Goal: Information Seeking & Learning: Learn about a topic

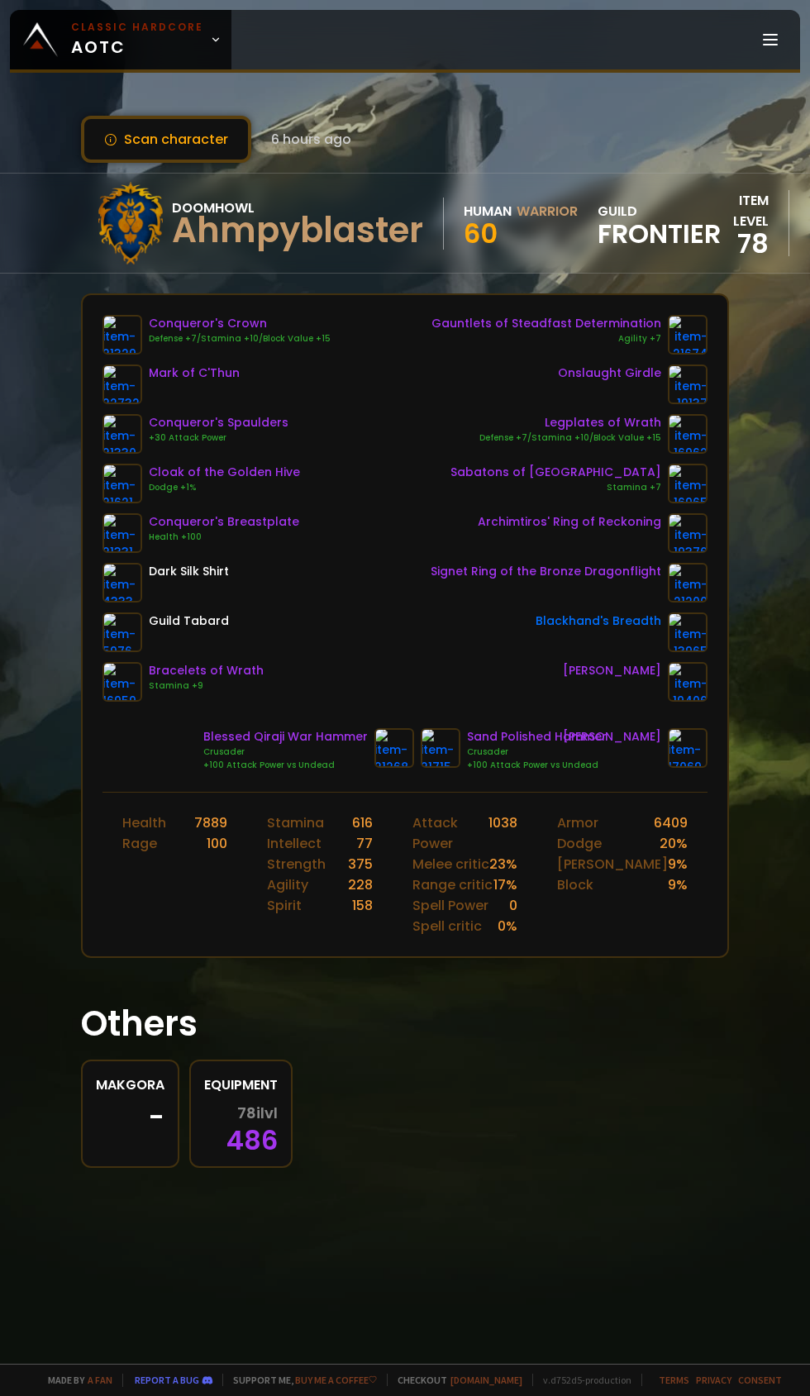
click at [189, 31] on small "Classic Hardcore" at bounding box center [137, 27] width 132 height 15
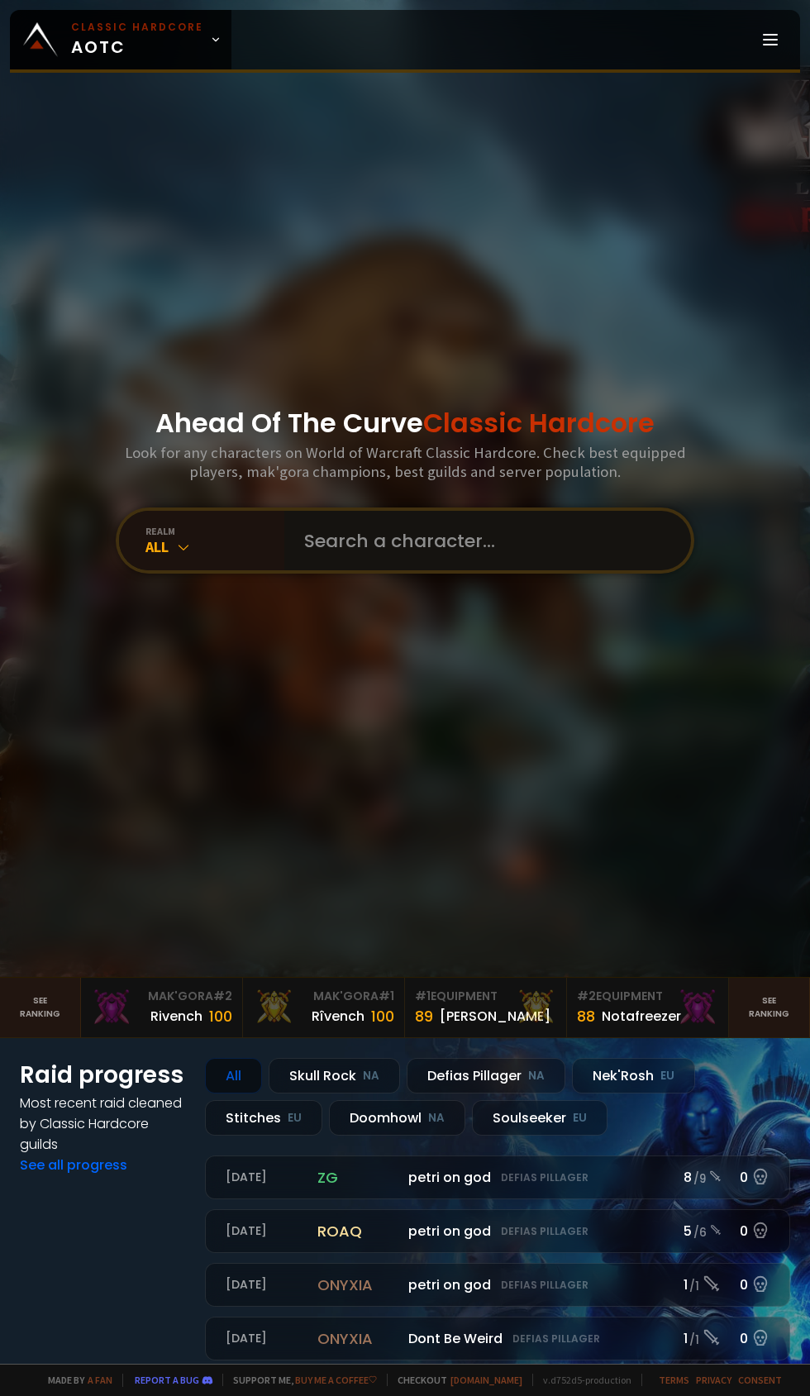
click at [409, 570] on input "text" at bounding box center [482, 541] width 377 height 60
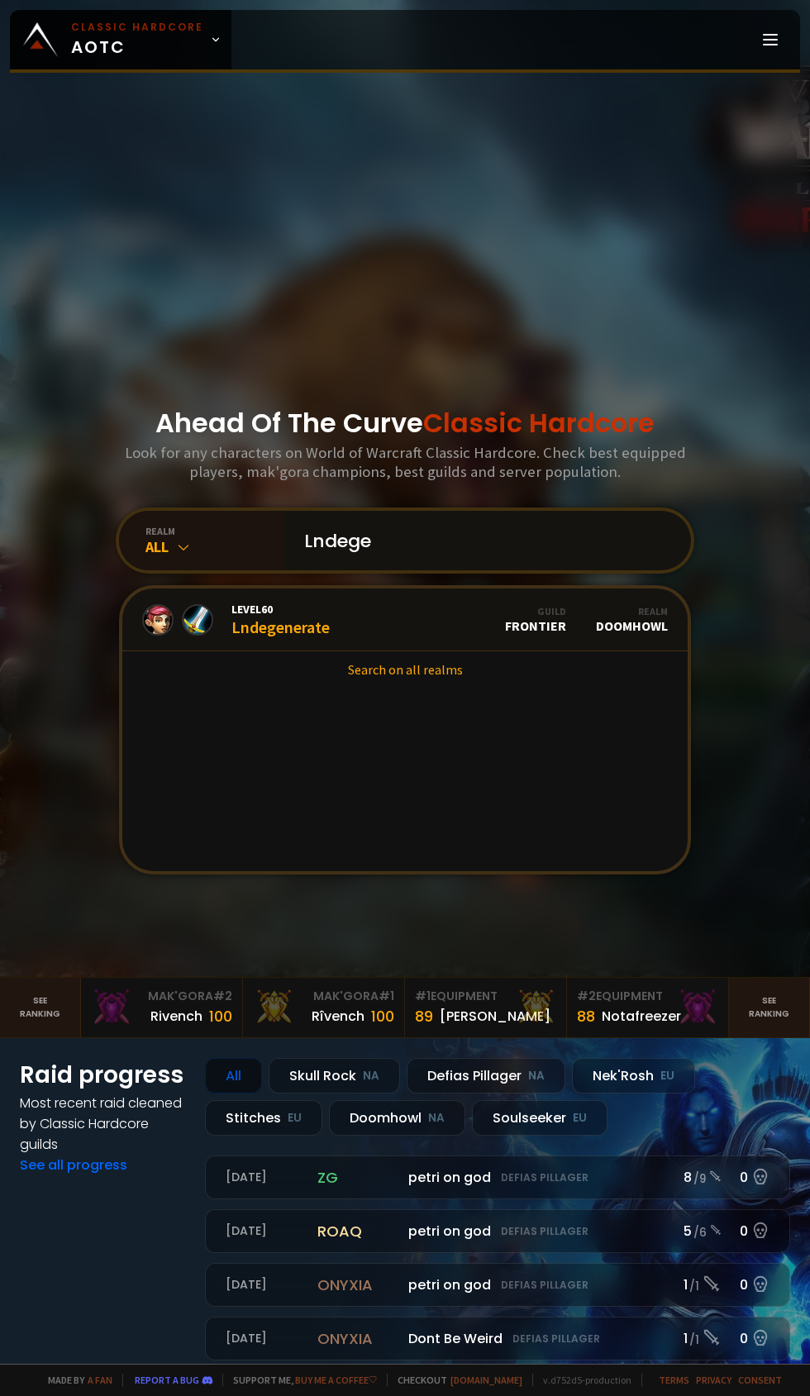
type input "Lndege"
click at [284, 637] on div "Level 60 Lndegenerate" at bounding box center [280, 620] width 98 height 36
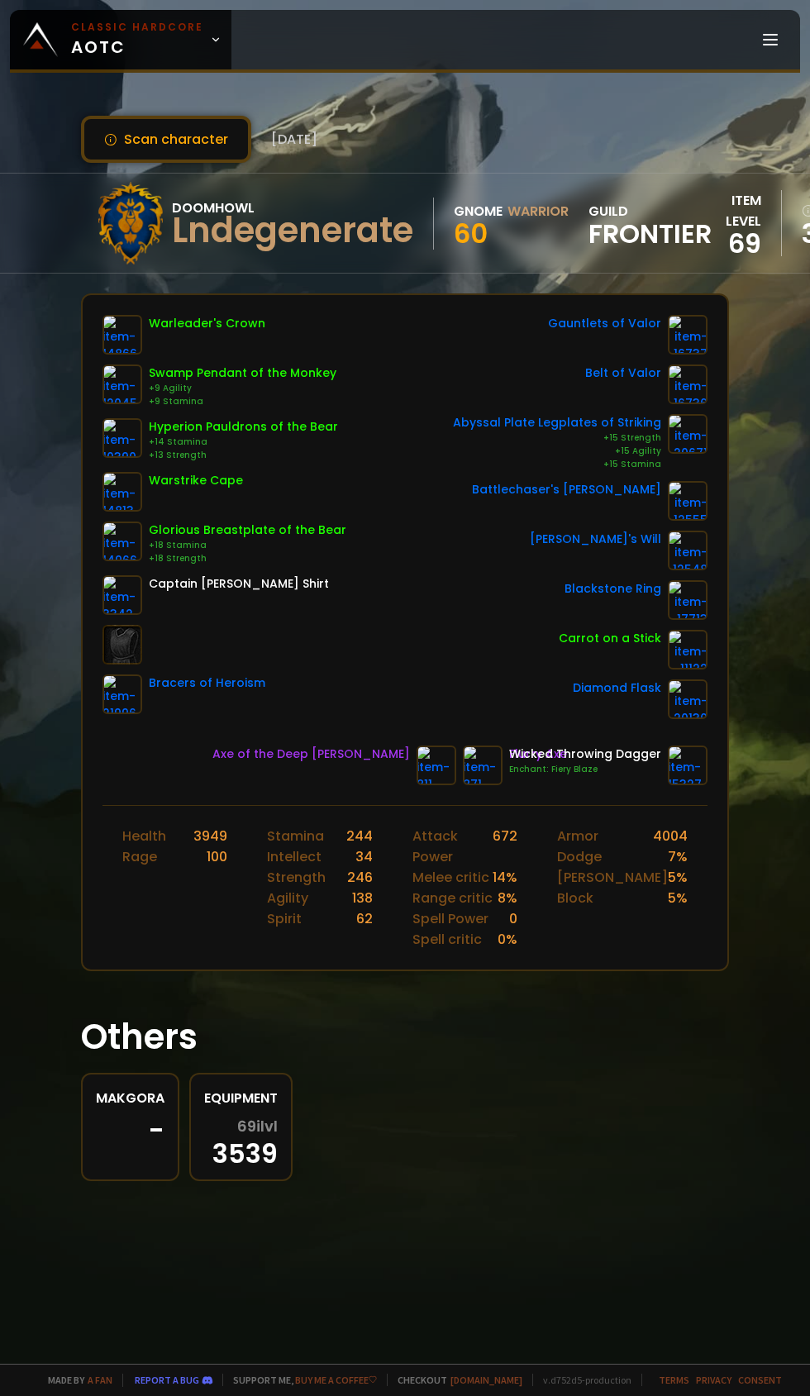
click at [214, 42] on icon at bounding box center [216, 40] width 12 height 12
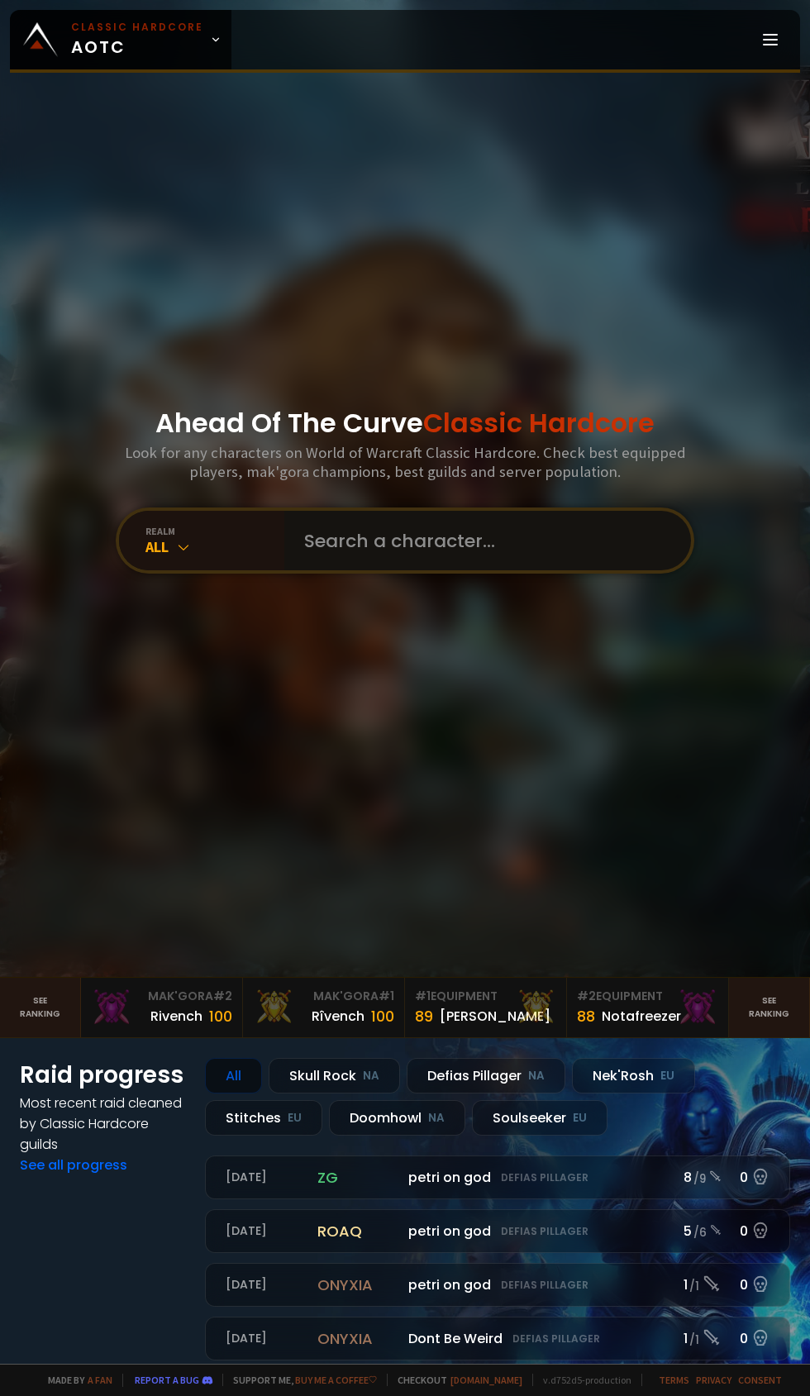
click at [422, 570] on input "text" at bounding box center [482, 541] width 377 height 60
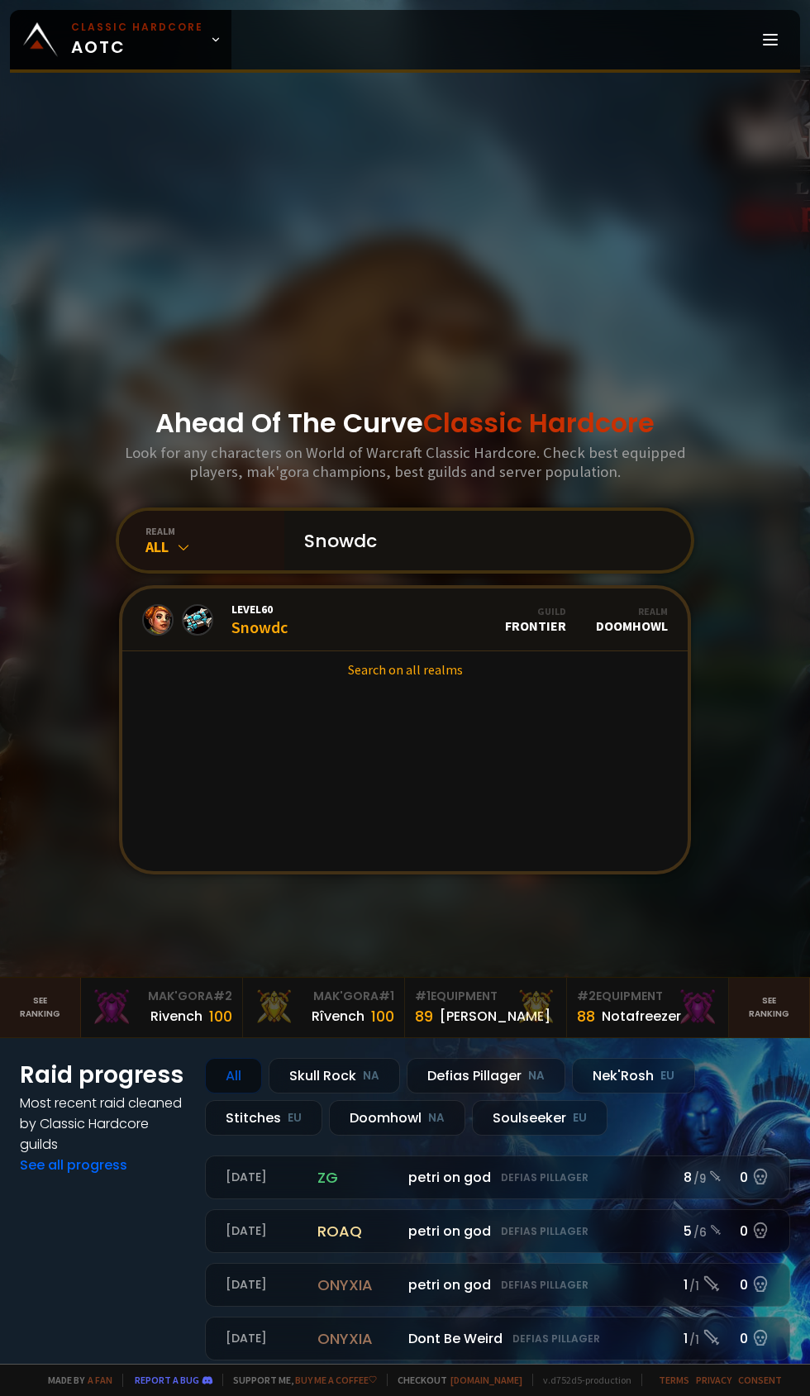
type input "Snowdc"
click at [290, 651] on link "Level 60 Snowdc Guild Frontier Realm Doomhowl" at bounding box center [404, 619] width 565 height 63
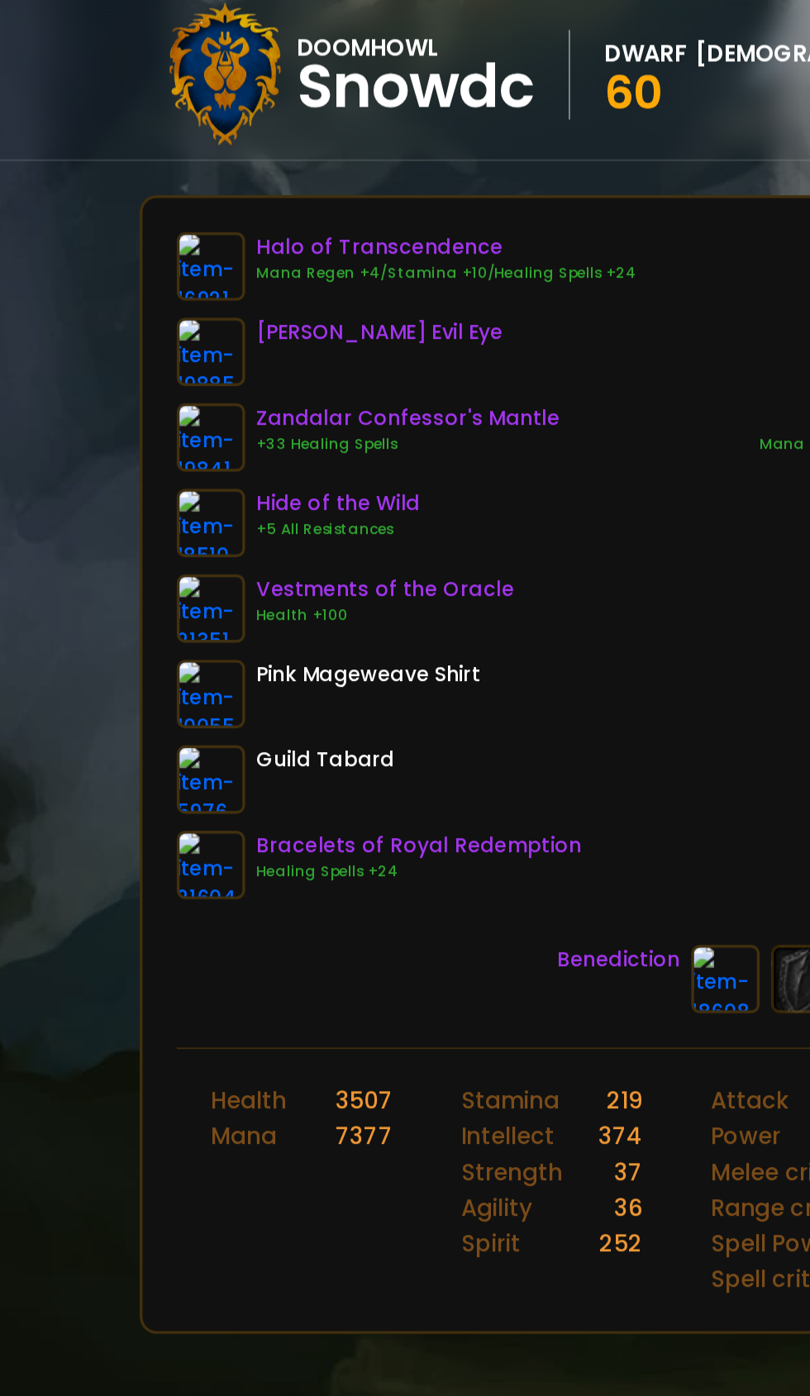
click at [119, 526] on img at bounding box center [122, 533] width 40 height 40
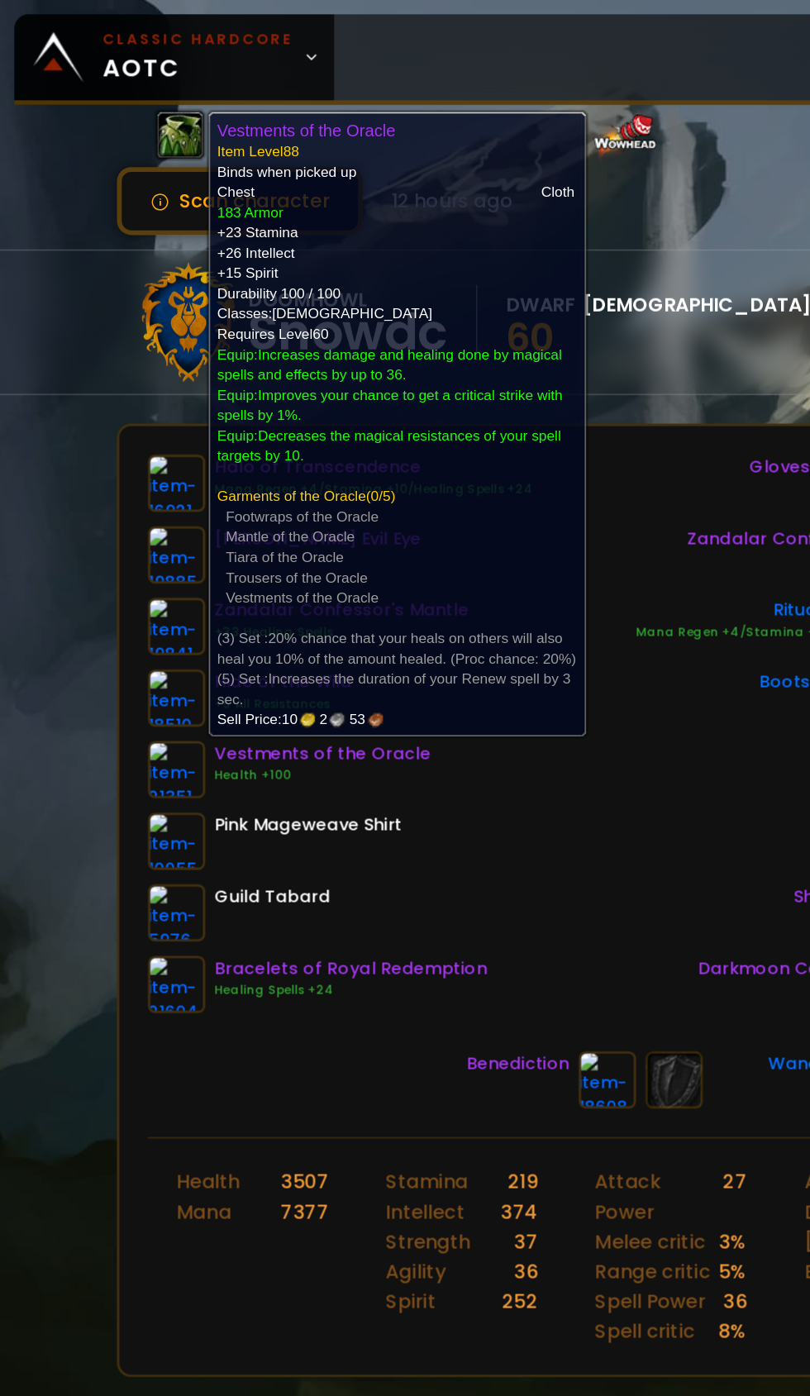
click at [402, 589] on div "Halo of Transcendence Mana Regen +4/Stamina +10/Healing Spells +24 [PERSON_NAME…" at bounding box center [404, 508] width 605 height 387
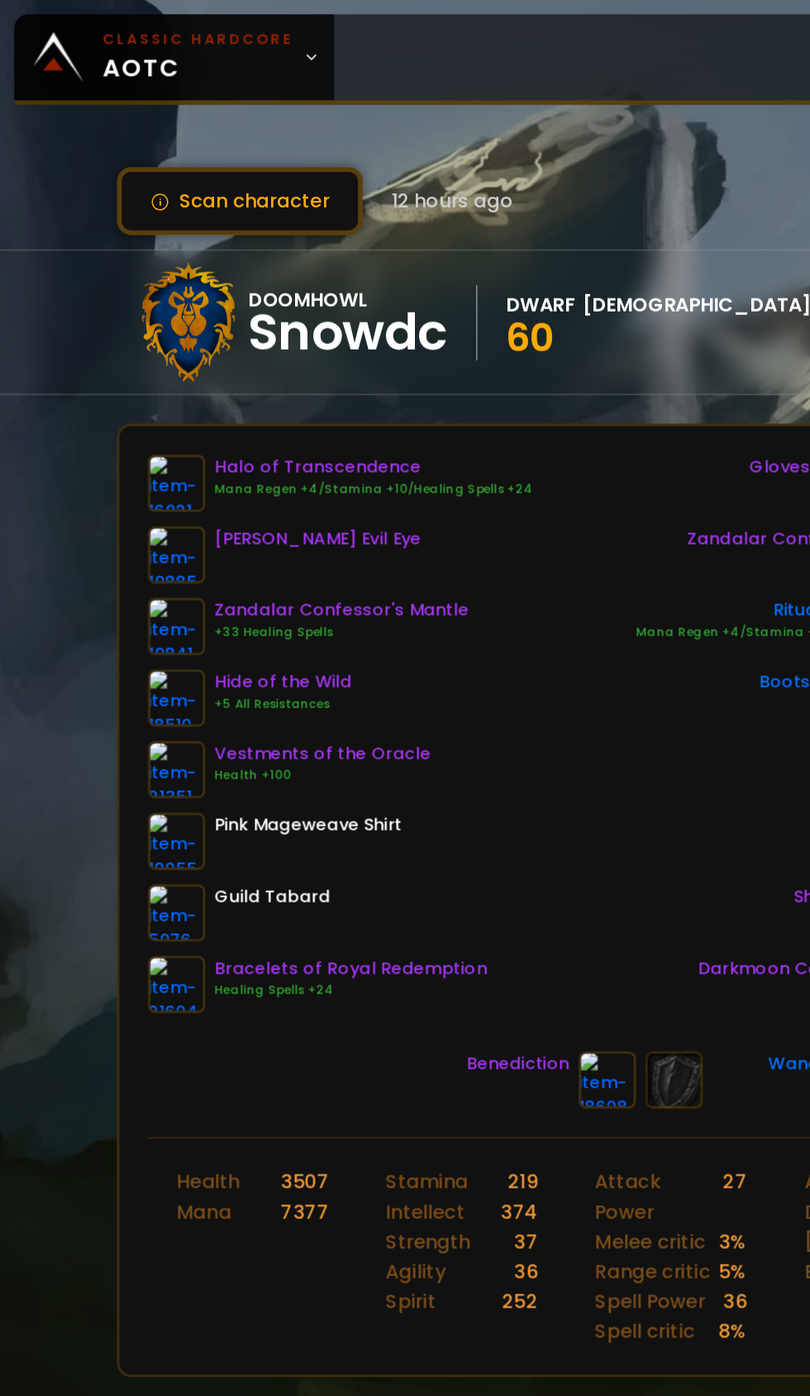
click at [136, 527] on img at bounding box center [122, 533] width 40 height 40
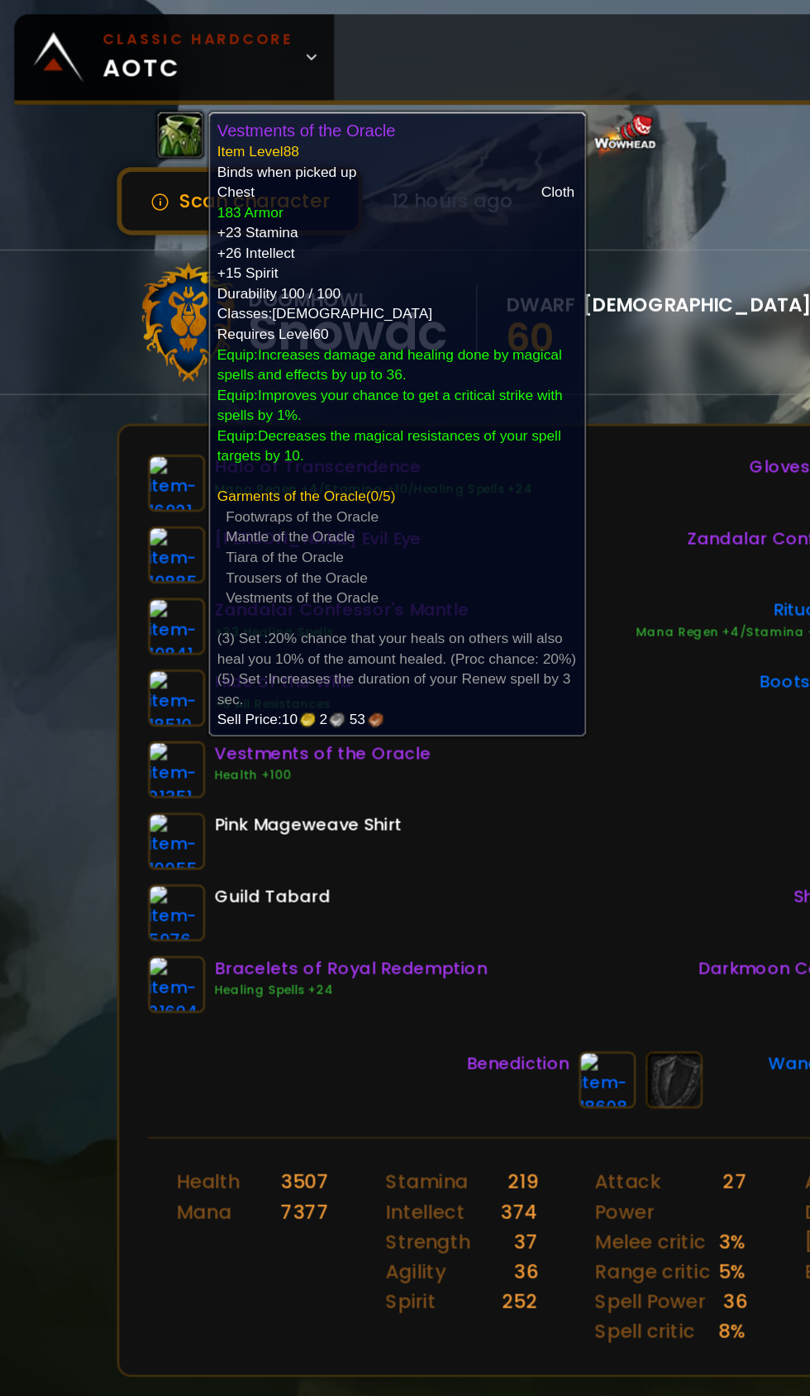
click at [422, 580] on div "Halo of Transcendence Mana Regen +4/Stamina +10/Healing Spells +24 [PERSON_NAME…" at bounding box center [404, 508] width 605 height 387
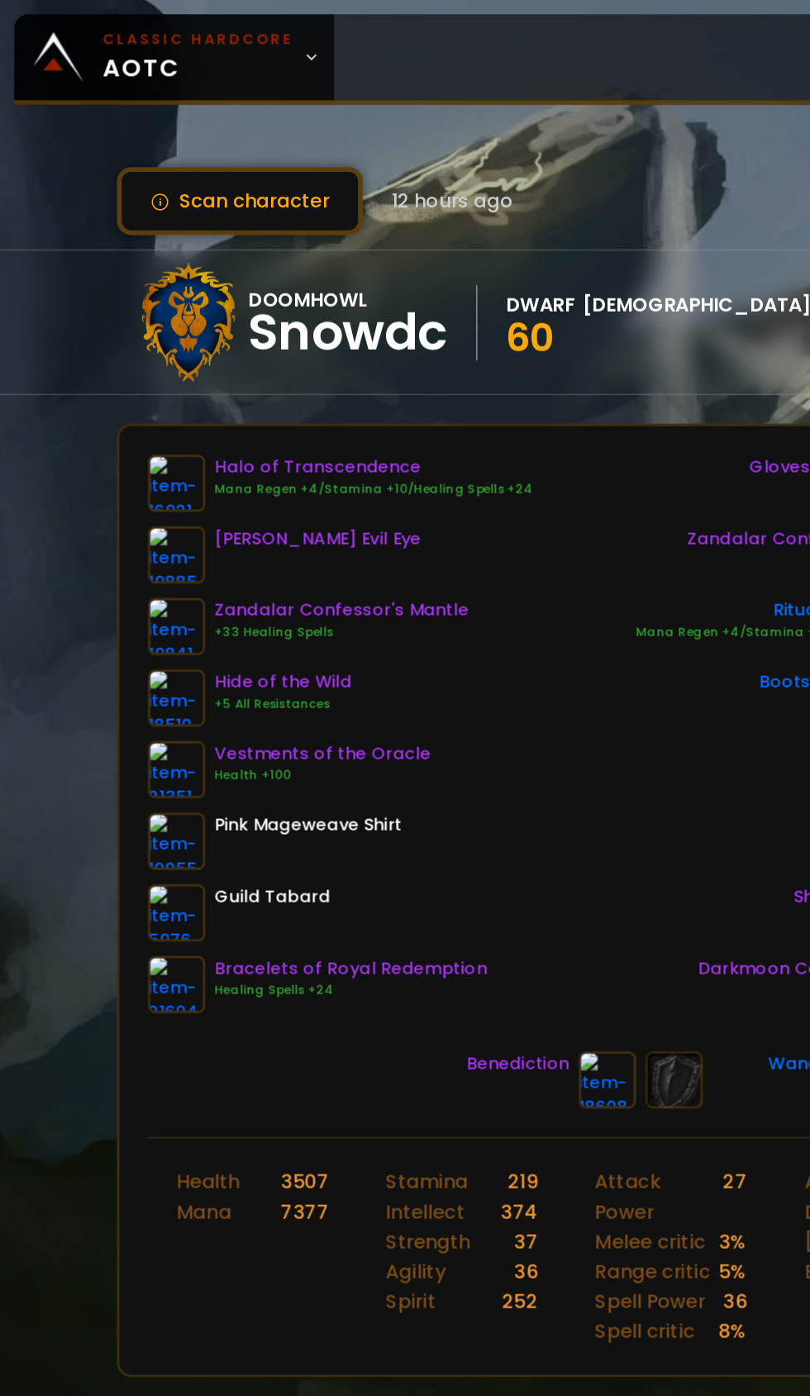
click at [120, 693] on img at bounding box center [122, 682] width 40 height 40
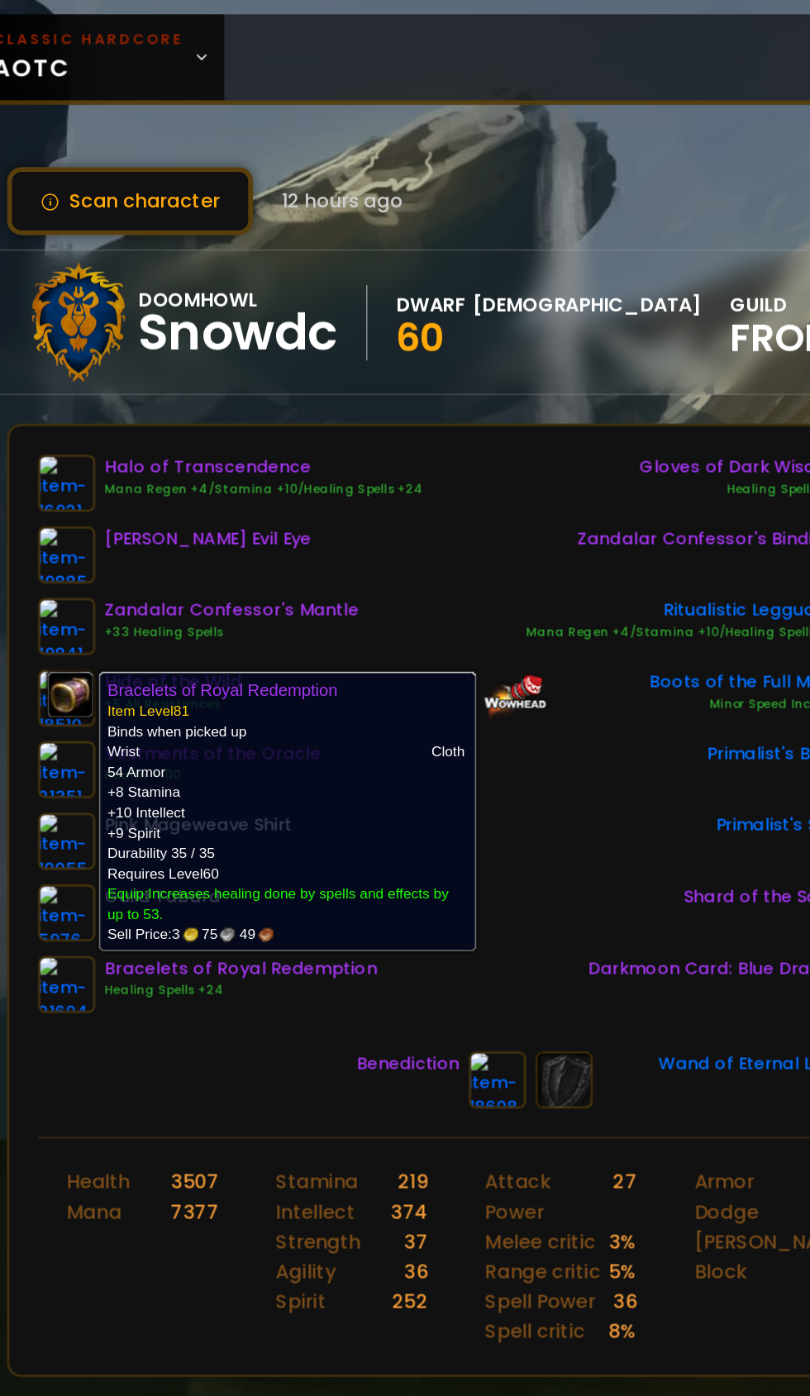
click at [494, 575] on div "Primalist's Seal" at bounding box center [574, 583] width 267 height 40
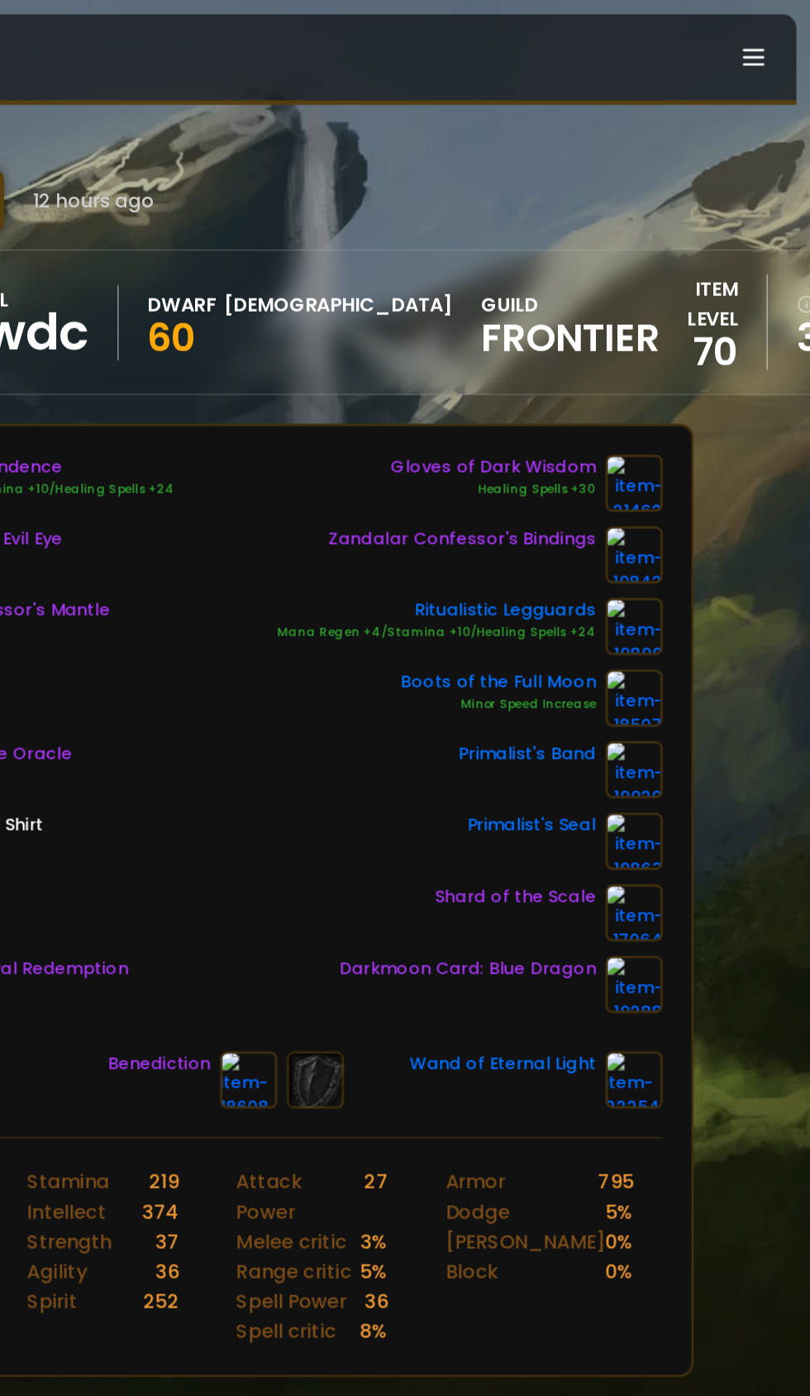
click at [690, 335] on img at bounding box center [688, 335] width 40 height 40
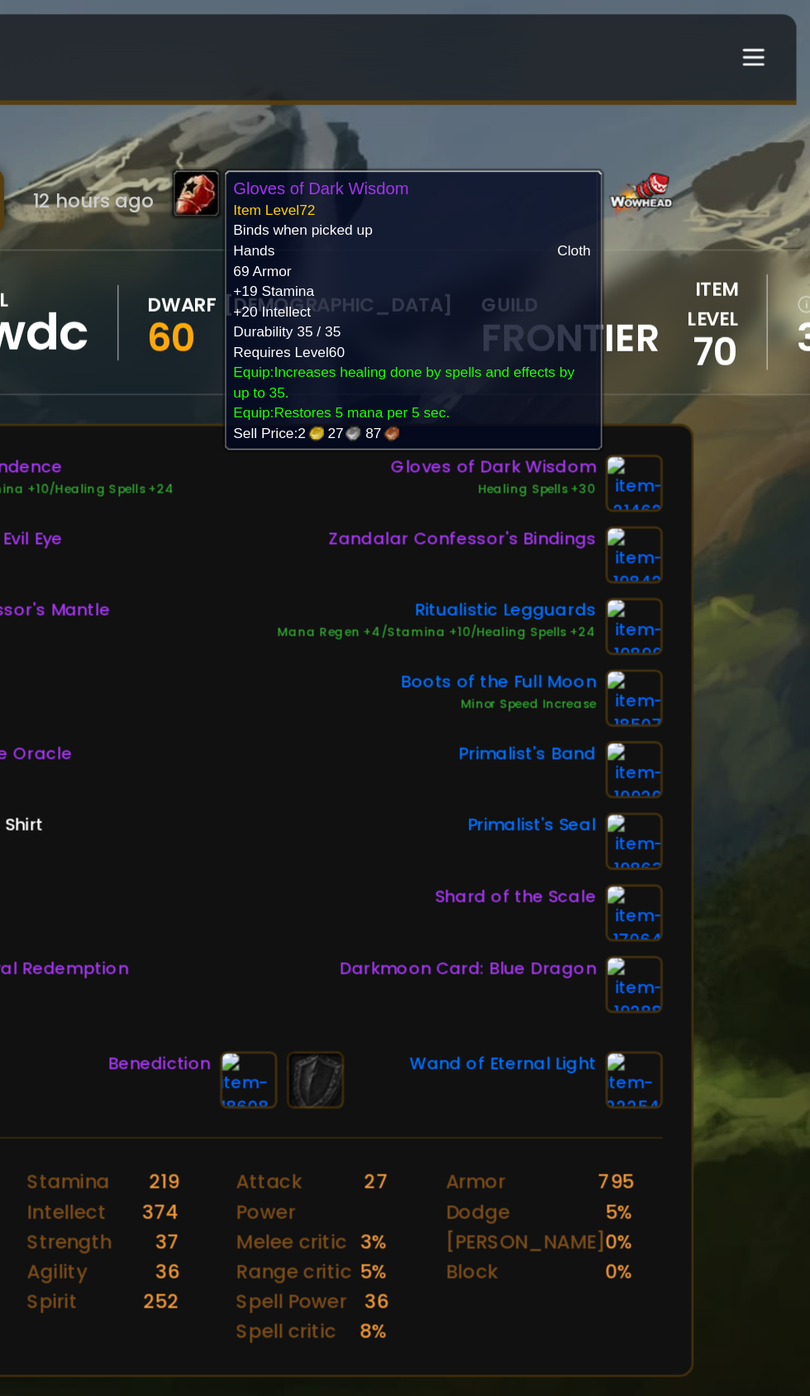
click at [429, 541] on div "Halo of Transcendence Mana Regen +4/Stamina +10/Healing Spells +24 [PERSON_NAME…" at bounding box center [404, 508] width 605 height 387
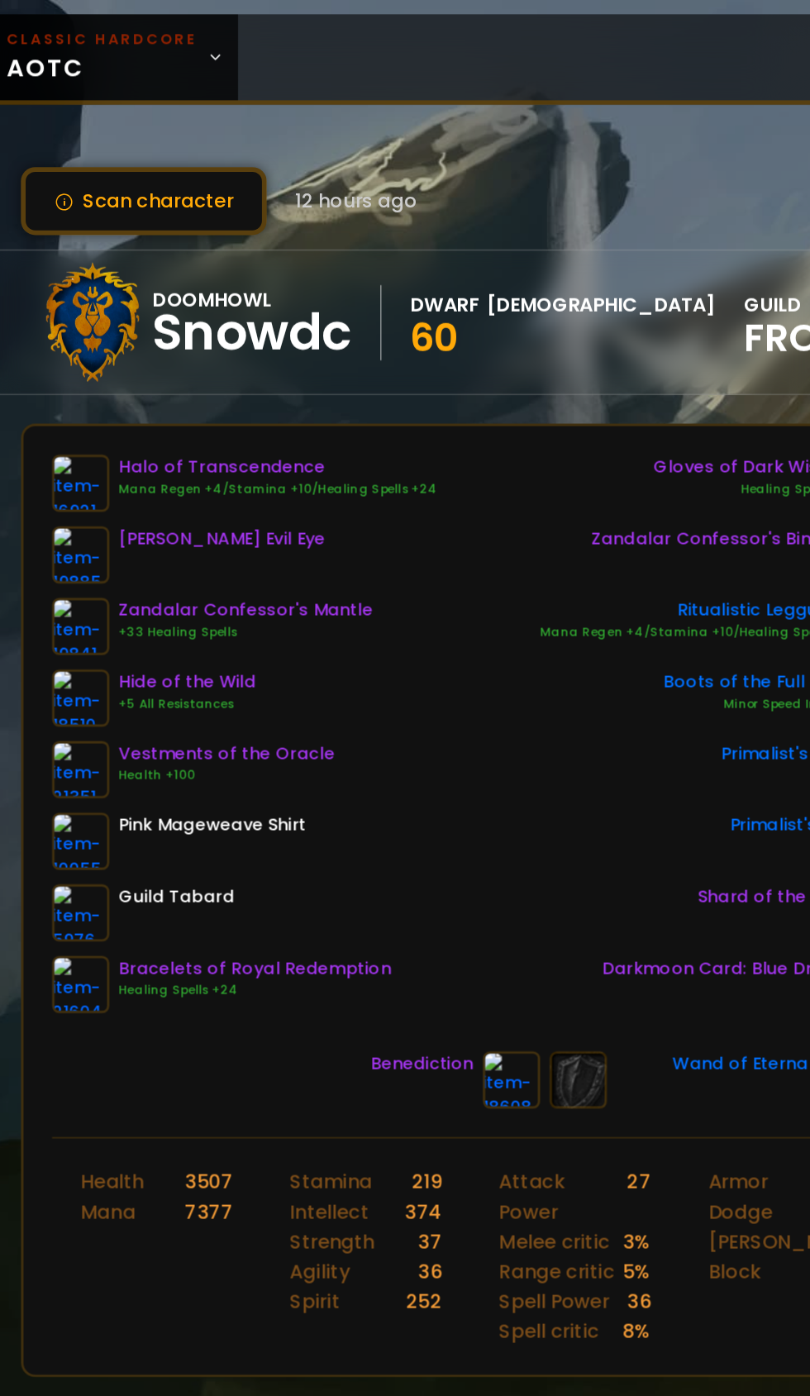
click at [133, 439] on img at bounding box center [122, 434] width 40 height 40
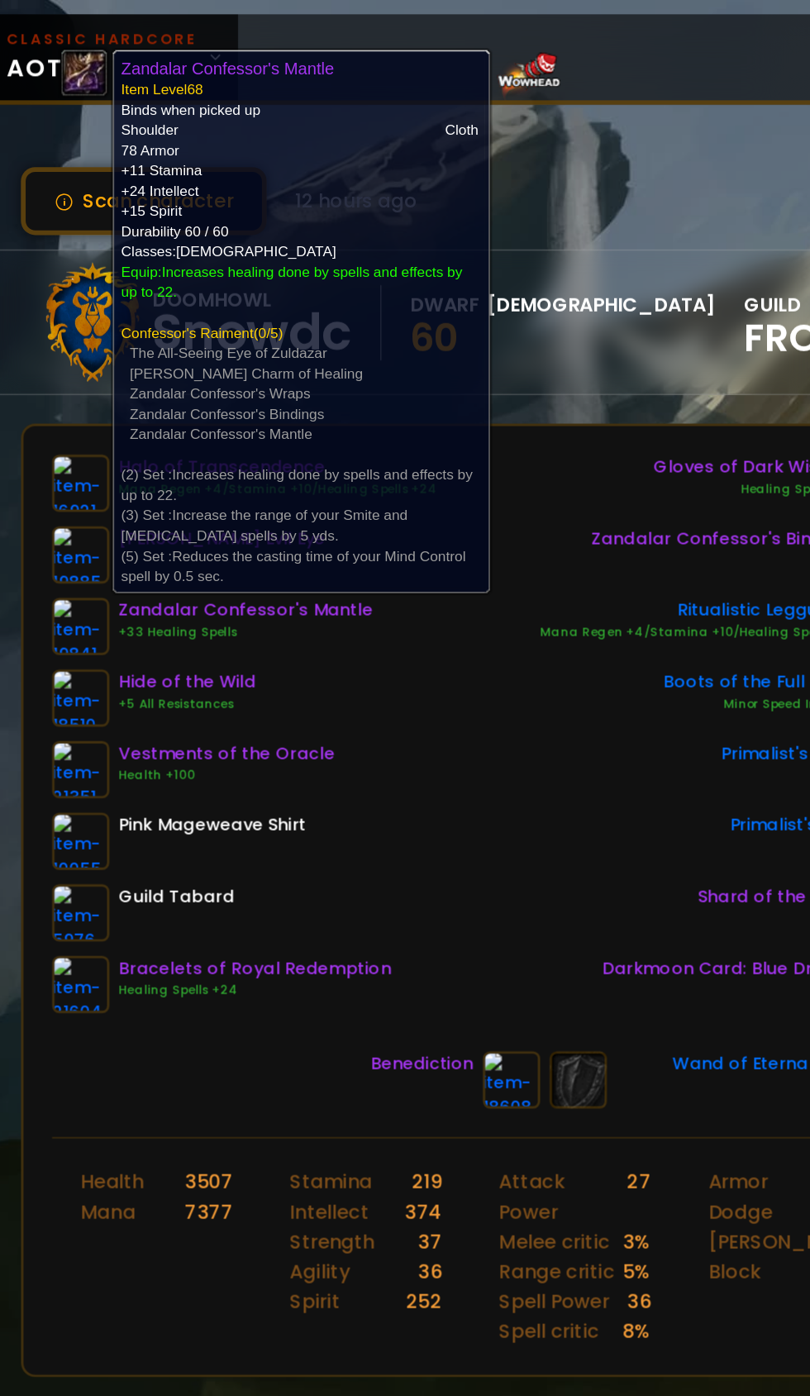
click at [412, 552] on div "Halo of Transcendence Mana Regen +4/Stamina +10/Healing Spells +24 [PERSON_NAME…" at bounding box center [404, 508] width 605 height 387
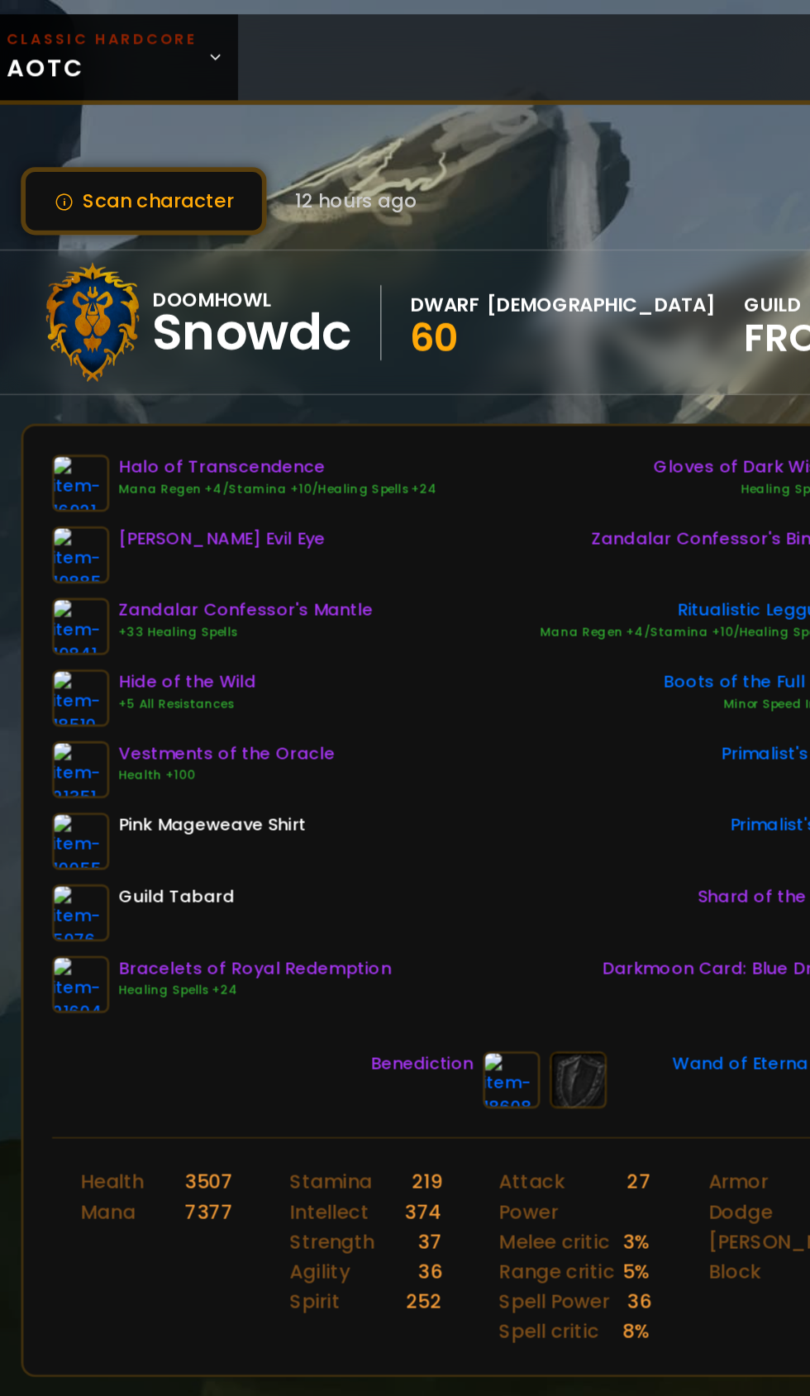
click at [132, 436] on img at bounding box center [122, 434] width 40 height 40
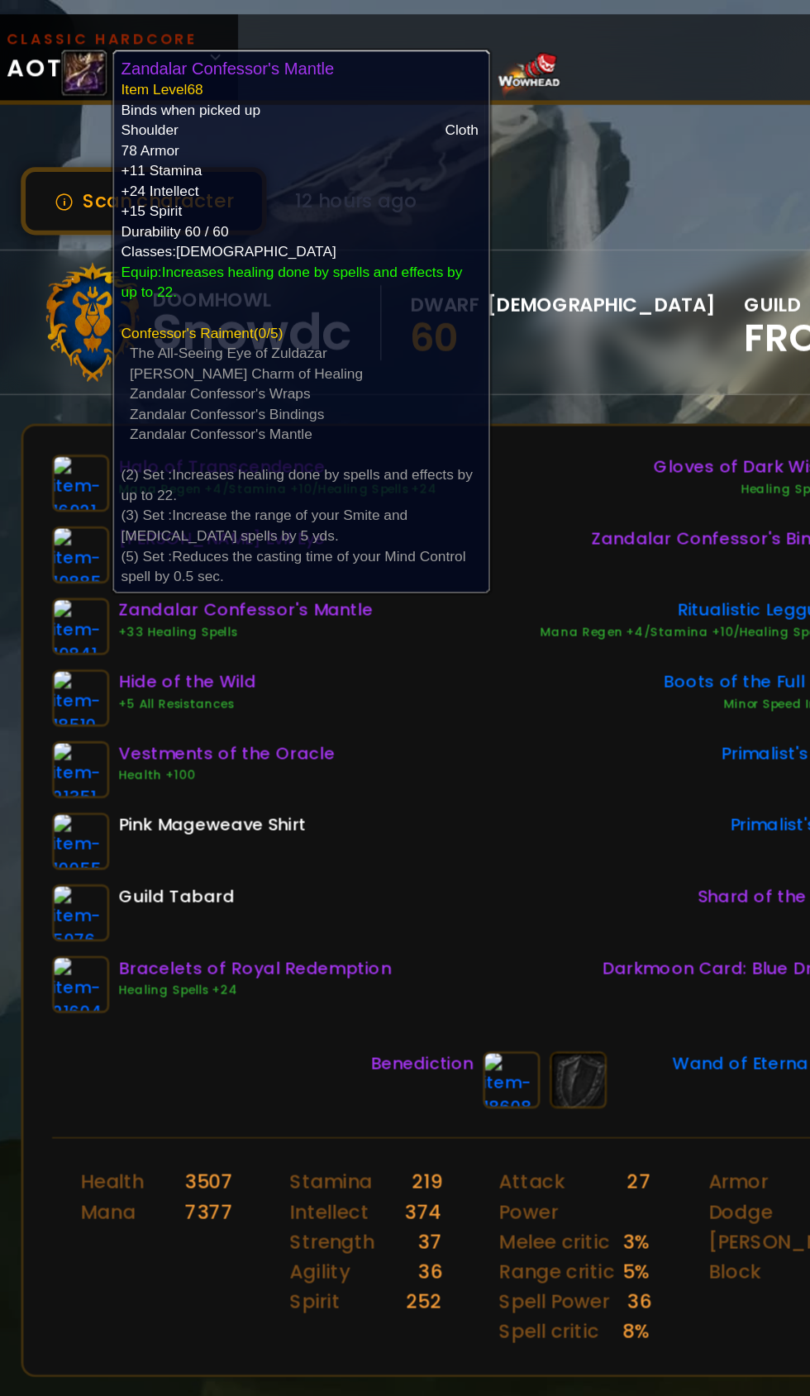
click at [398, 538] on div "Halo of Transcendence Mana Regen +4/Stamina +10/Healing Spells +24 [PERSON_NAME…" at bounding box center [404, 508] width 605 height 387
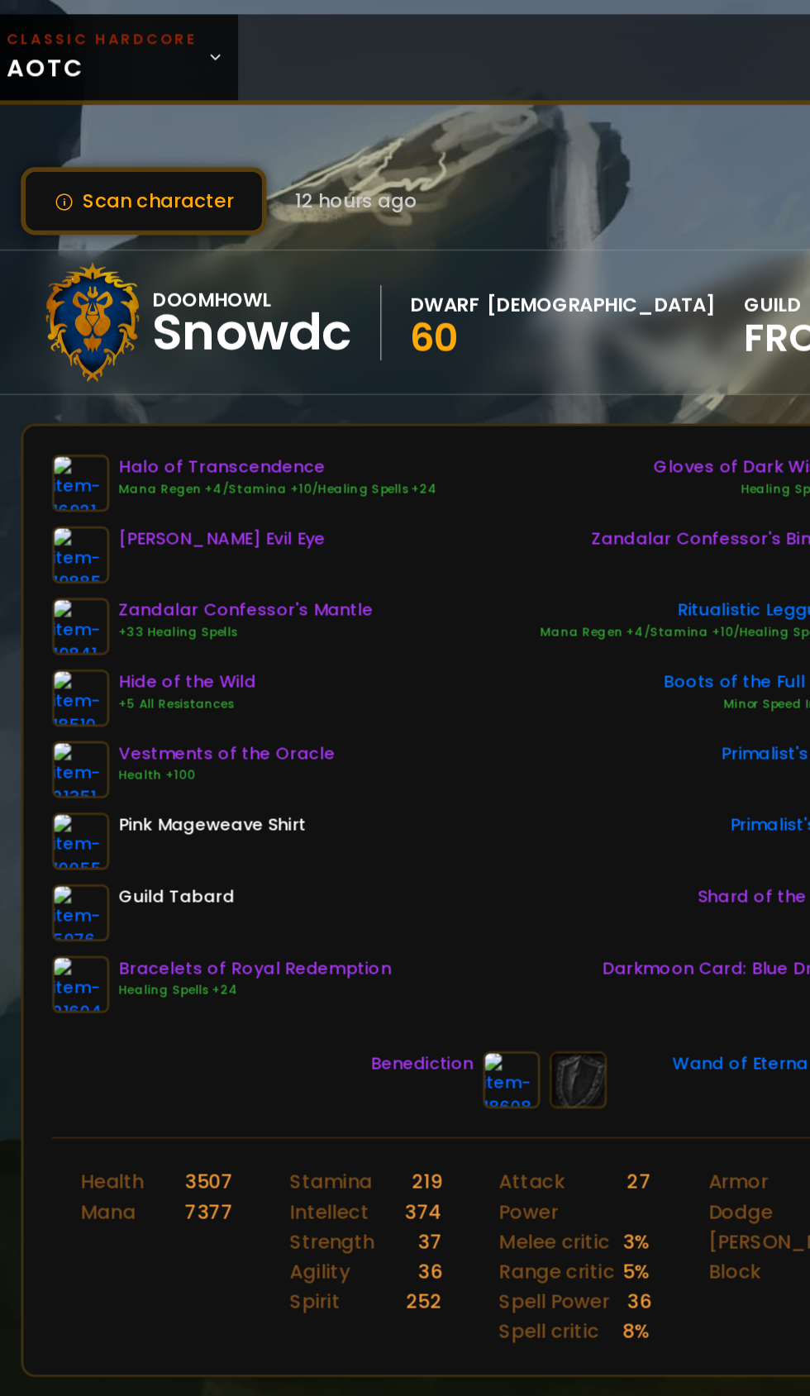
click at [135, 436] on img at bounding box center [122, 434] width 40 height 40
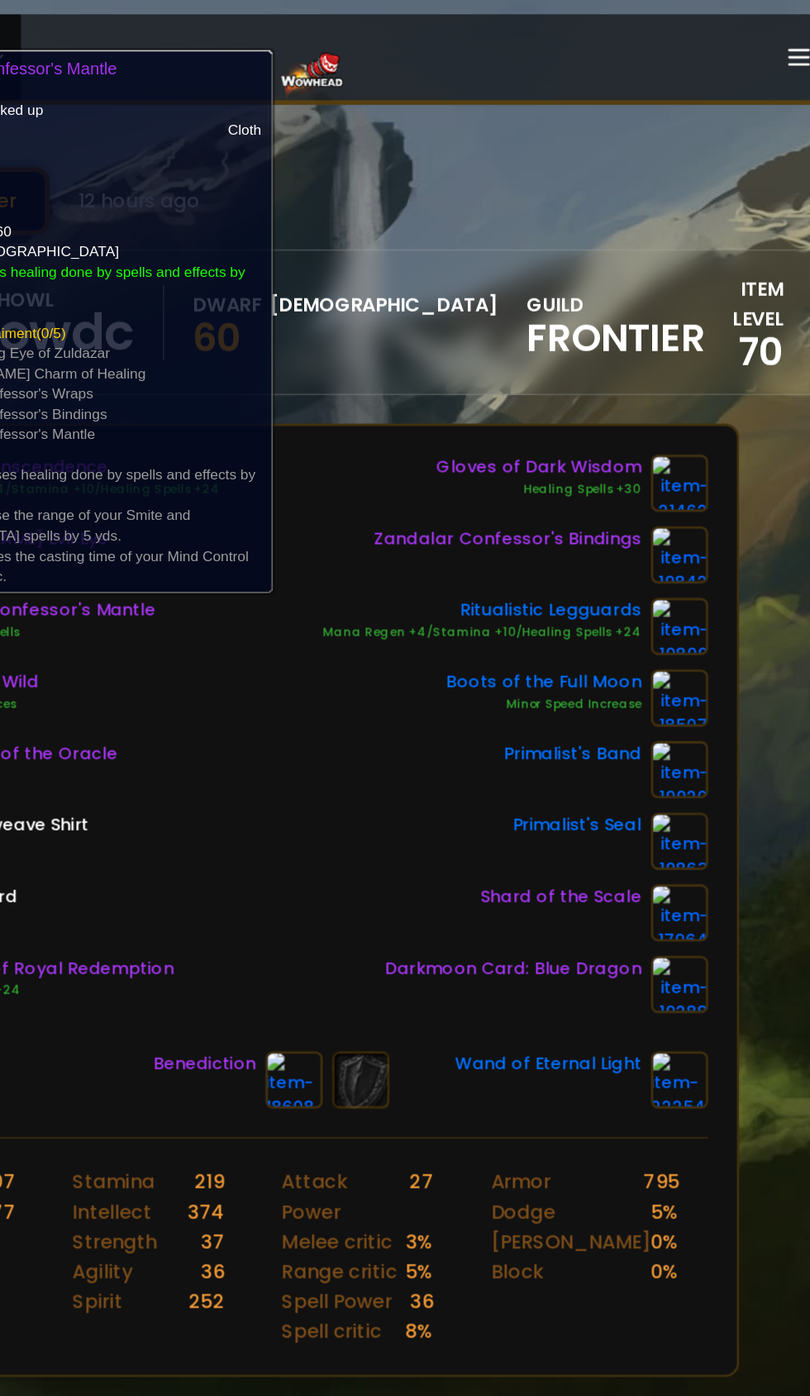
click at [395, 562] on div "Halo of Transcendence Mana Regen +4/Stamina +10/Healing Spells +24 [PERSON_NAME…" at bounding box center [404, 508] width 605 height 387
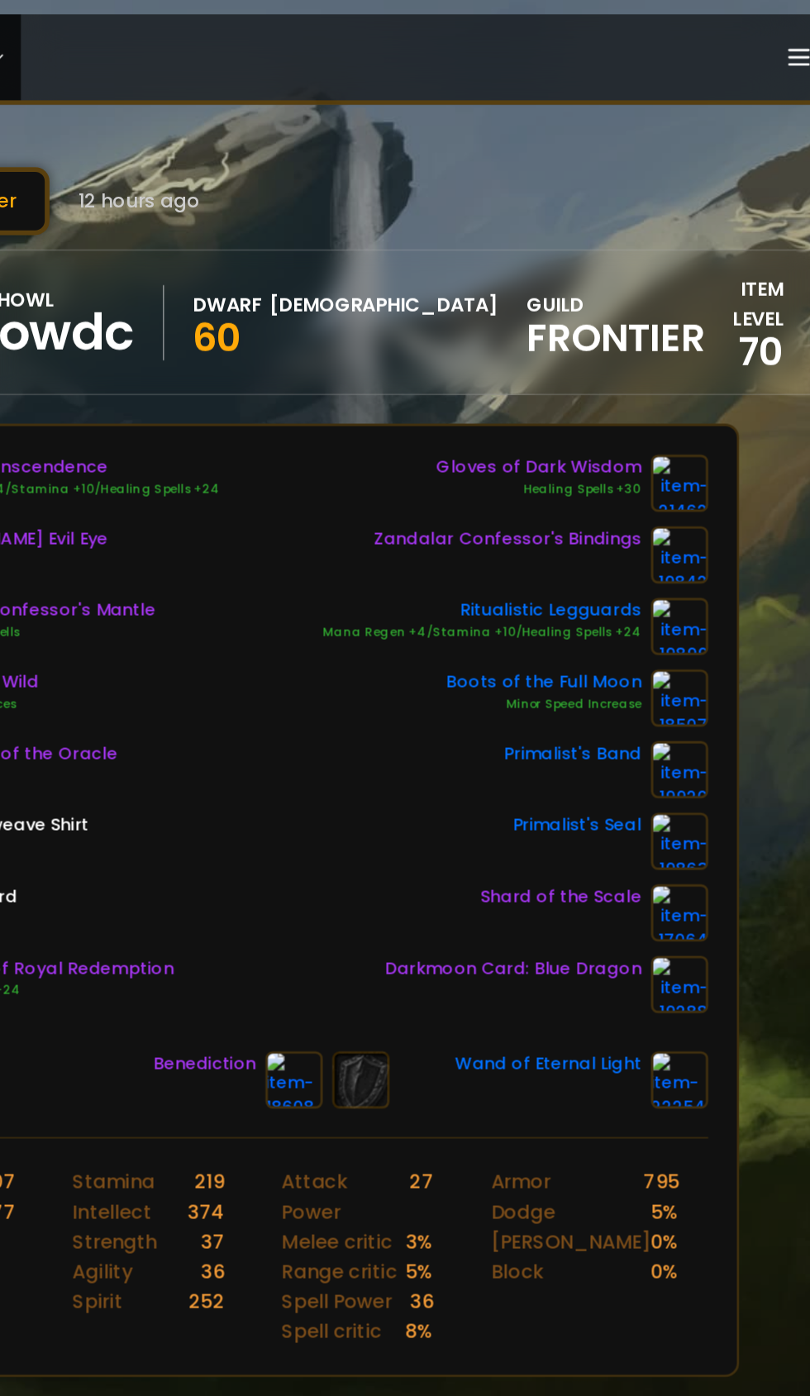
click at [686, 388] on img at bounding box center [688, 384] width 40 height 40
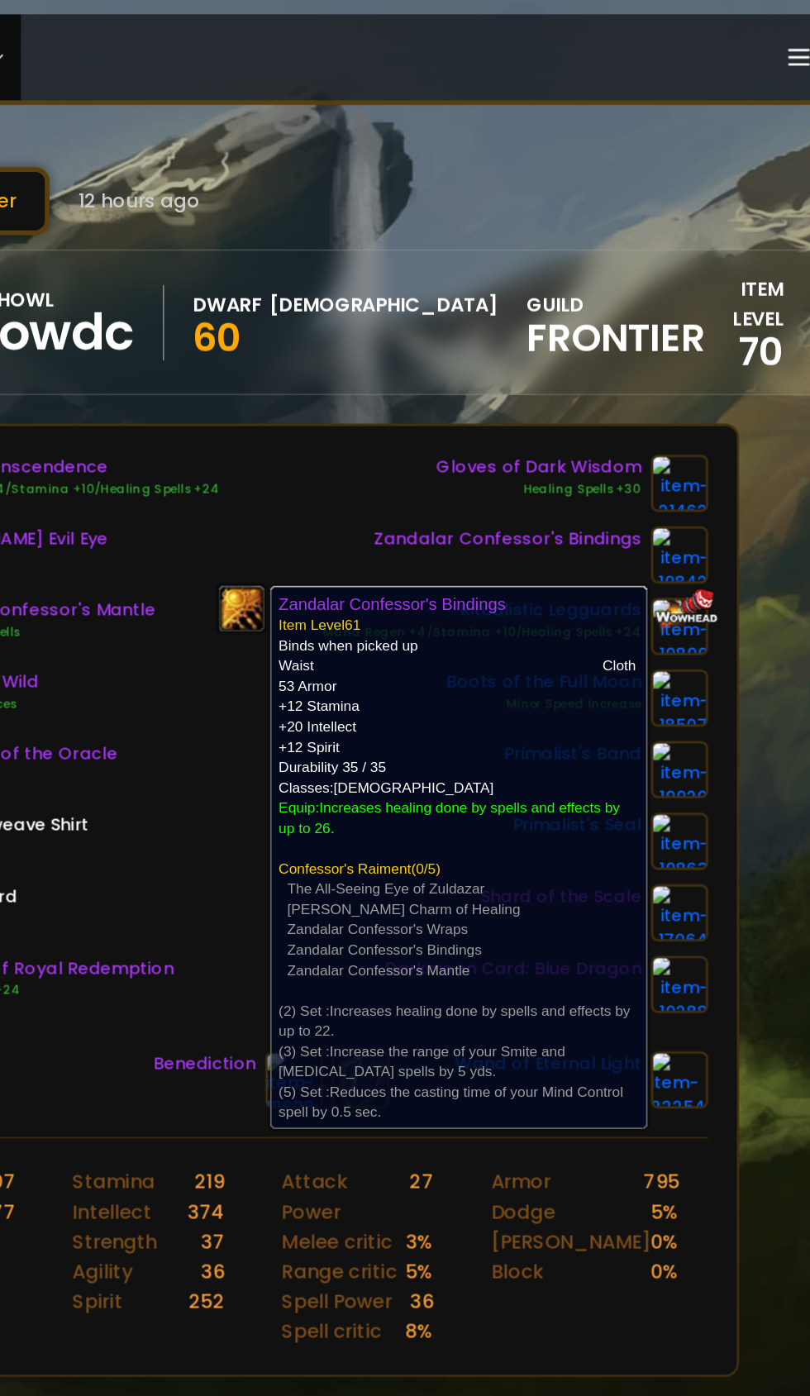
click at [338, 603] on div "Halo of Transcendence Mana Regen +4/Stamina +10/Healing Spells +24 [PERSON_NAME…" at bounding box center [235, 508] width 267 height 387
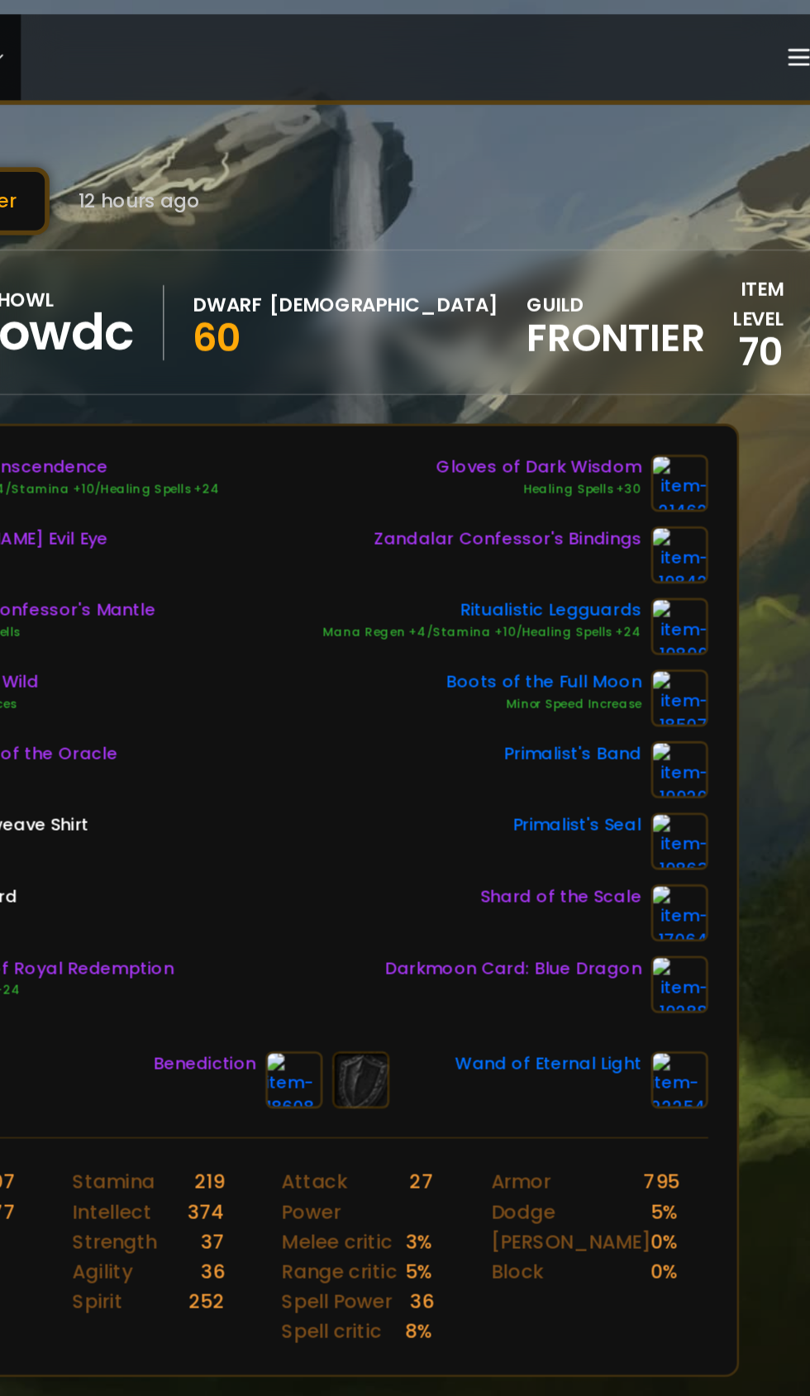
click at [688, 437] on img at bounding box center [688, 434] width 40 height 40
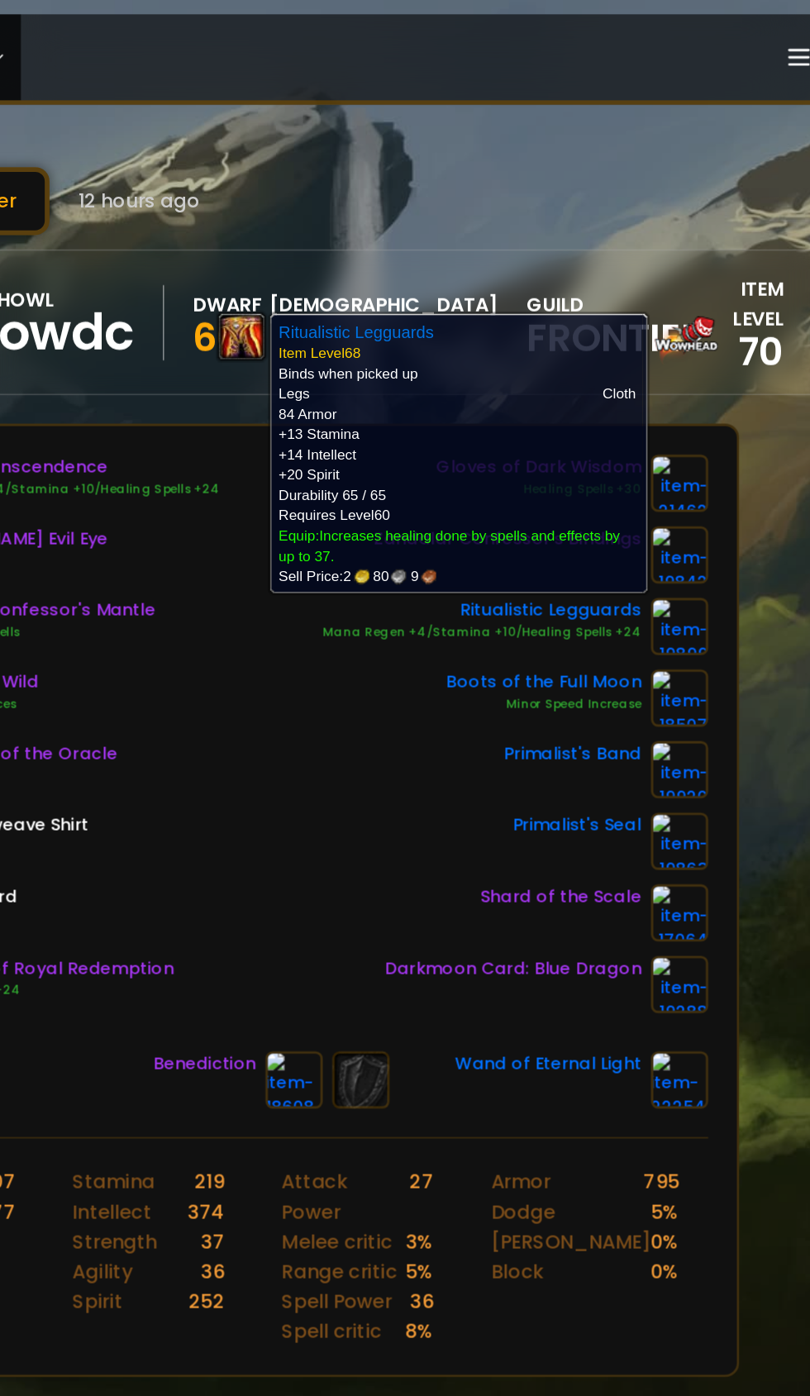
click at [405, 533] on div "Halo of Transcendence Mana Regen +4/Stamina +10/Healing Spells +24 [PERSON_NAME…" at bounding box center [404, 508] width 605 height 387
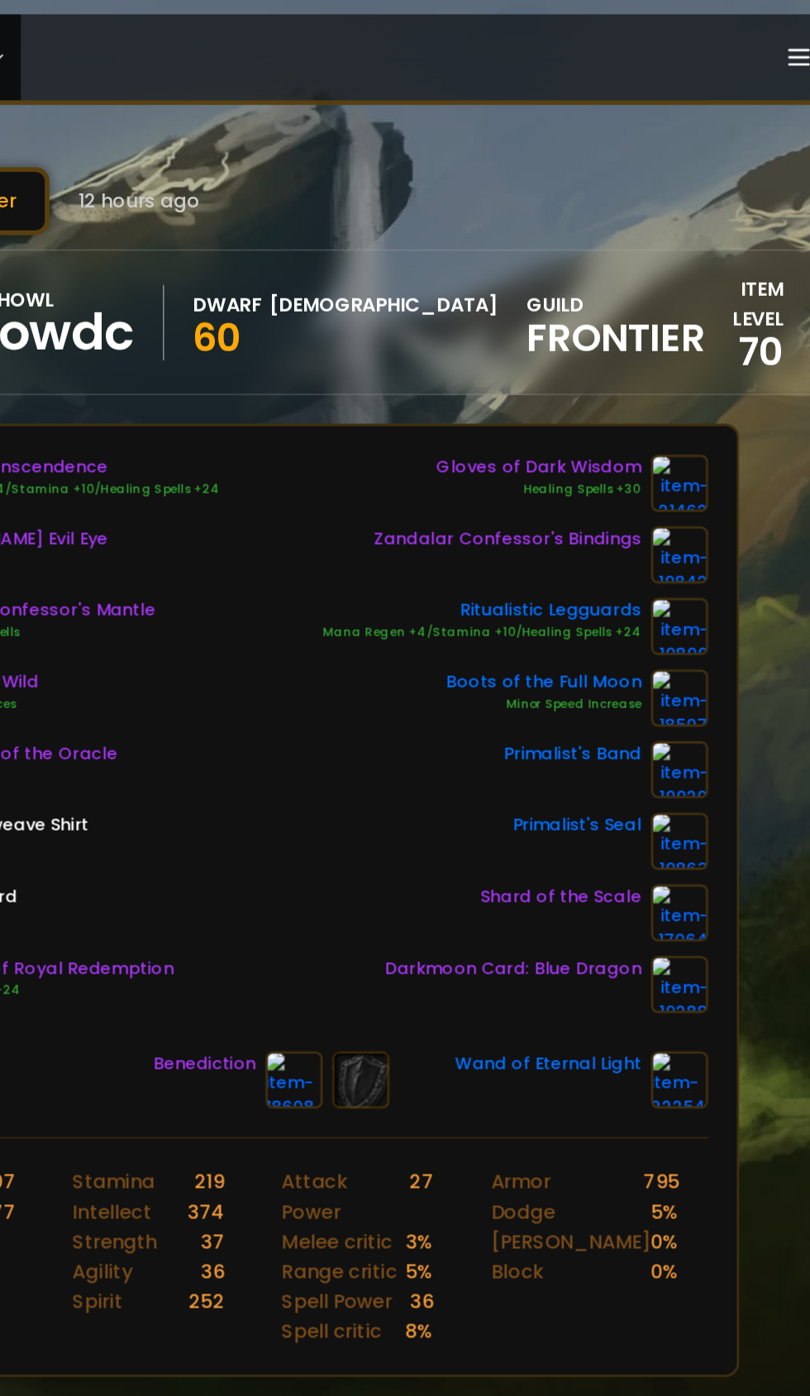
click at [684, 430] on img at bounding box center [688, 434] width 40 height 40
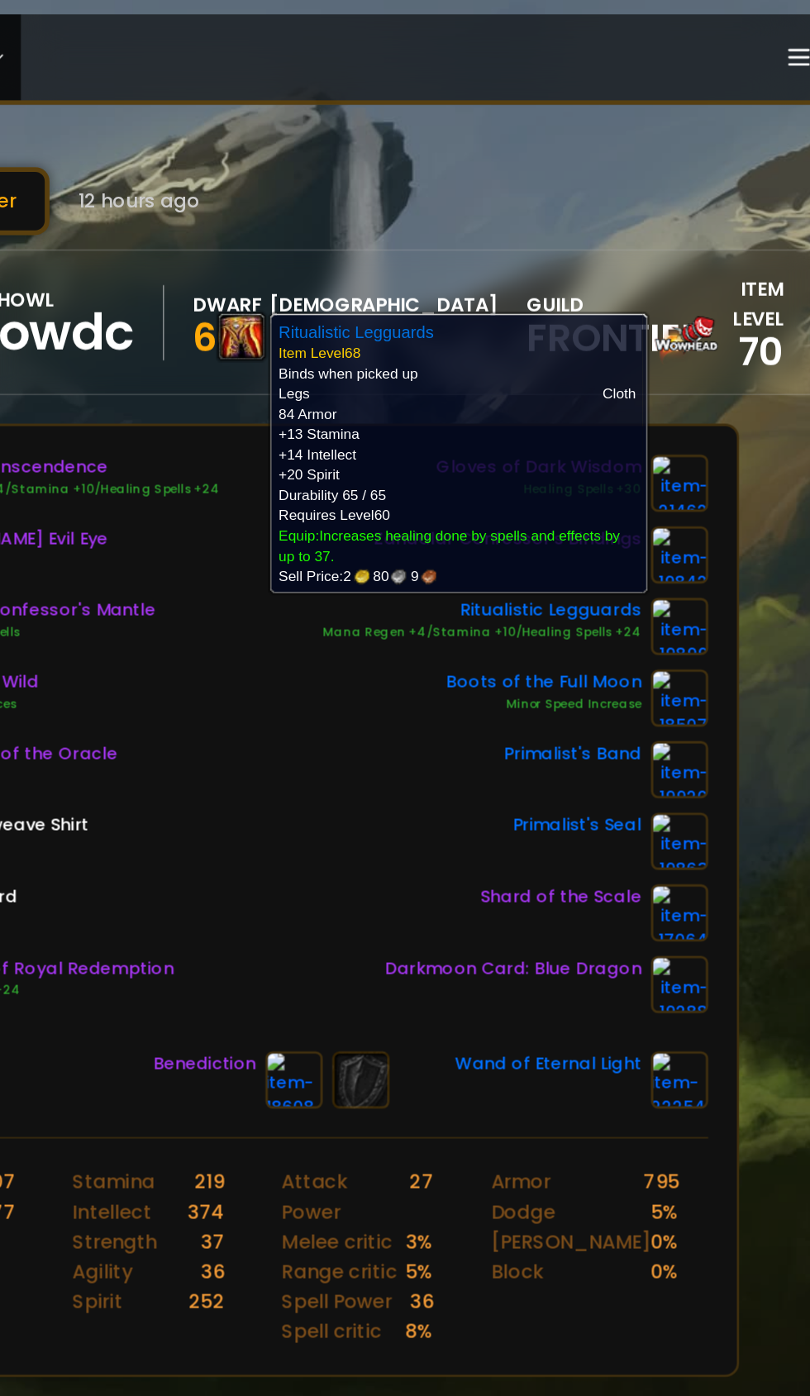
click at [409, 546] on div "Halo of Transcendence Mana Regen +4/Stamina +10/Healing Spells +24 [PERSON_NAME…" at bounding box center [404, 508] width 605 height 387
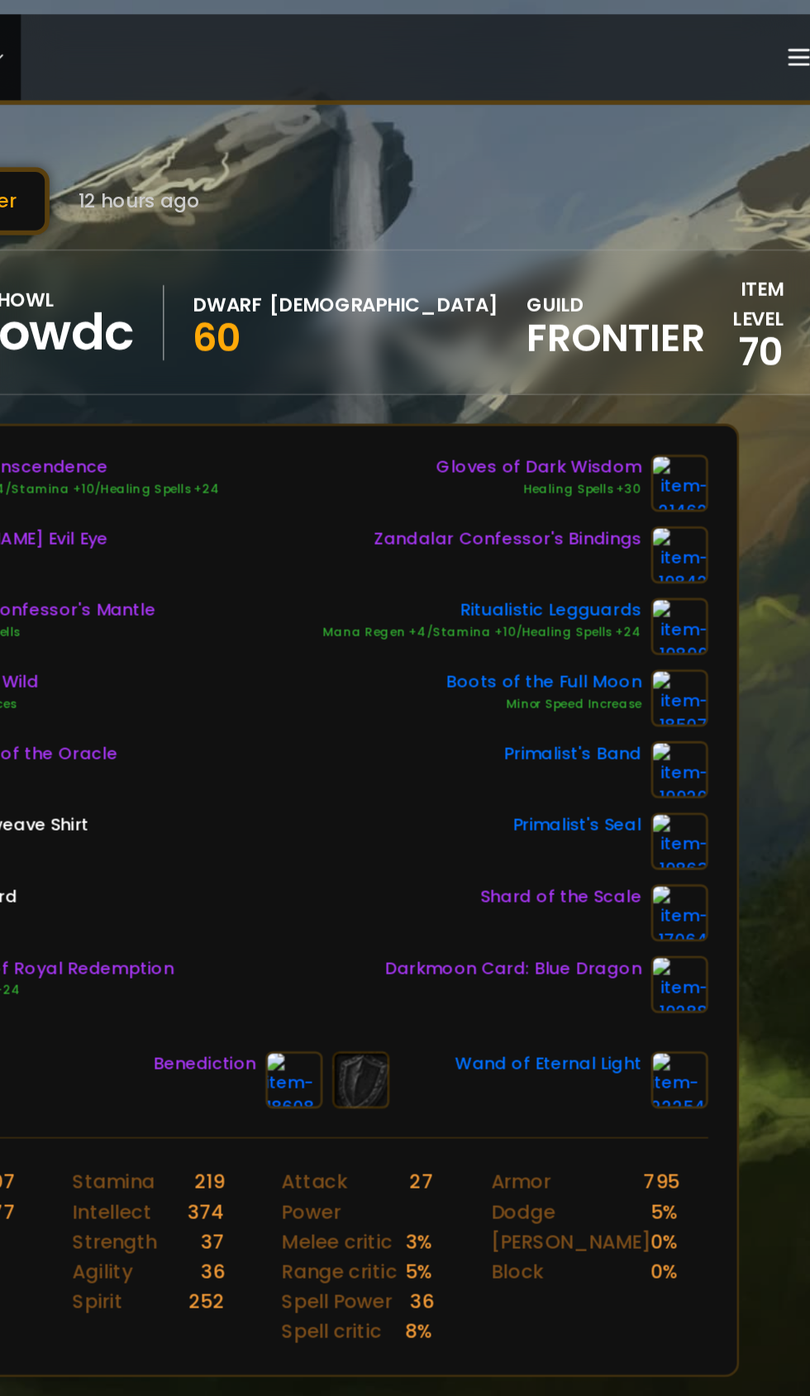
click at [694, 488] on img at bounding box center [688, 484] width 40 height 40
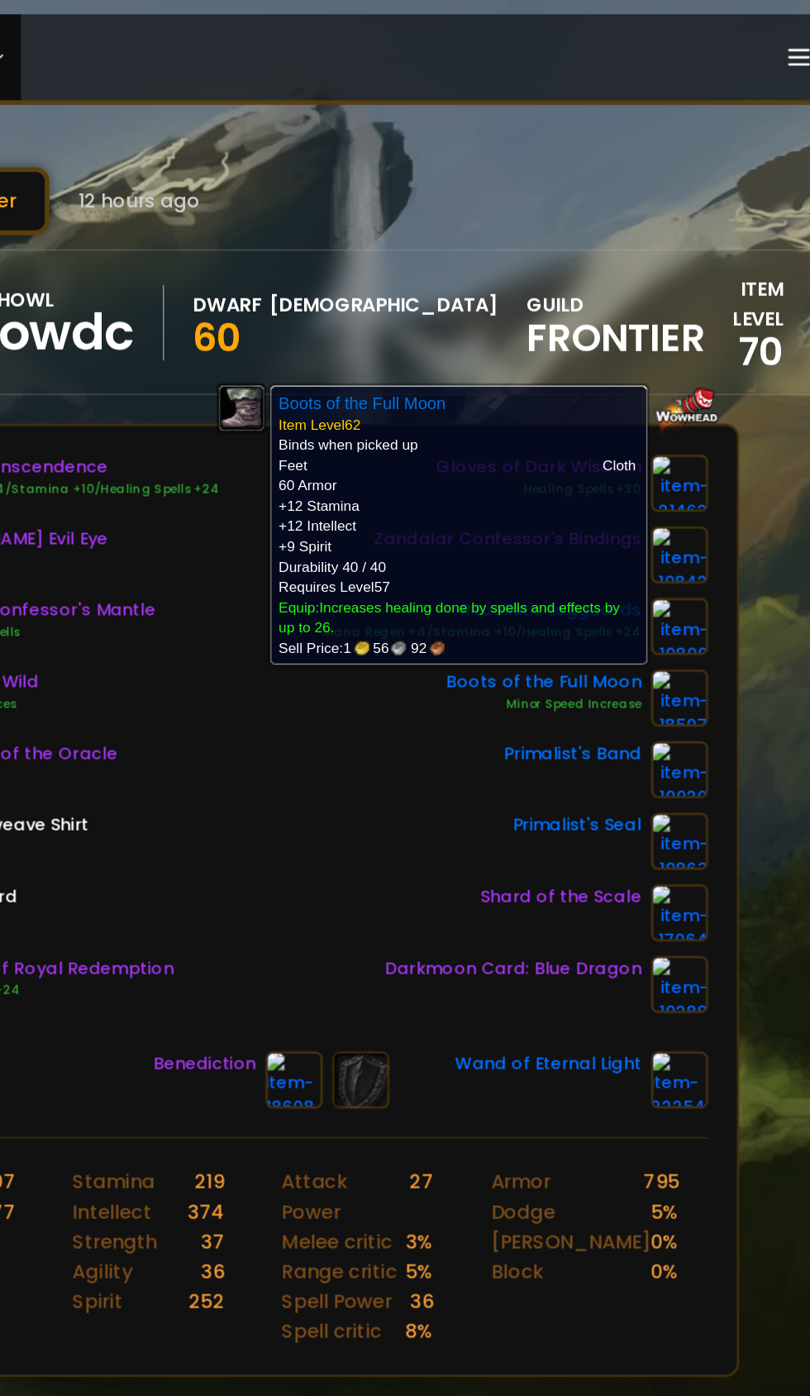
click at [408, 579] on div "Halo of Transcendence Mana Regen +4/Stamina +10/Healing Spells +24 [PERSON_NAME…" at bounding box center [404, 508] width 605 height 387
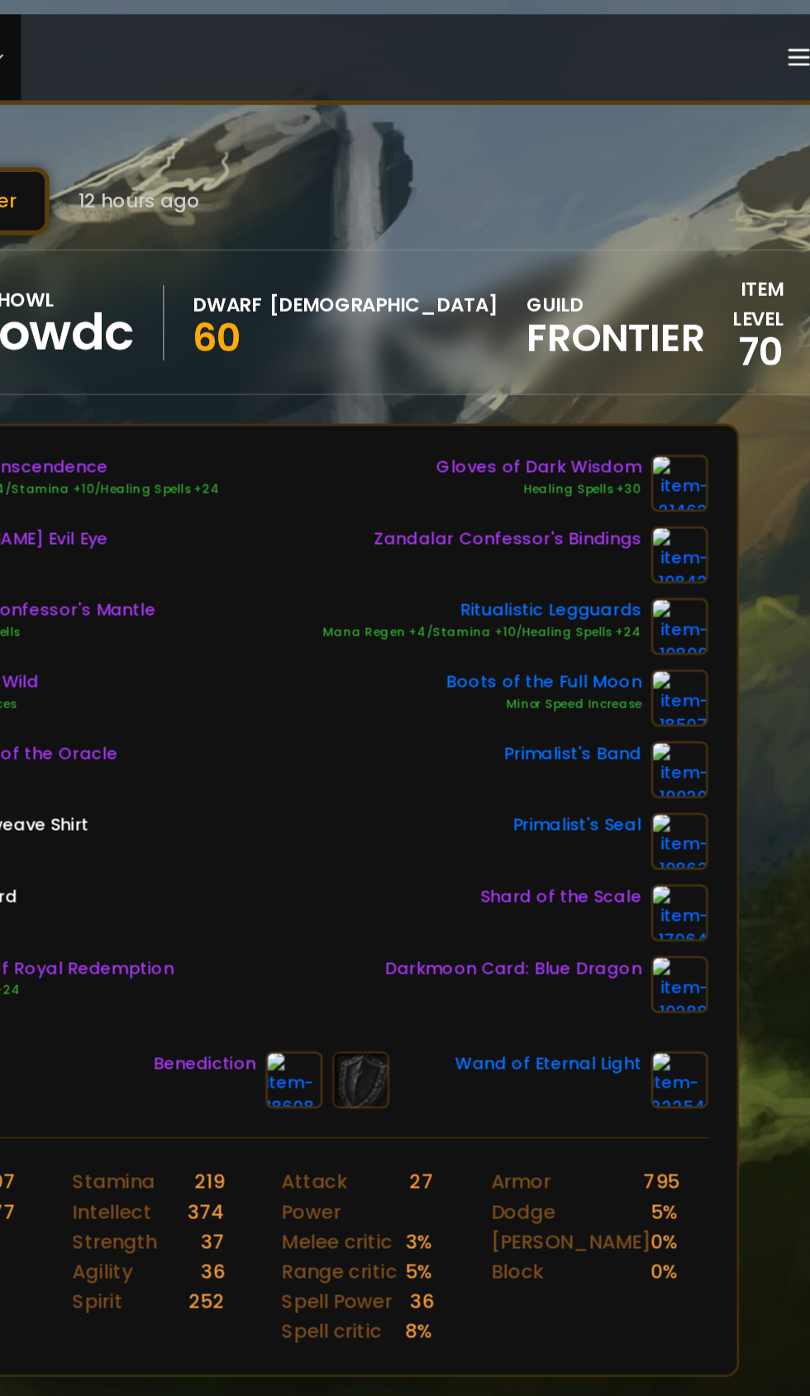
click at [690, 534] on img at bounding box center [688, 533] width 40 height 40
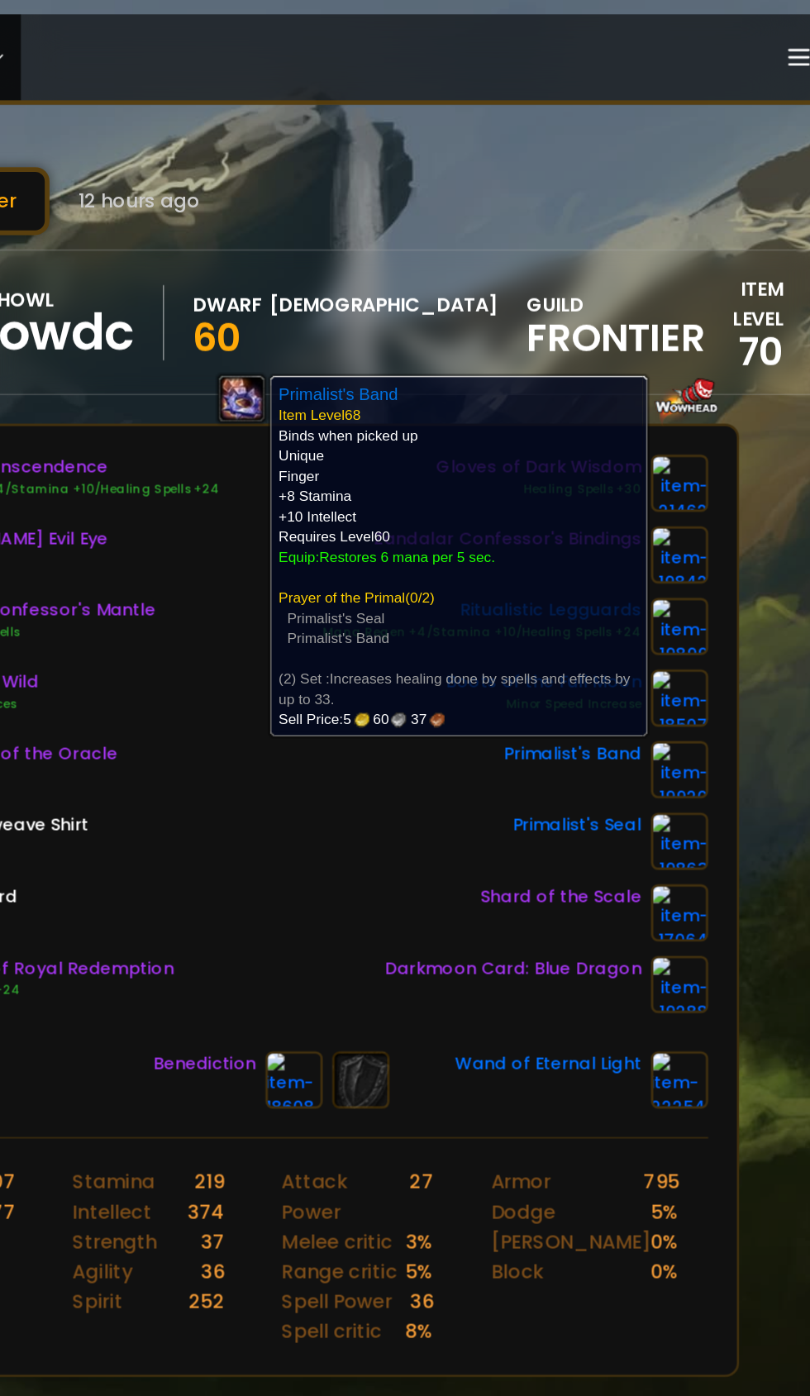
click at [401, 577] on div "Halo of Transcendence Mana Regen +4/Stamina +10/Healing Spells +24 [PERSON_NAME…" at bounding box center [404, 508] width 605 height 387
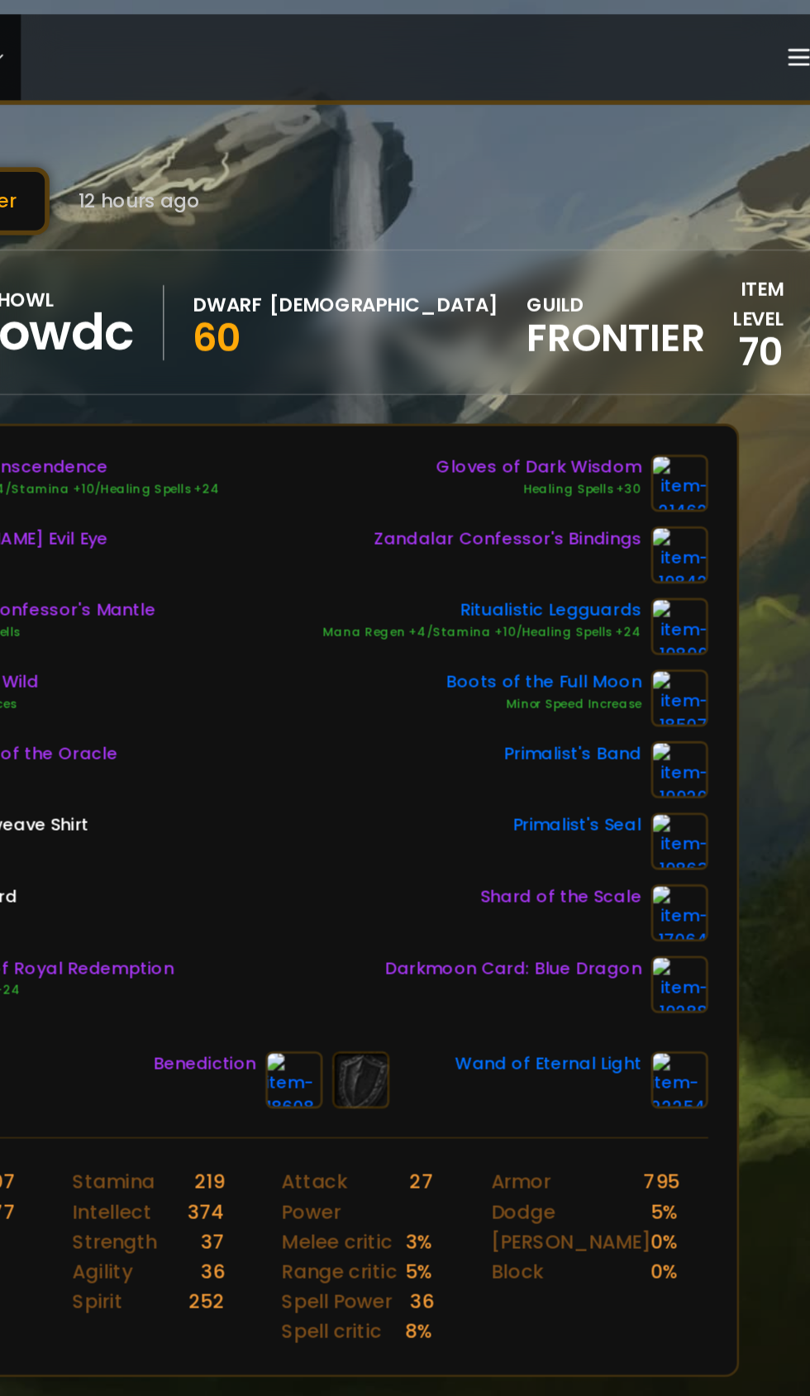
click at [688, 585] on img at bounding box center [688, 583] width 40 height 40
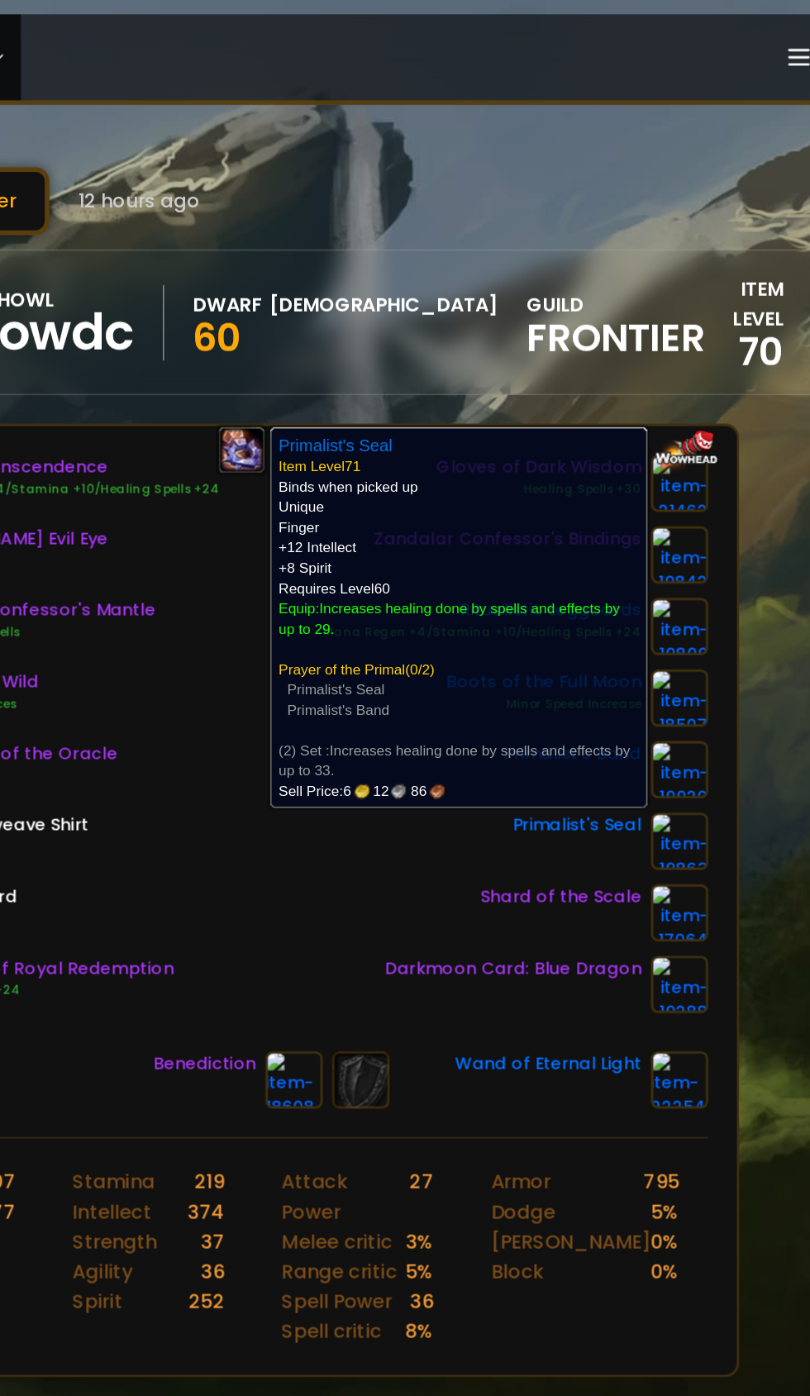
click at [399, 607] on div "Halo of Transcendence Mana Regen +4/Stamina +10/Healing Spells +24 [PERSON_NAME…" at bounding box center [404, 508] width 605 height 387
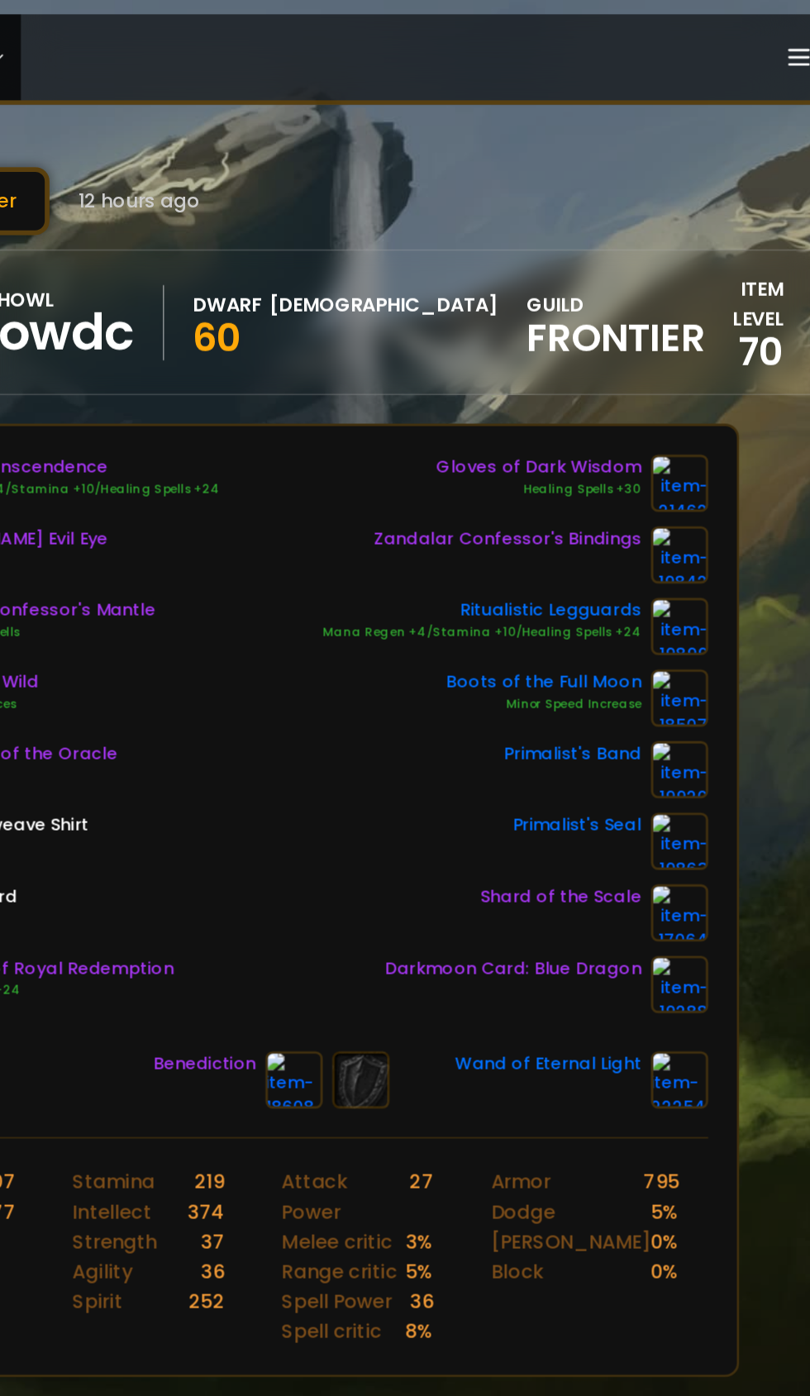
click at [702, 486] on img at bounding box center [688, 484] width 40 height 40
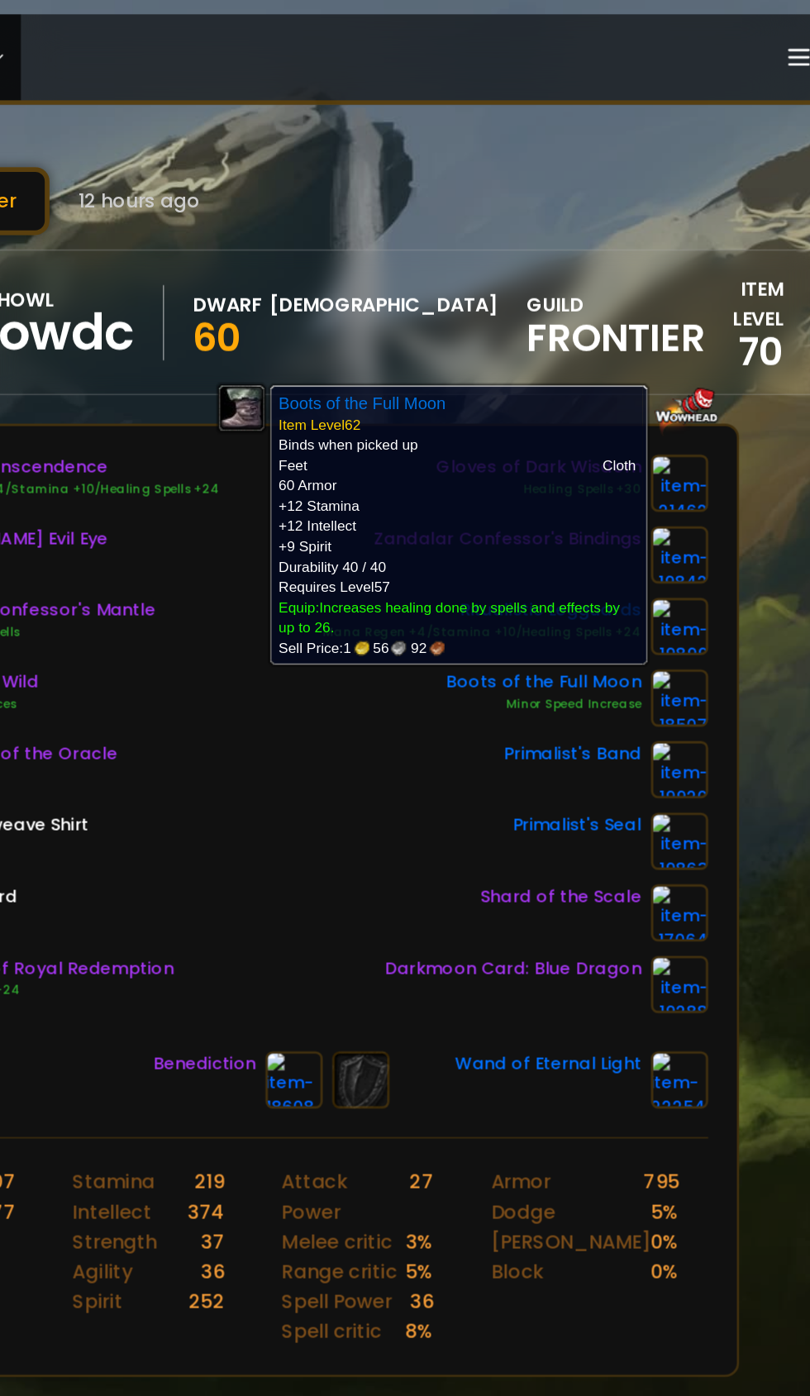
click at [417, 607] on div "Halo of Transcendence Mana Regen +4/Stamina +10/Healing Spells +24 [PERSON_NAME…" at bounding box center [404, 508] width 605 height 387
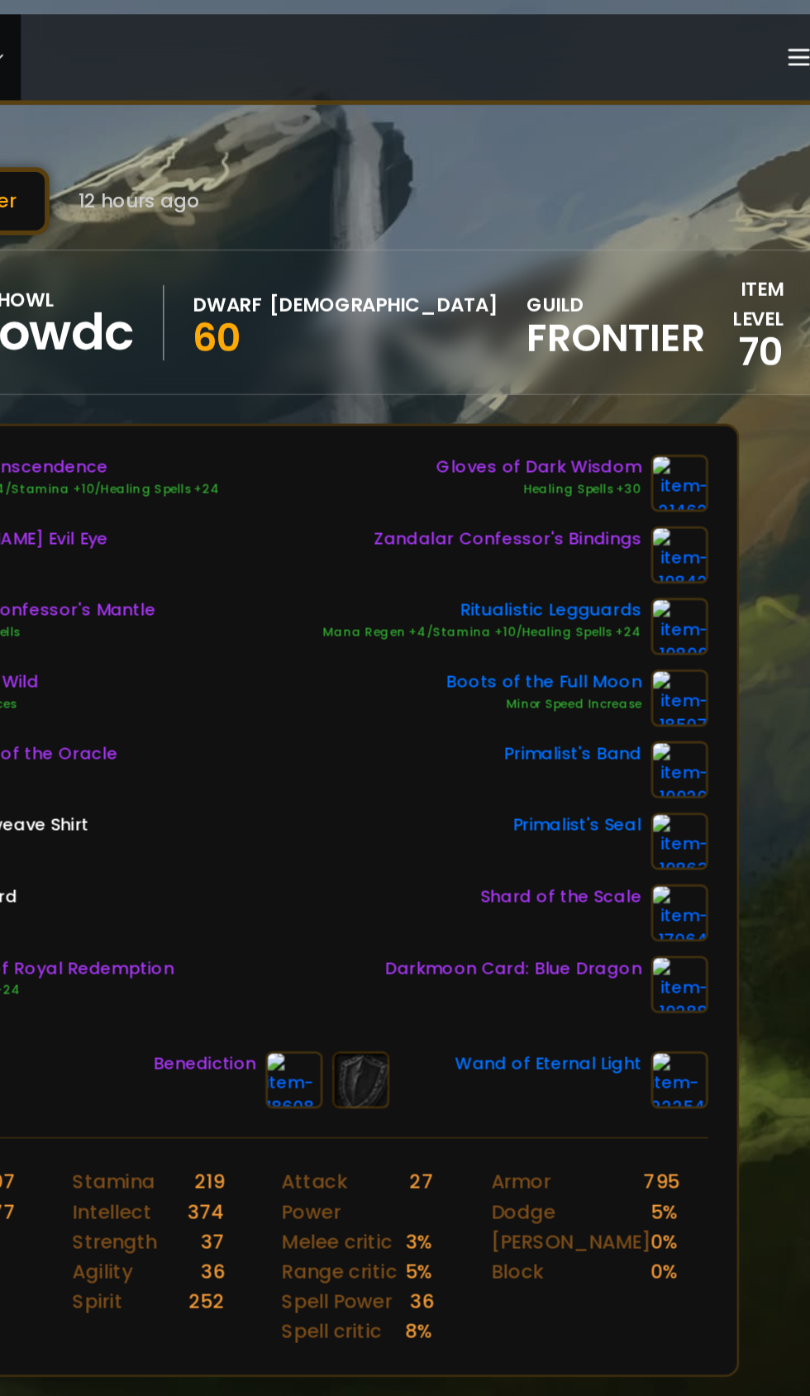
click at [691, 502] on link at bounding box center [688, 484] width 40 height 40
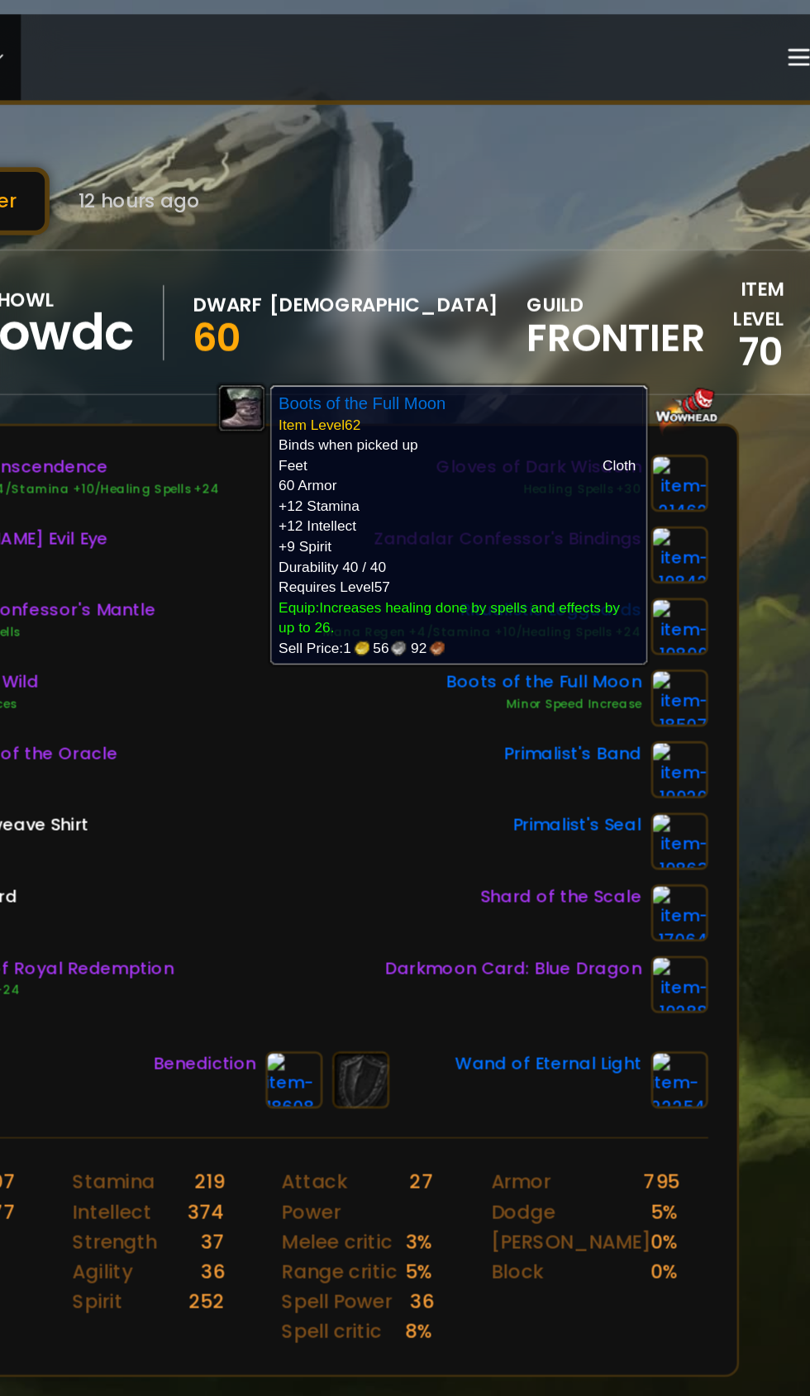
click at [402, 584] on div "Halo of Transcendence Mana Regen +4/Stamina +10/Healing Spells +24 [PERSON_NAME…" at bounding box center [404, 508] width 605 height 387
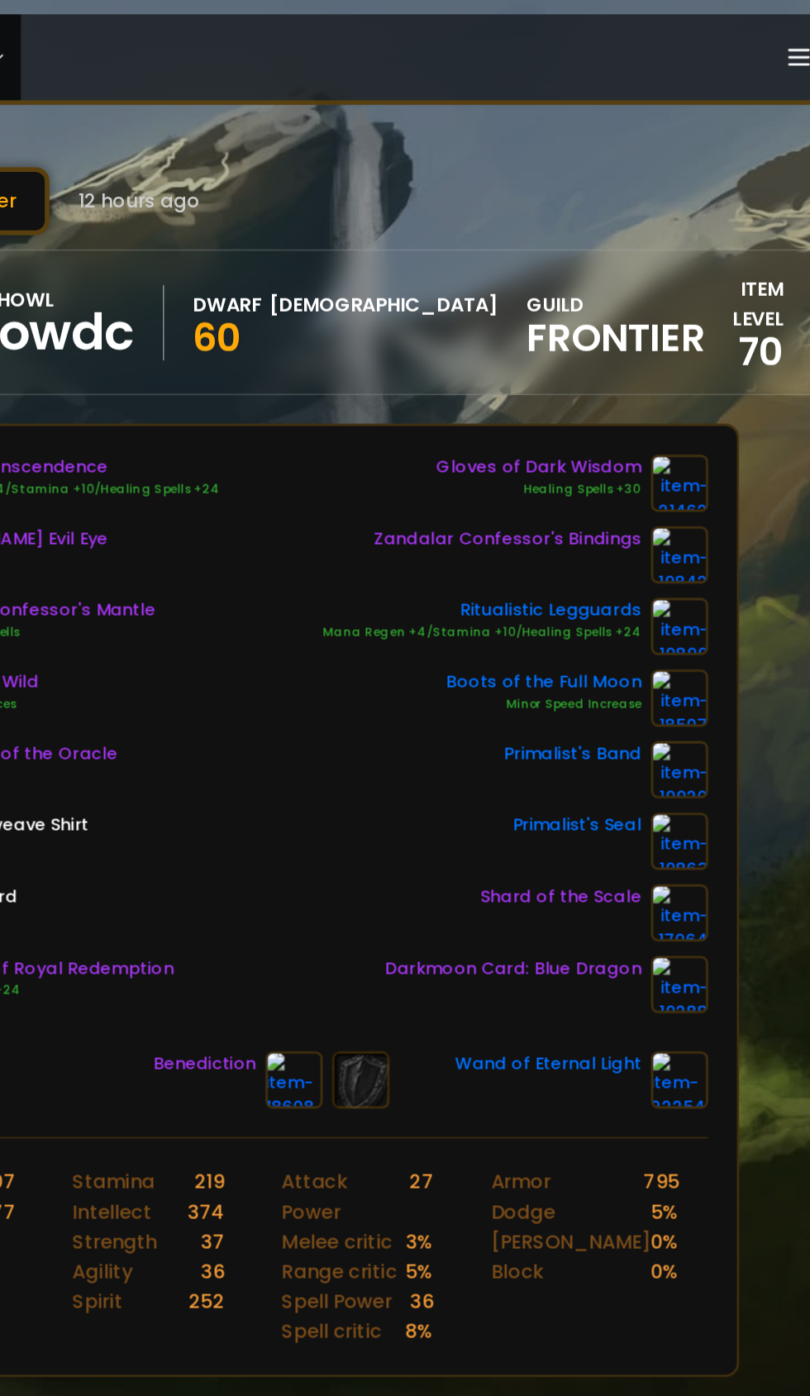
click at [699, 479] on img at bounding box center [688, 484] width 40 height 40
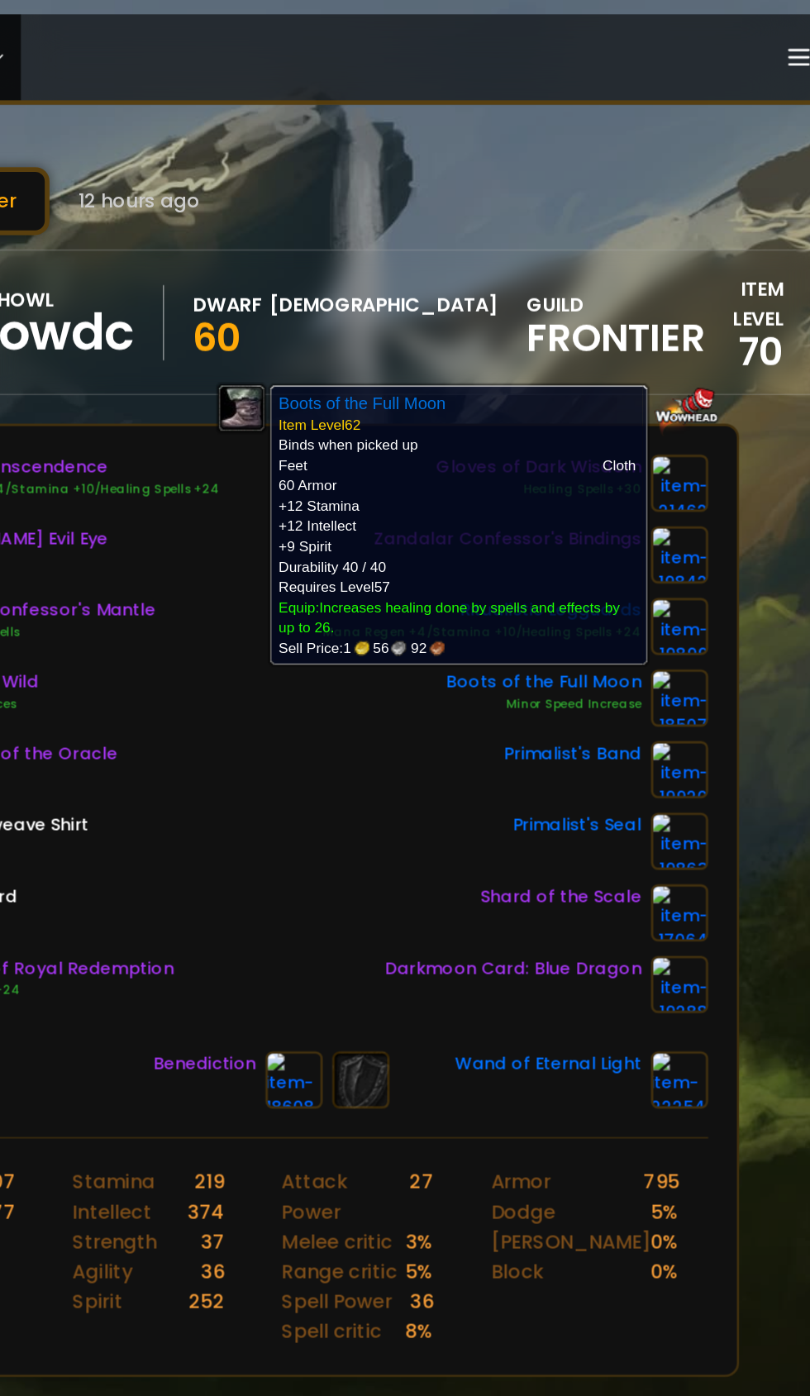
click at [429, 583] on div "Halo of Transcendence Mana Regen +4/Stamina +10/Healing Spells +24 [PERSON_NAME…" at bounding box center [404, 508] width 605 height 387
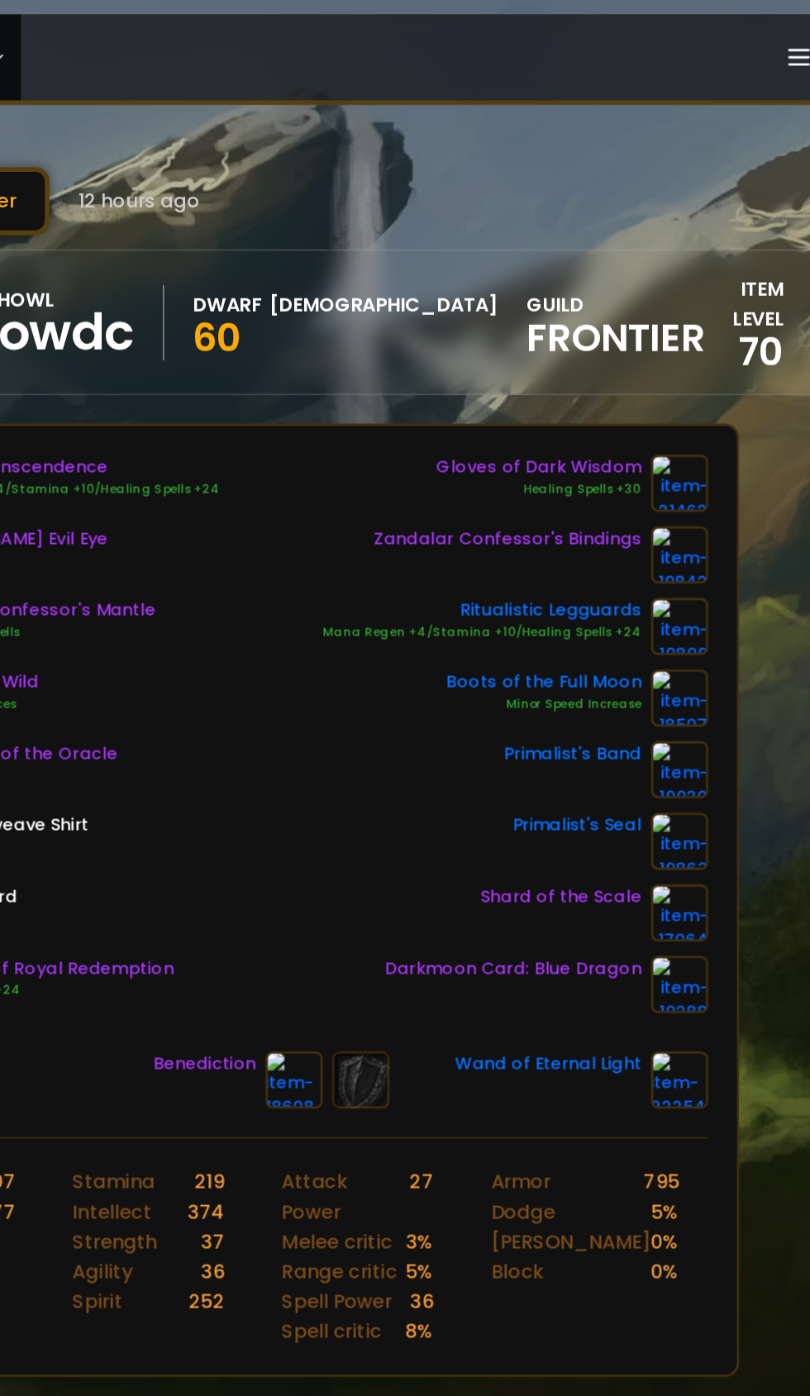
click at [691, 502] on link at bounding box center [688, 484] width 40 height 40
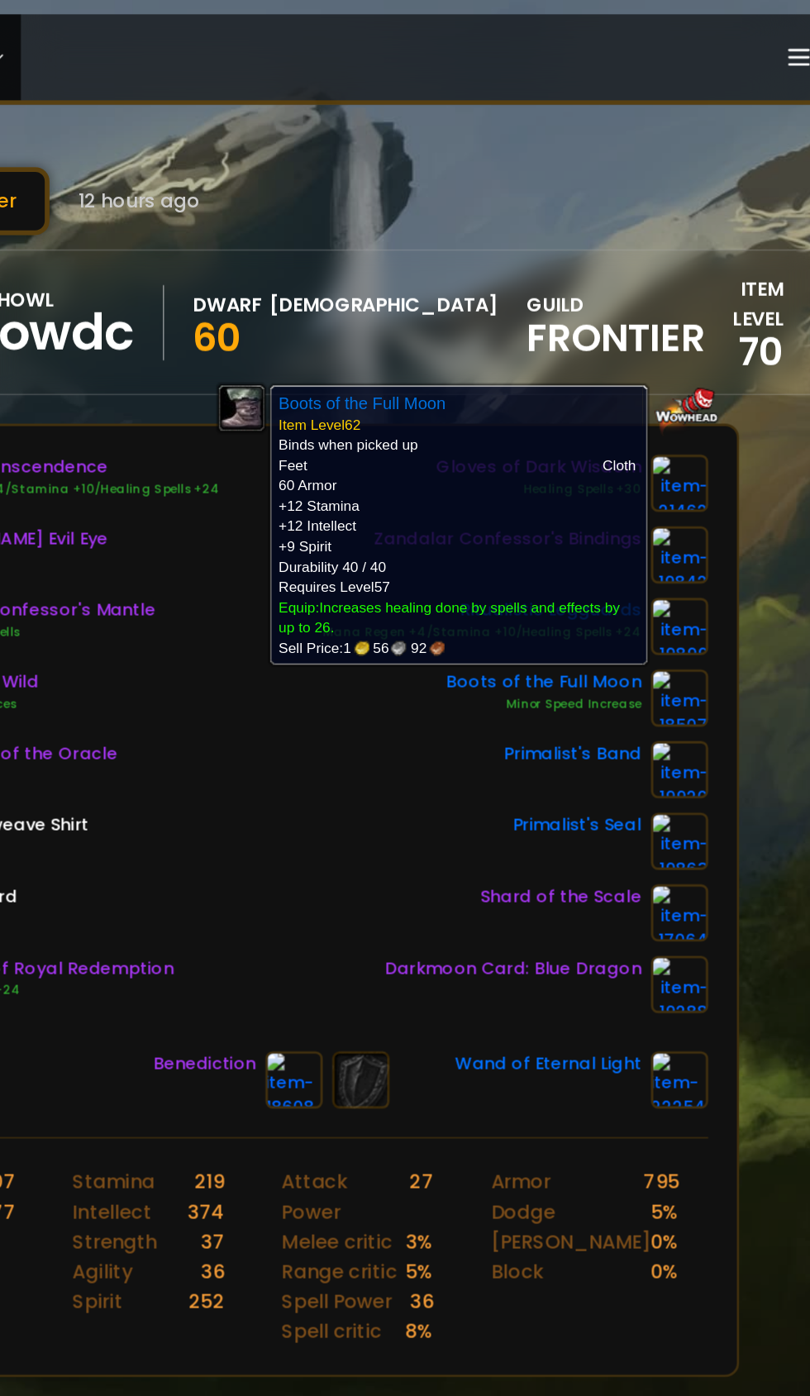
click at [431, 550] on div "Halo of Transcendence Mana Regen +4/Stamina +10/Healing Spells +24 [PERSON_NAME…" at bounding box center [404, 508] width 605 height 387
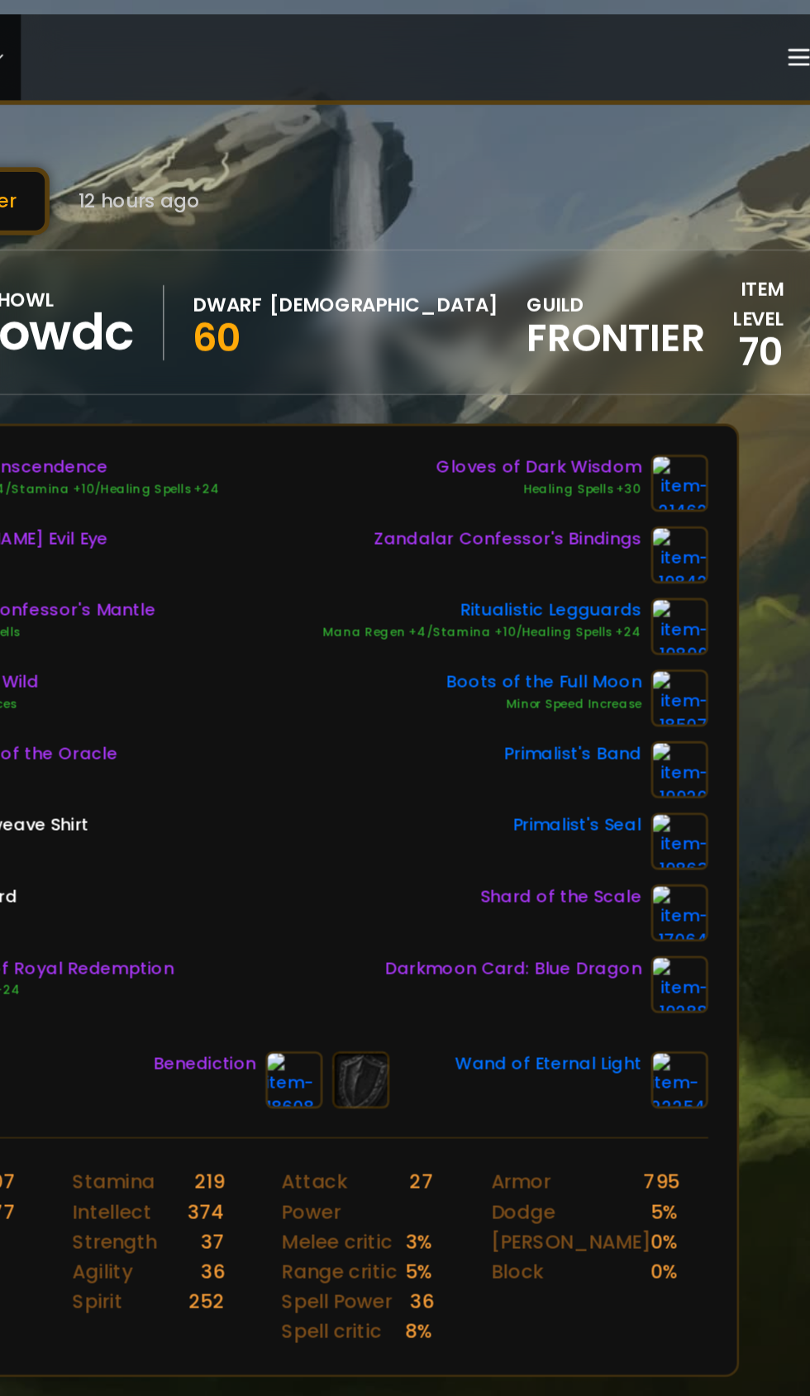
click at [689, 531] on img at bounding box center [688, 533] width 40 height 40
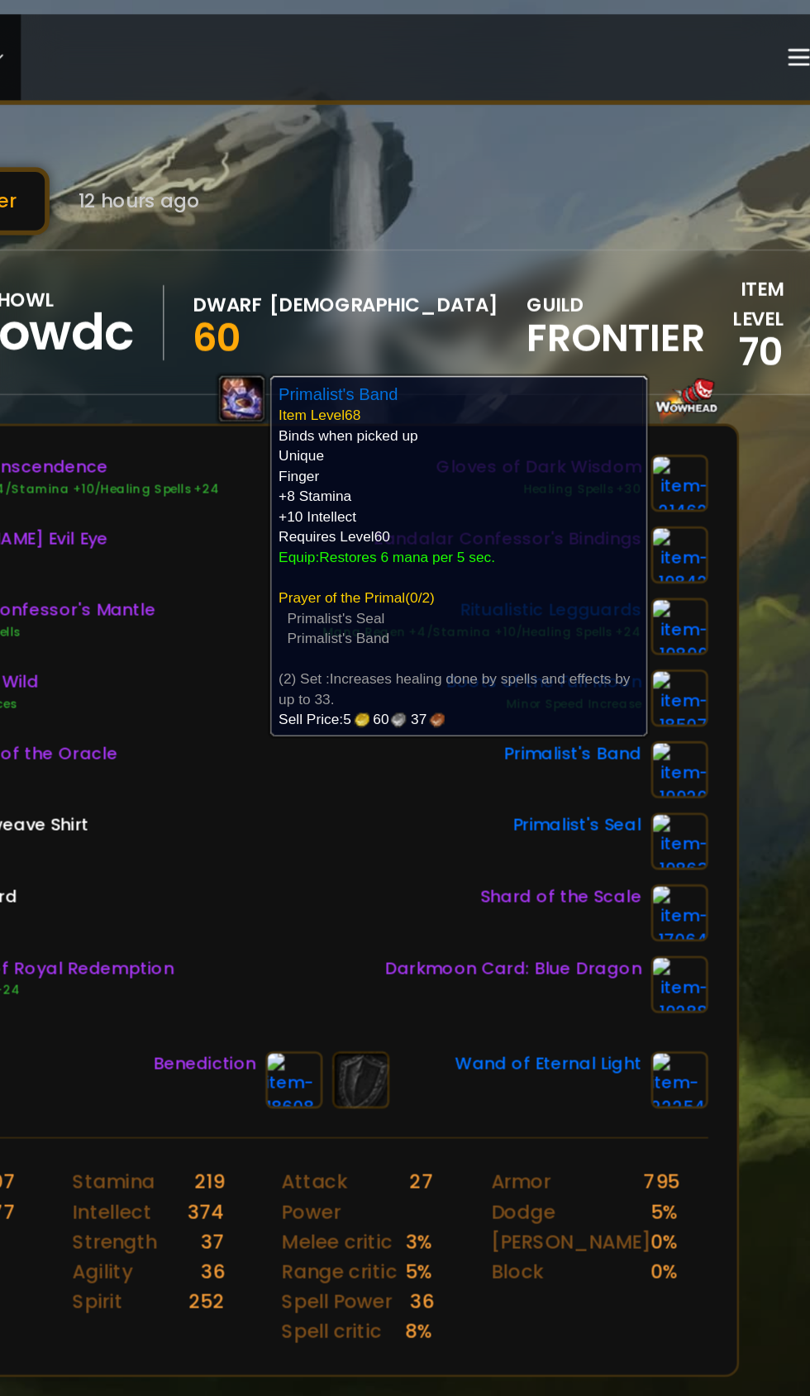
click at [415, 581] on div "Halo of Transcendence Mana Regen +4/Stamina +10/Healing Spells +24 [PERSON_NAME…" at bounding box center [404, 508] width 605 height 387
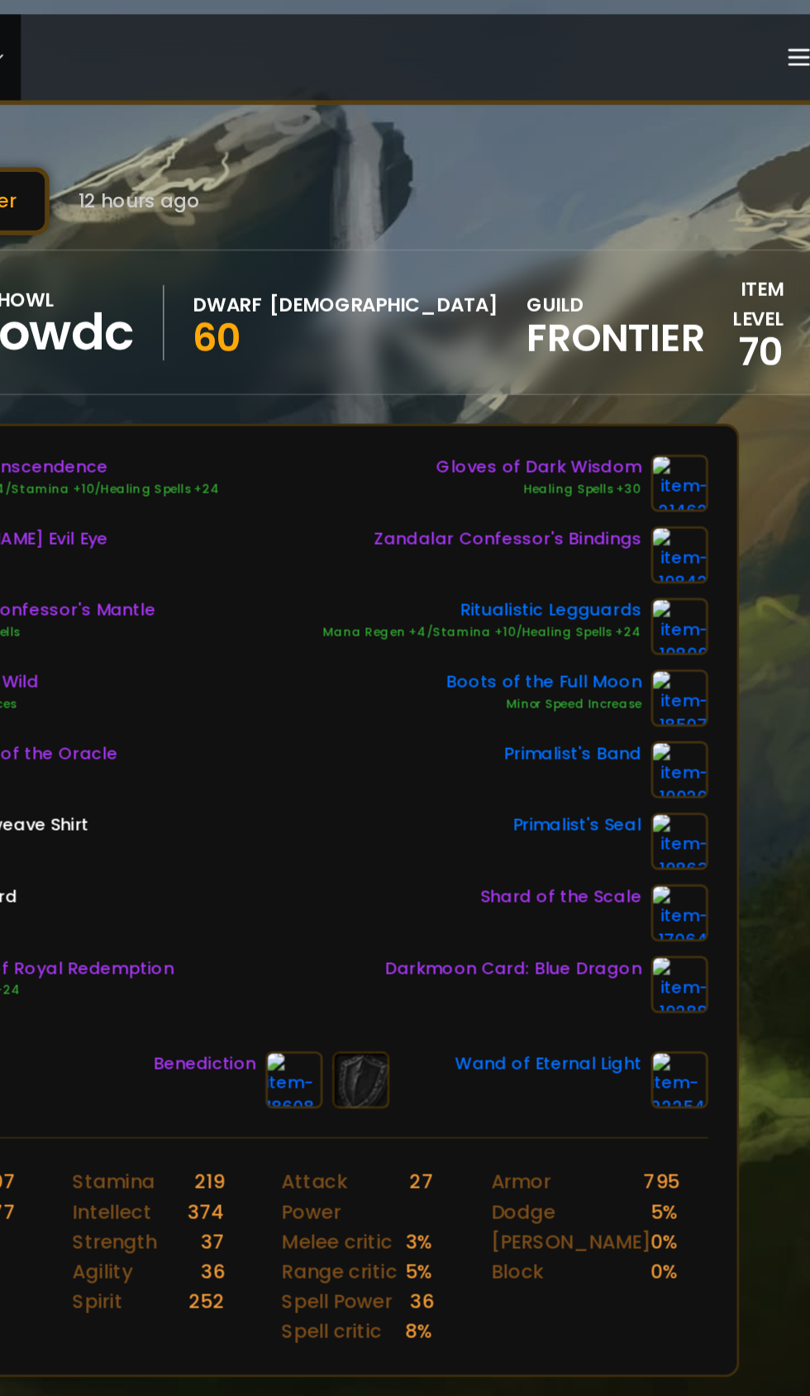
click at [690, 534] on img at bounding box center [688, 533] width 40 height 40
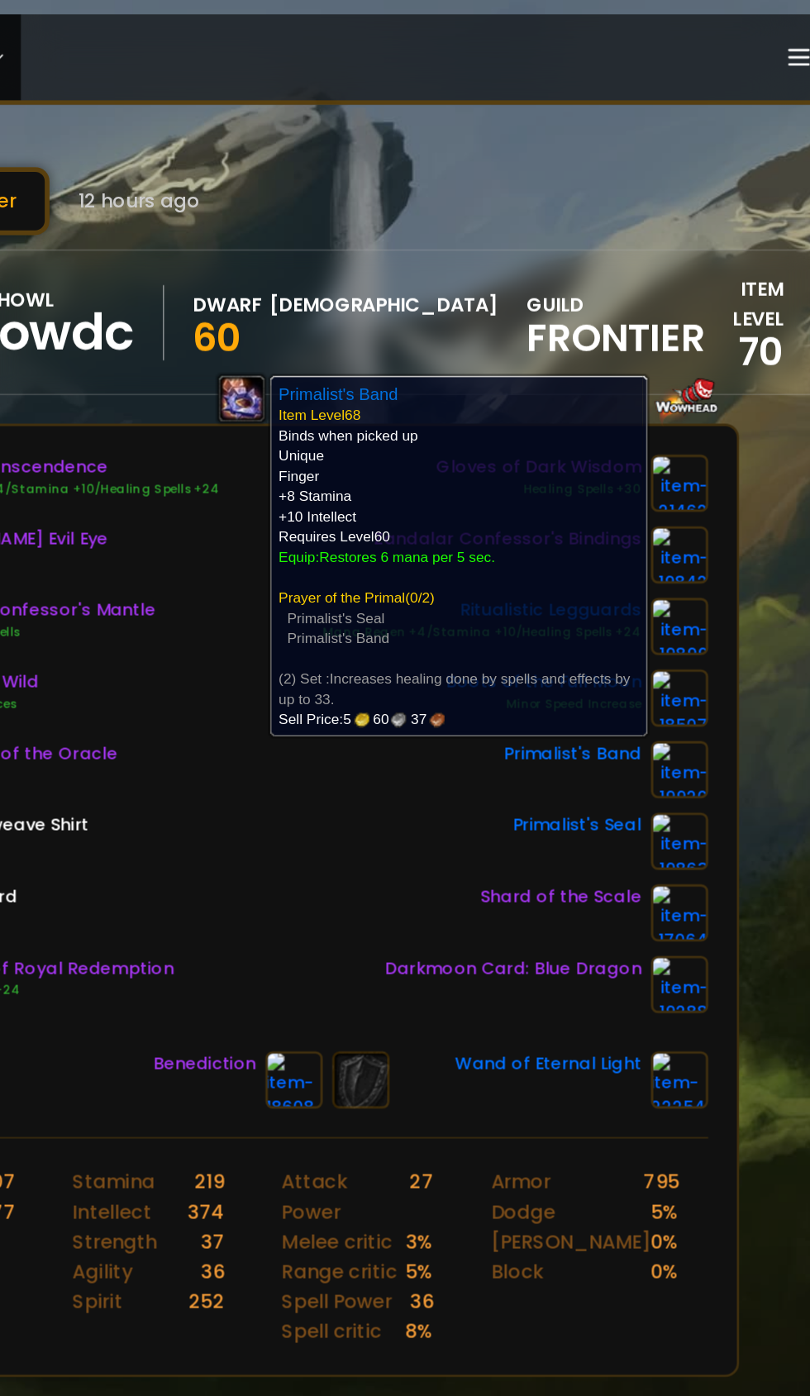
click at [422, 579] on div "Halo of Transcendence Mana Regen +4/Stamina +10/Healing Spells +24 [PERSON_NAME…" at bounding box center [404, 508] width 605 height 387
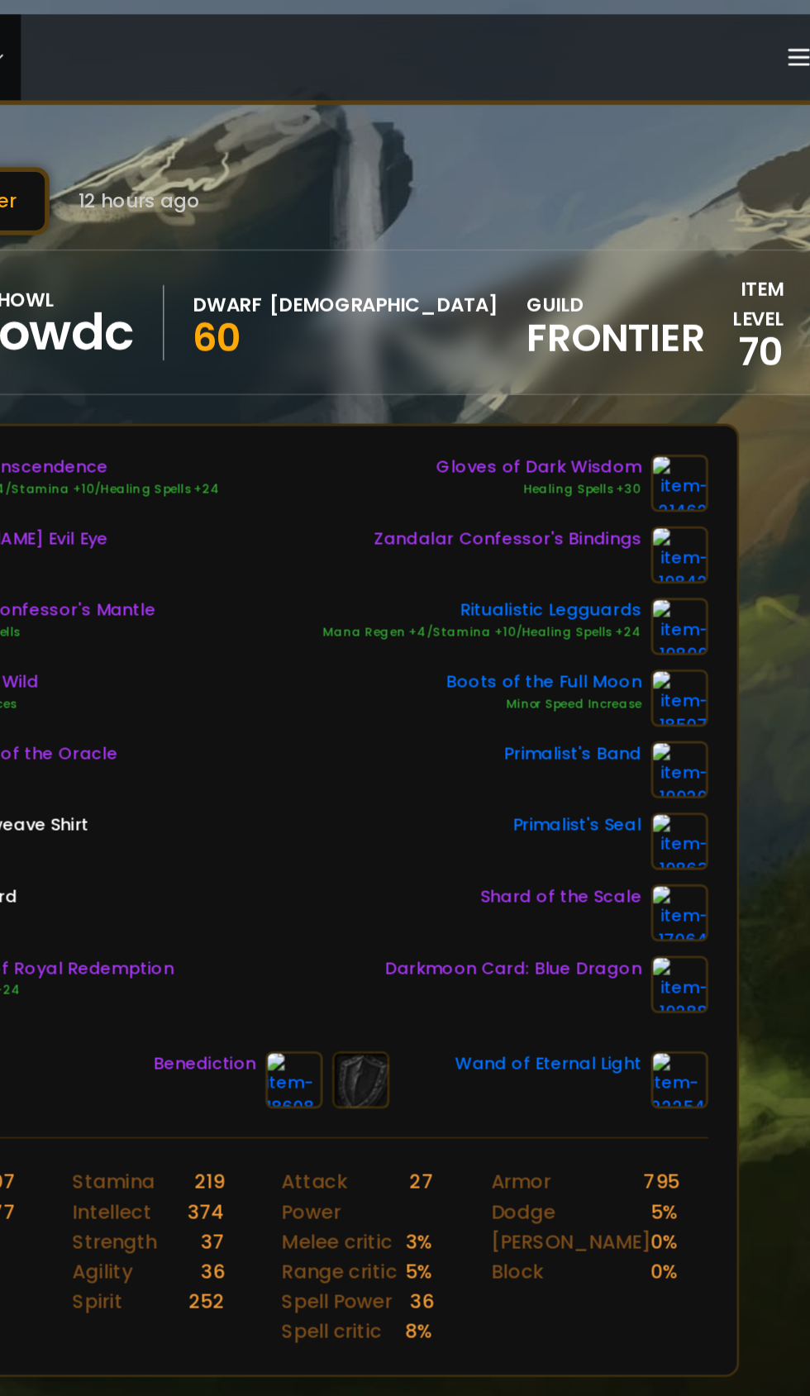
click at [690, 534] on img at bounding box center [688, 533] width 40 height 40
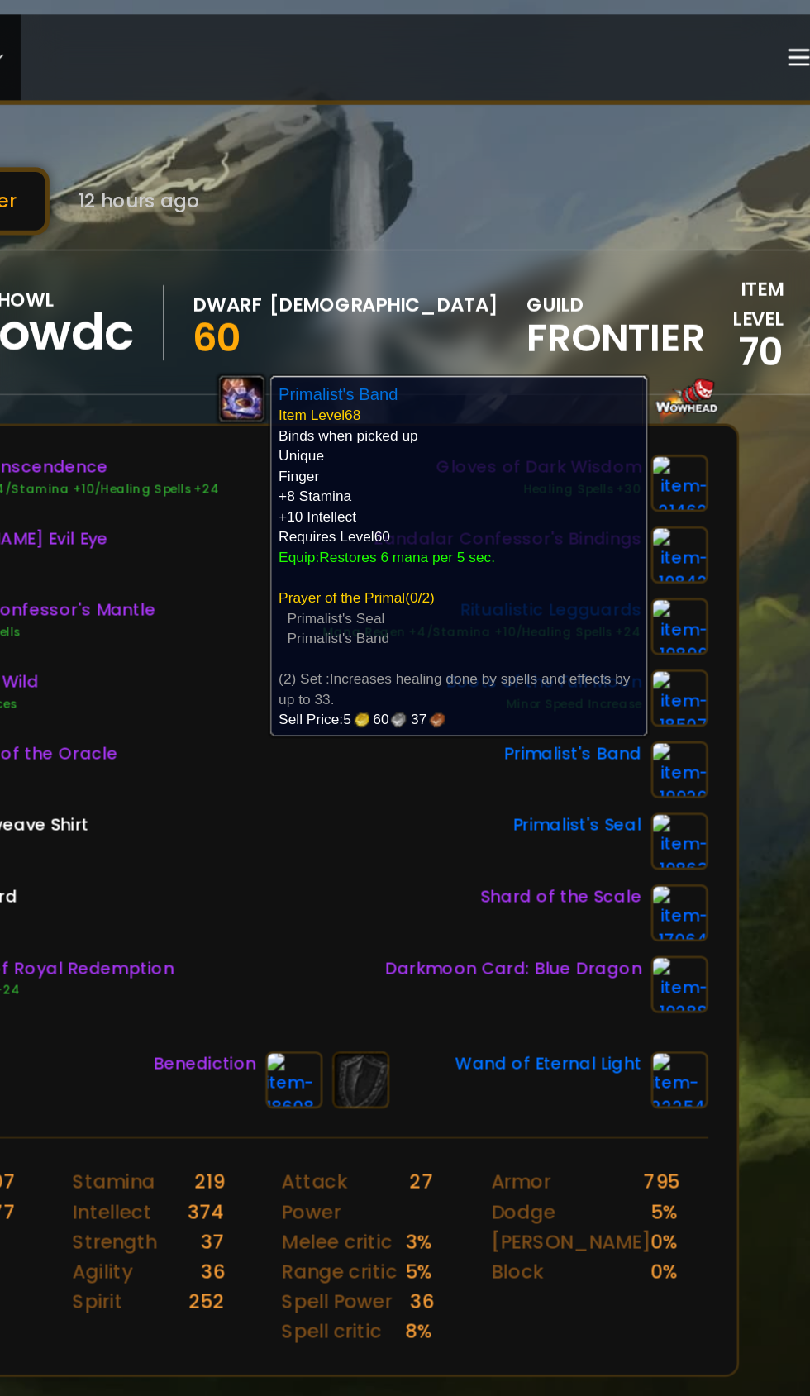
click at [439, 588] on div "Halo of Transcendence Mana Regen +4/Stamina +10/Healing Spells +24 [PERSON_NAME…" at bounding box center [404, 508] width 605 height 387
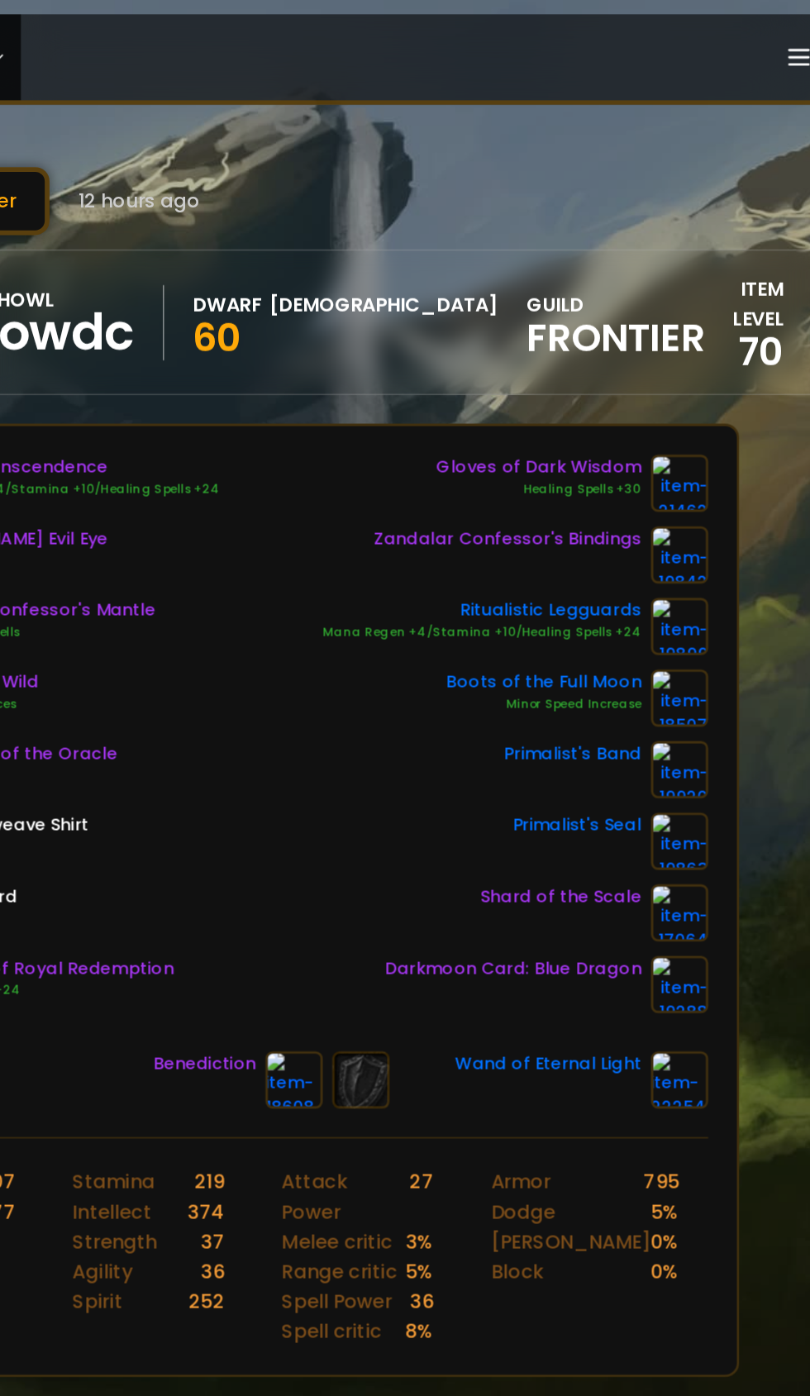
click at [682, 583] on img at bounding box center [688, 583] width 40 height 40
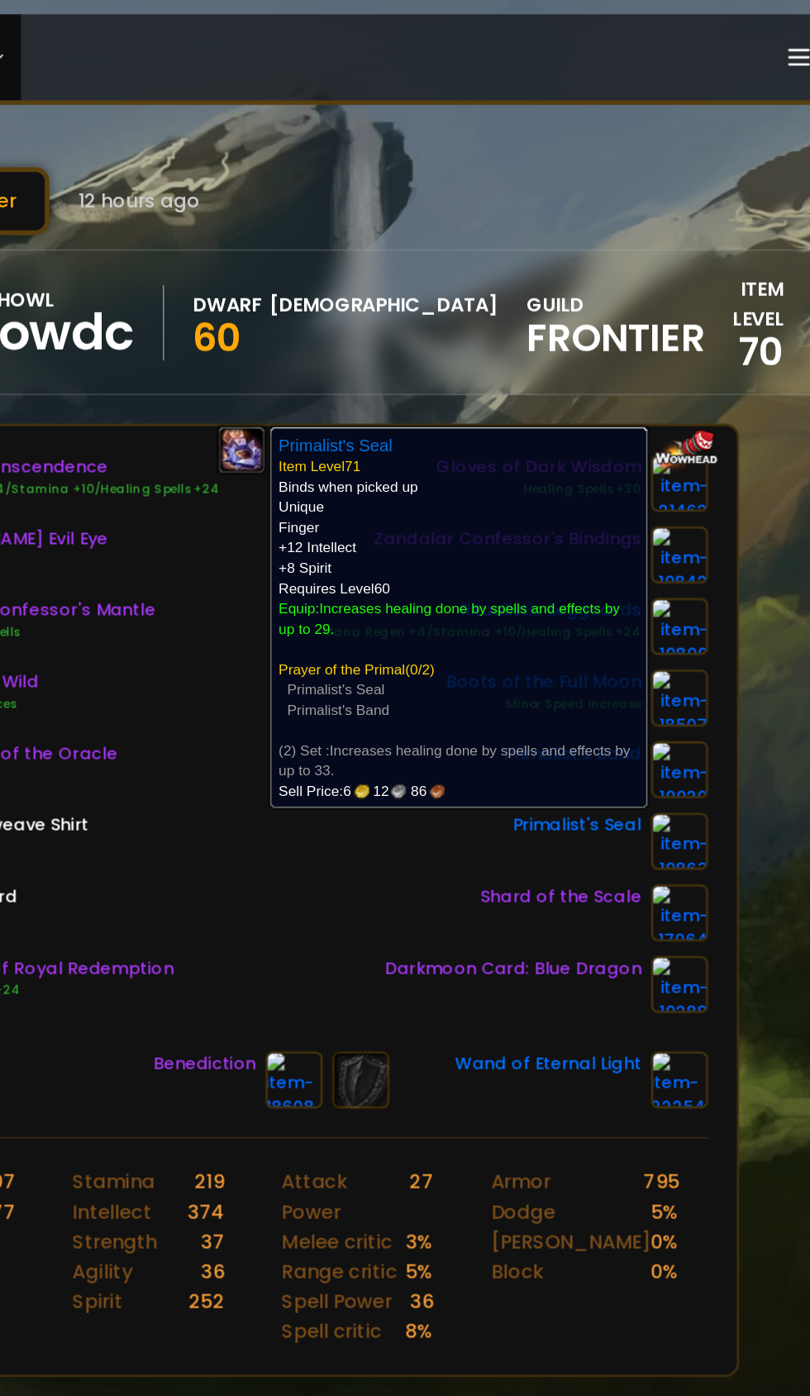
click at [417, 593] on div "Halo of Transcendence Mana Regen +4/Stamina +10/Healing Spells +24 [PERSON_NAME…" at bounding box center [404, 508] width 605 height 387
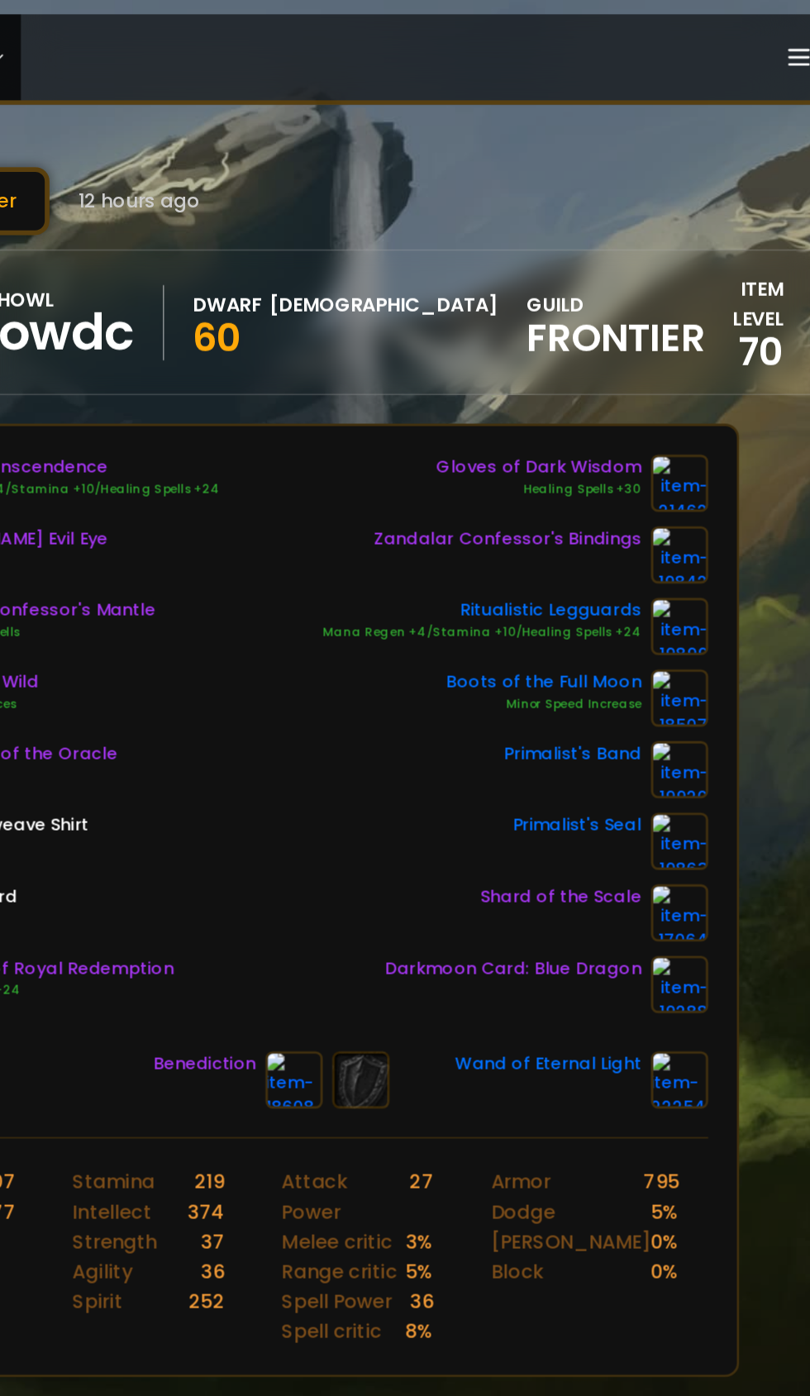
click at [690, 534] on img at bounding box center [688, 533] width 40 height 40
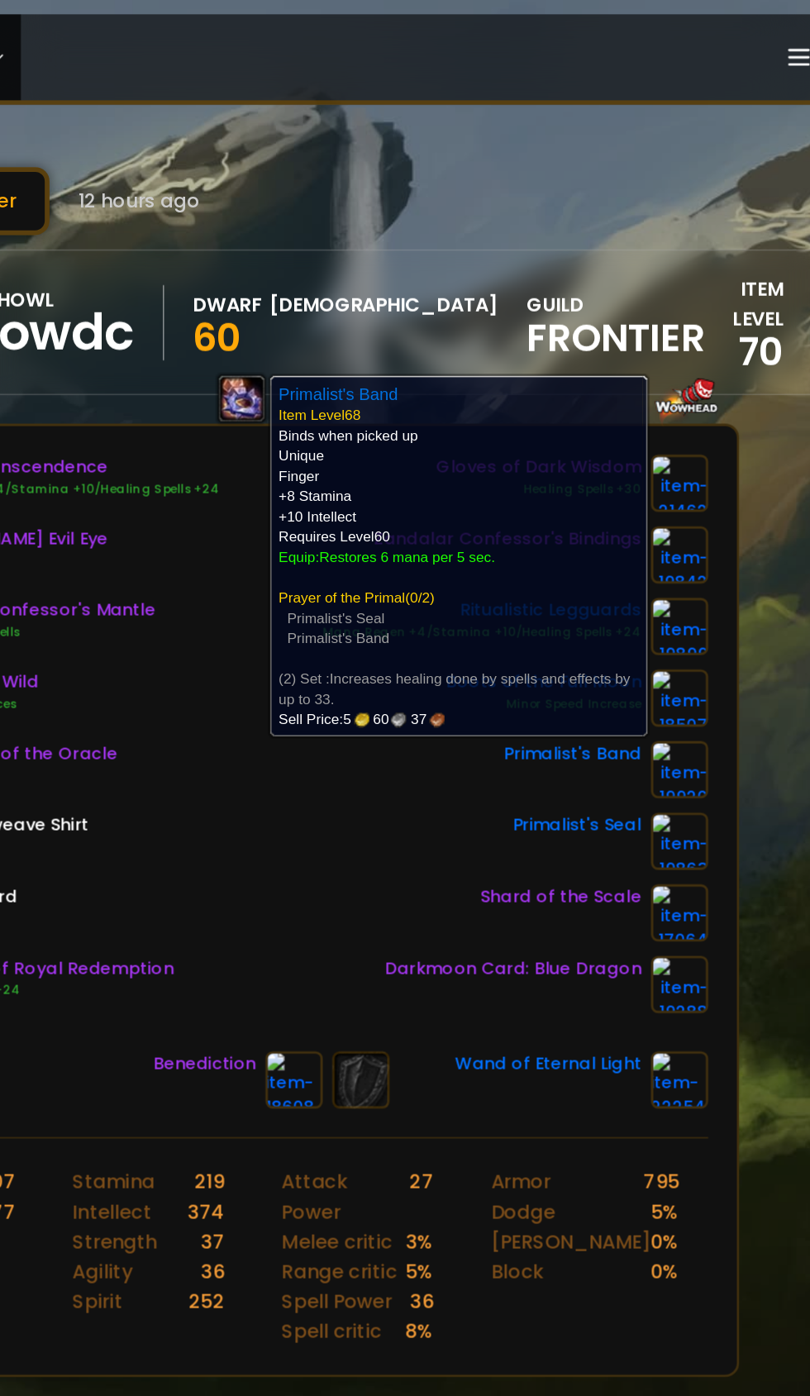
click at [414, 608] on div "Halo of Transcendence Mana Regen +4/Stamina +10/Healing Spells +24 [PERSON_NAME…" at bounding box center [404, 508] width 605 height 387
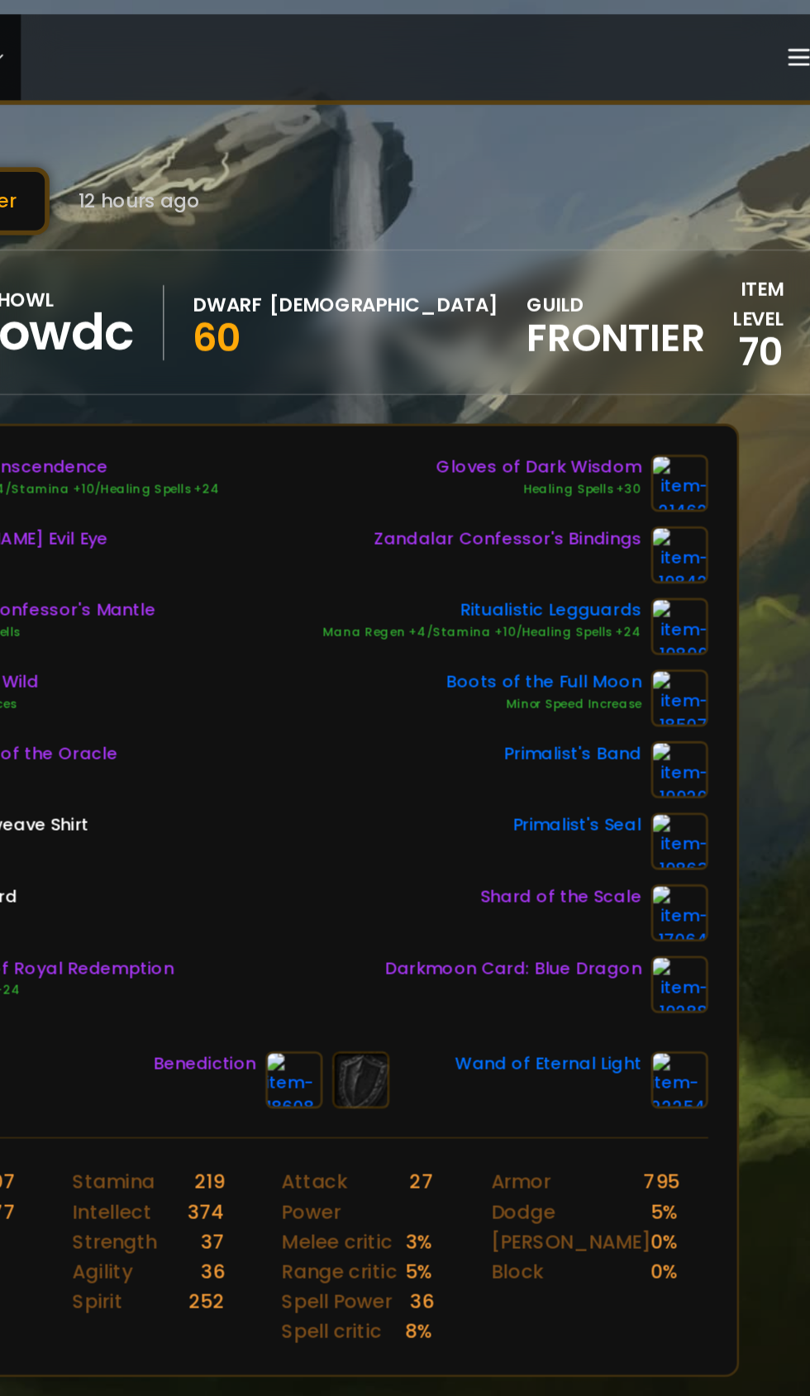
click at [699, 601] on link at bounding box center [688, 583] width 40 height 40
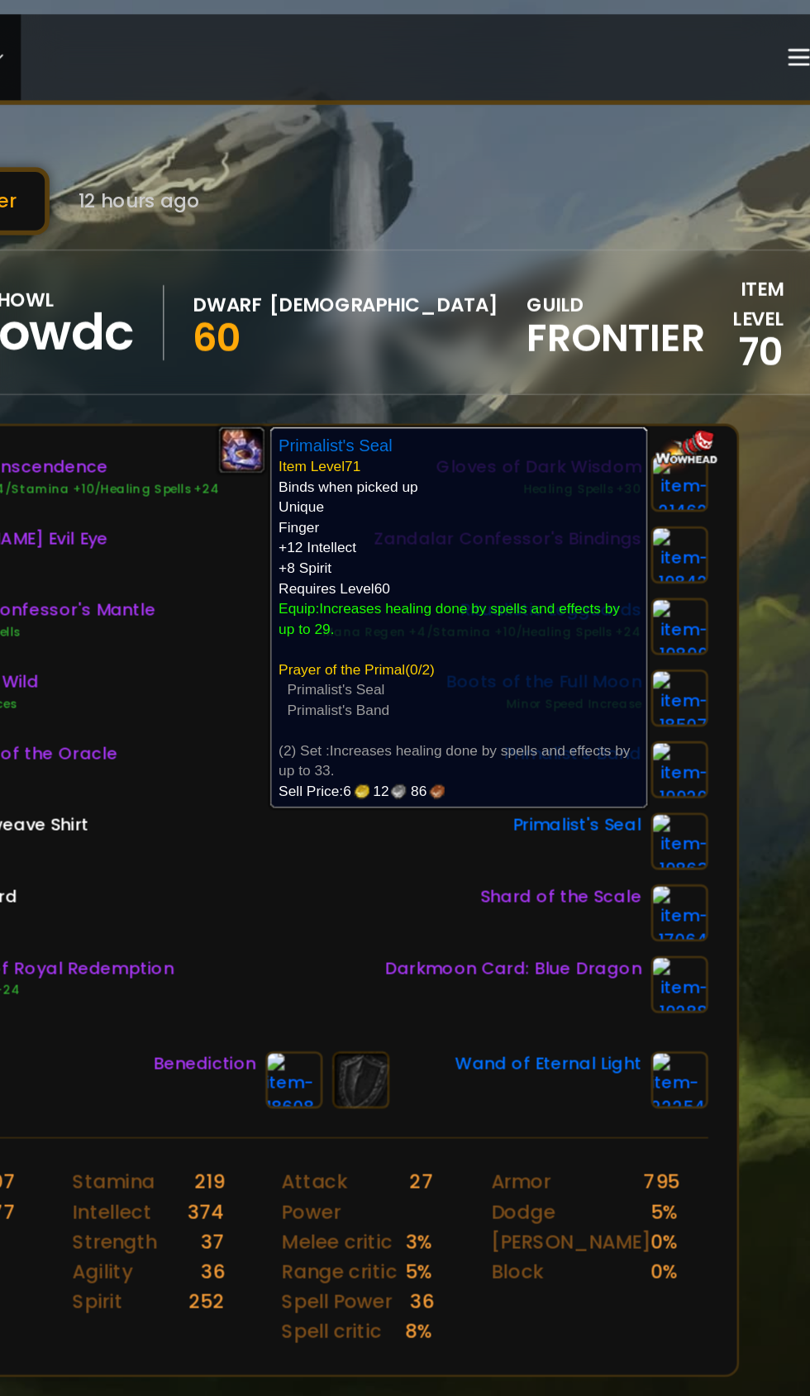
click at [419, 626] on div "Halo of Transcendence Mana Regen +4/Stamina +10/Healing Spells +24 [PERSON_NAME…" at bounding box center [404, 508] width 605 height 387
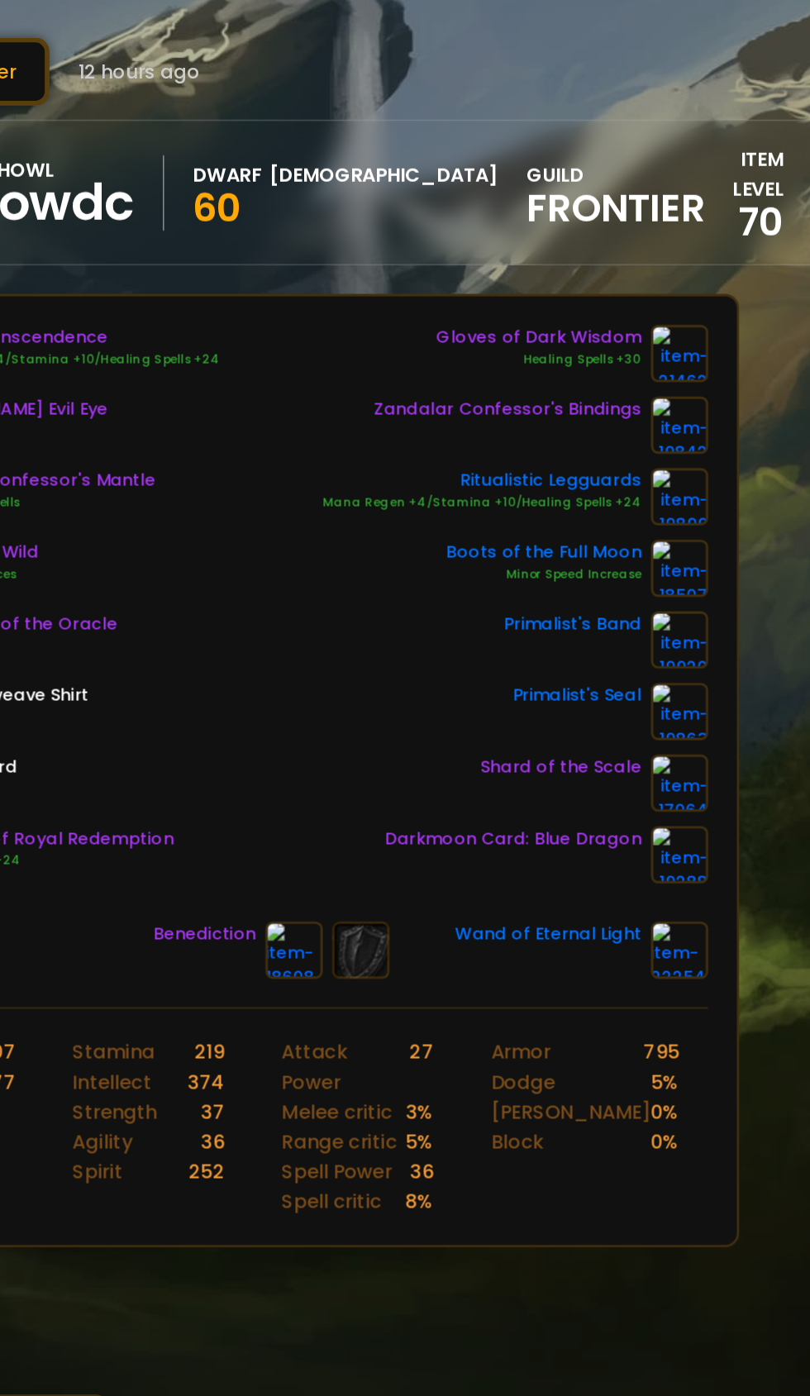
click at [698, 627] on img at bounding box center [688, 632] width 40 height 40
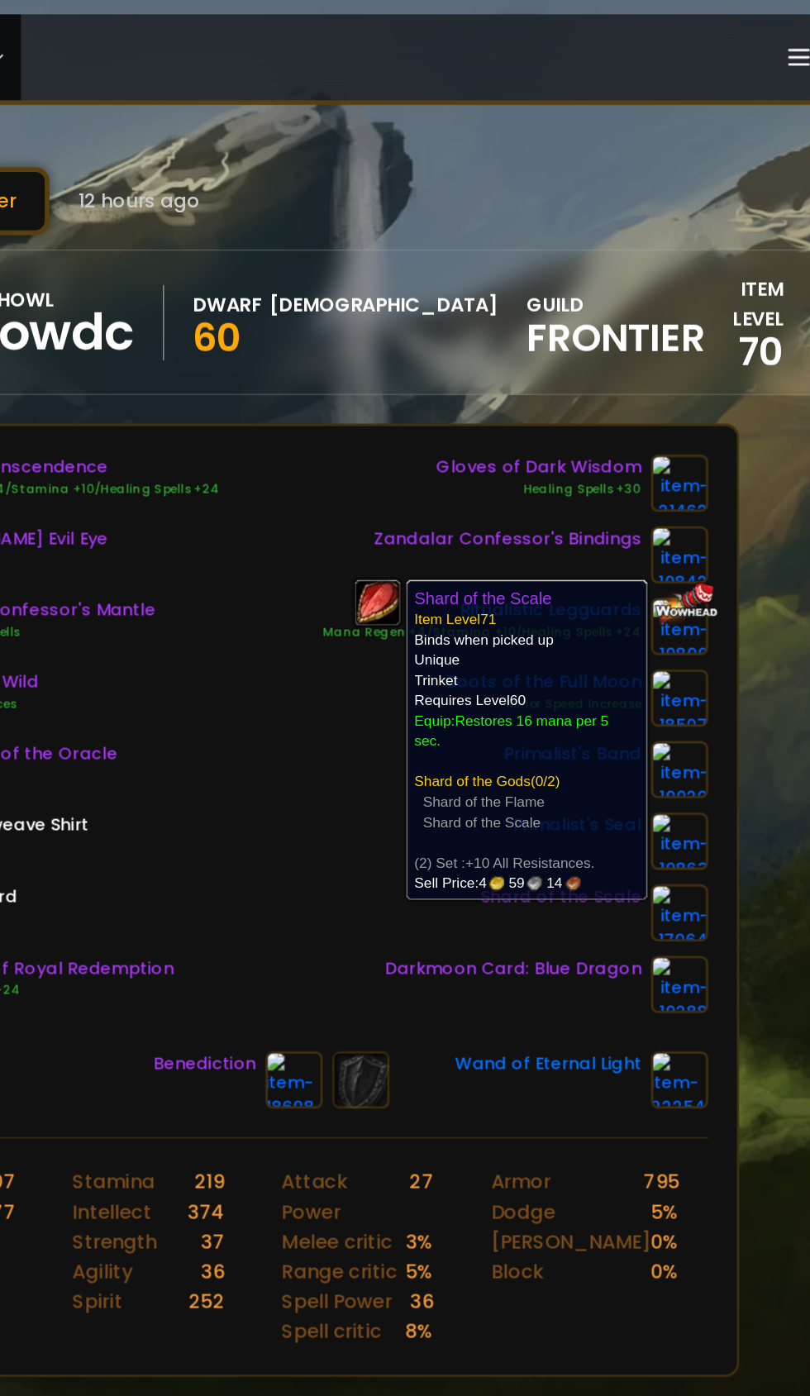
click at [373, 503] on div "Halo of Transcendence Mana Regen +4/Stamina +10/Healing Spells +24 [PERSON_NAME…" at bounding box center [404, 508] width 605 height 387
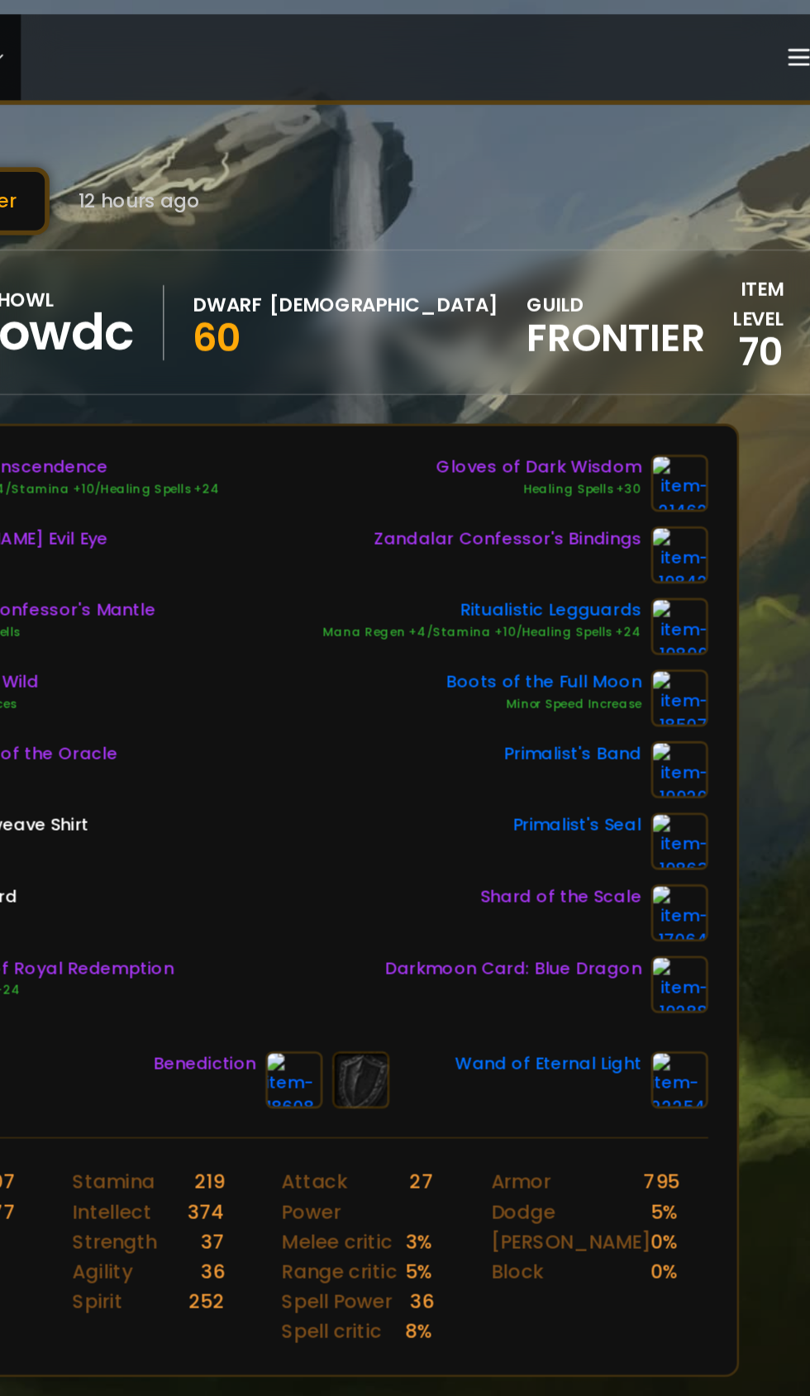
click at [693, 650] on link at bounding box center [688, 632] width 40 height 40
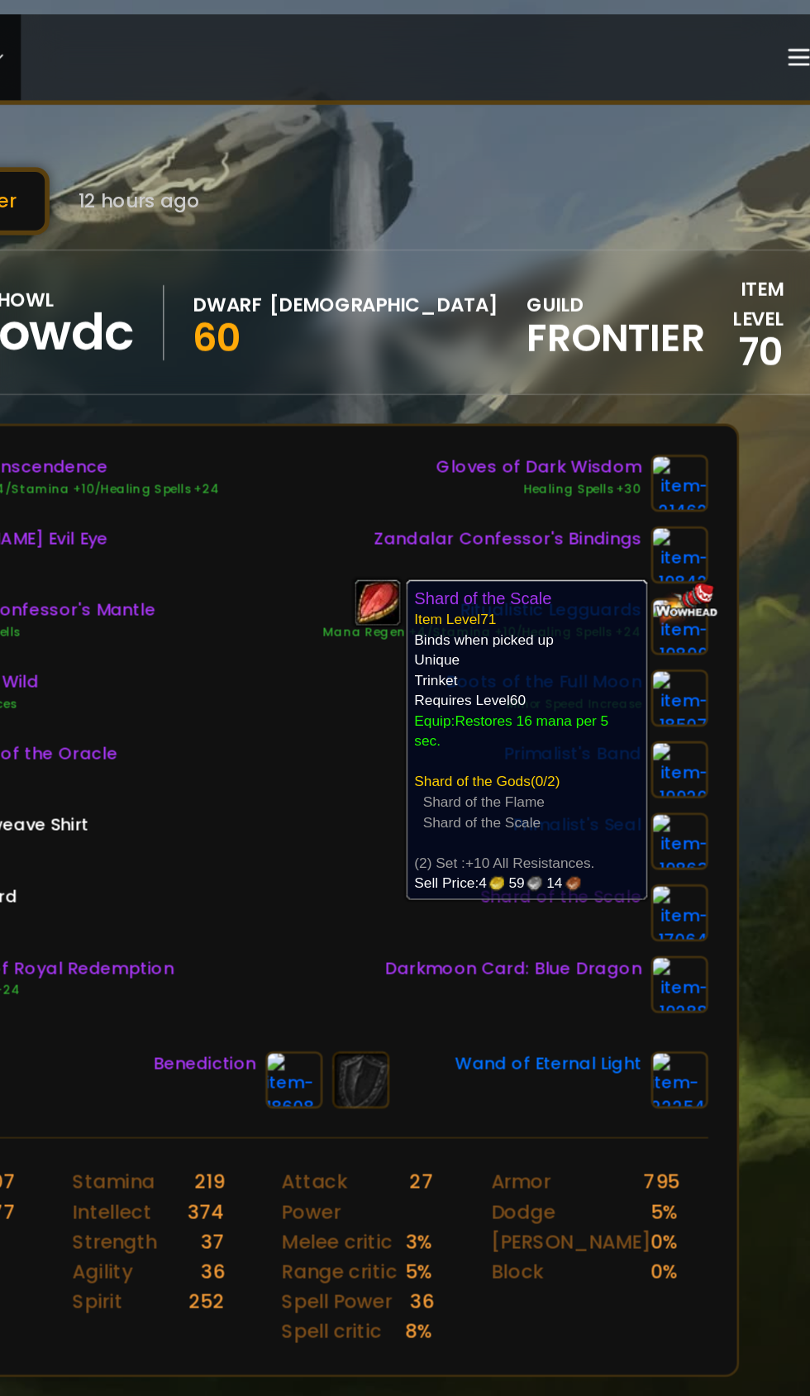
click at [400, 578] on div "Halo of Transcendence Mana Regen +4/Stamina +10/Healing Spells +24 [PERSON_NAME…" at bounding box center [404, 508] width 605 height 387
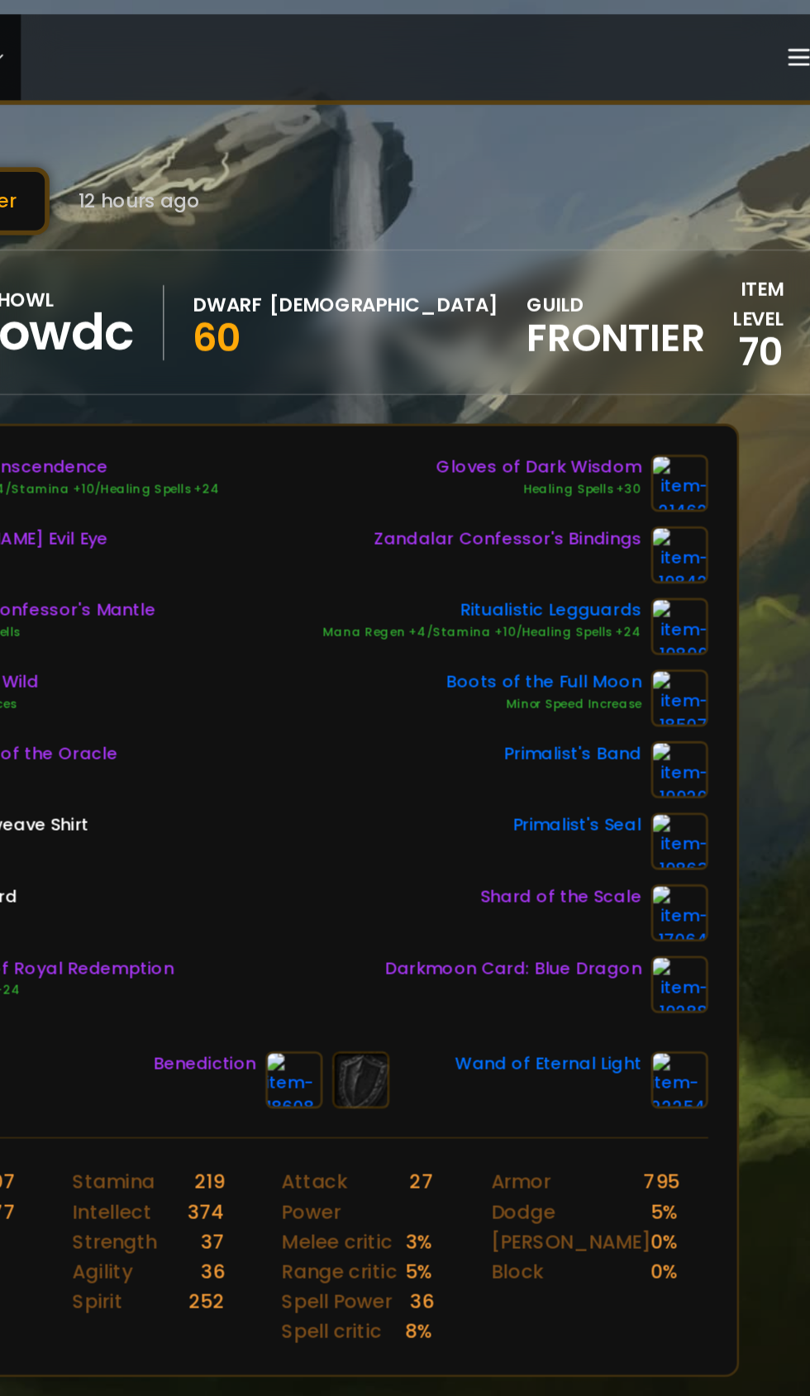
click at [702, 635] on img at bounding box center [688, 632] width 40 height 40
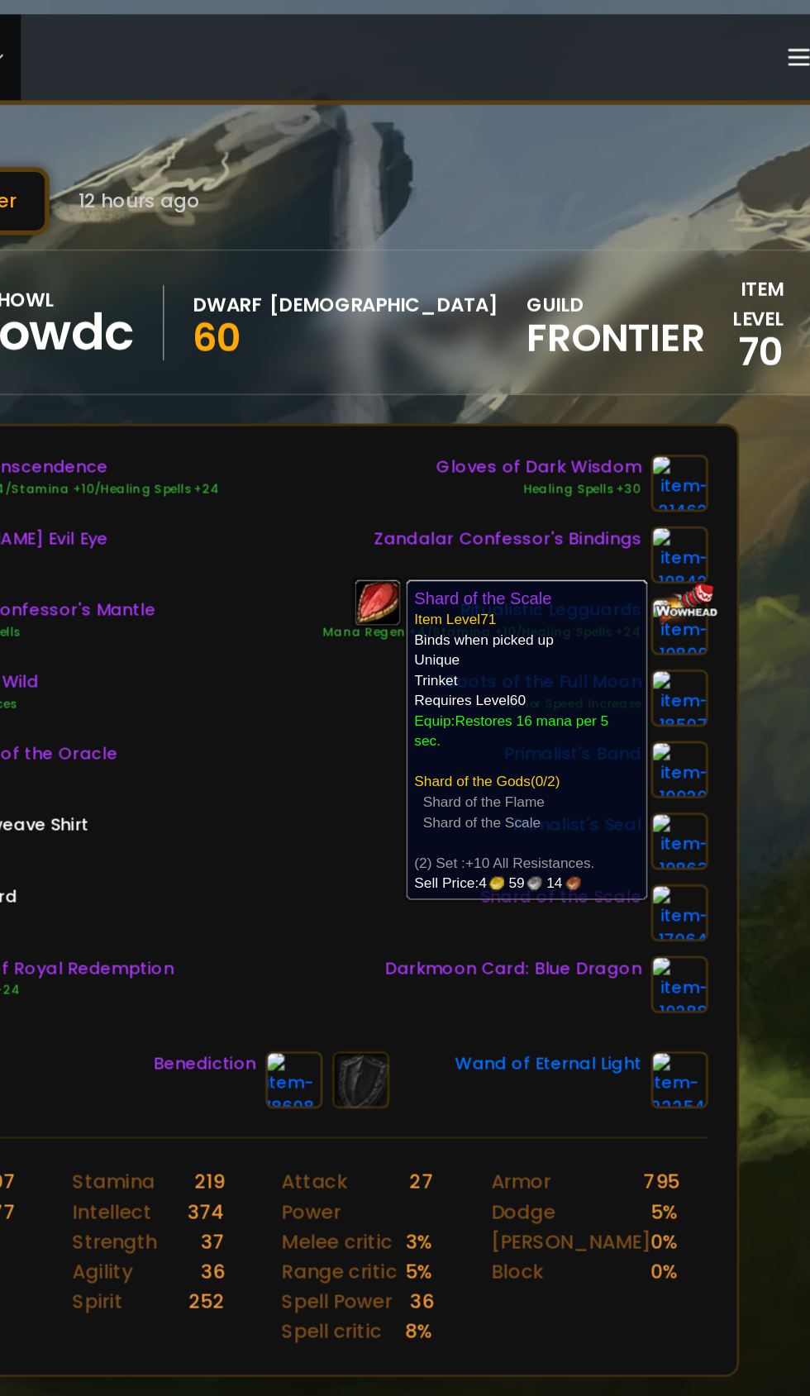
click at [383, 592] on div "Halo of Transcendence Mana Regen +4/Stamina +10/Healing Spells +24 [PERSON_NAME…" at bounding box center [404, 508] width 605 height 387
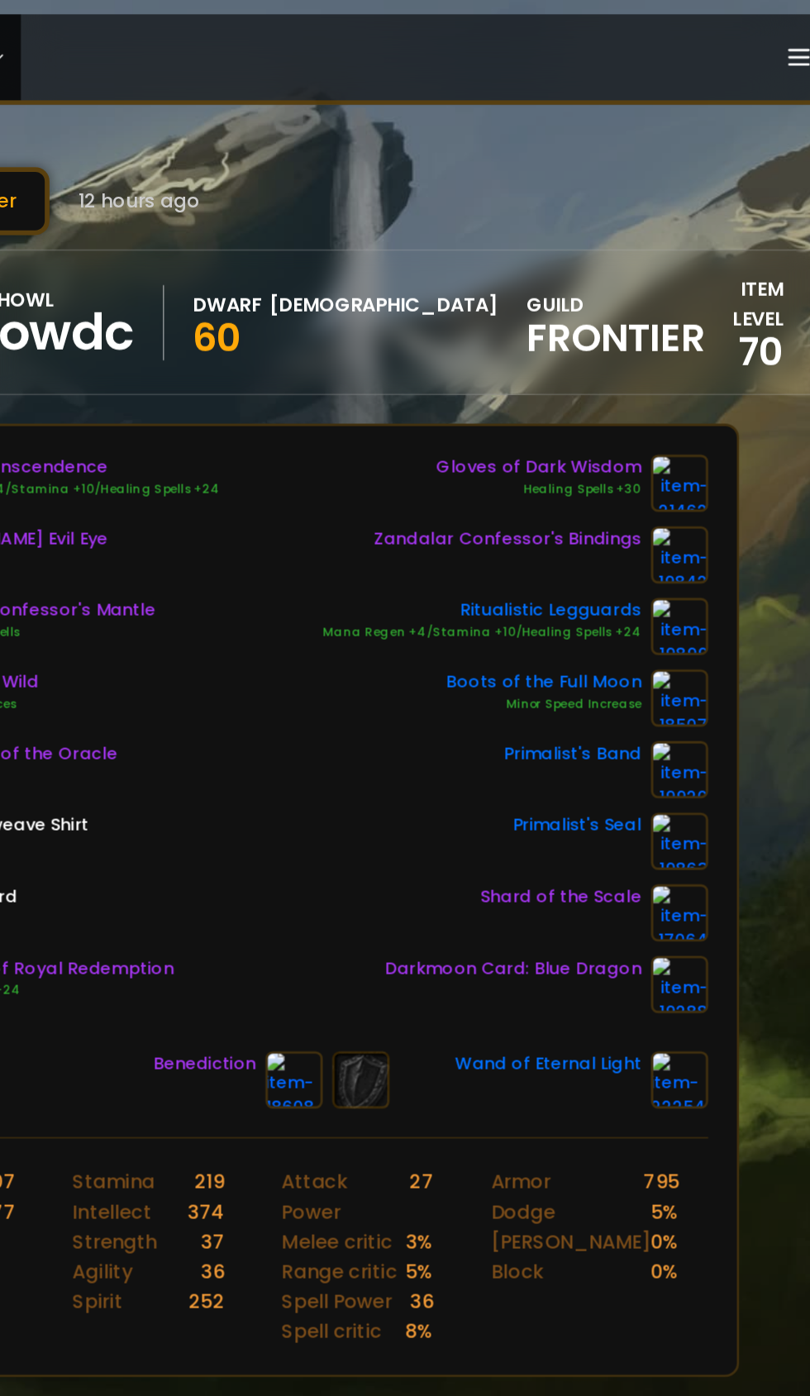
click at [703, 683] on img at bounding box center [688, 682] width 40 height 40
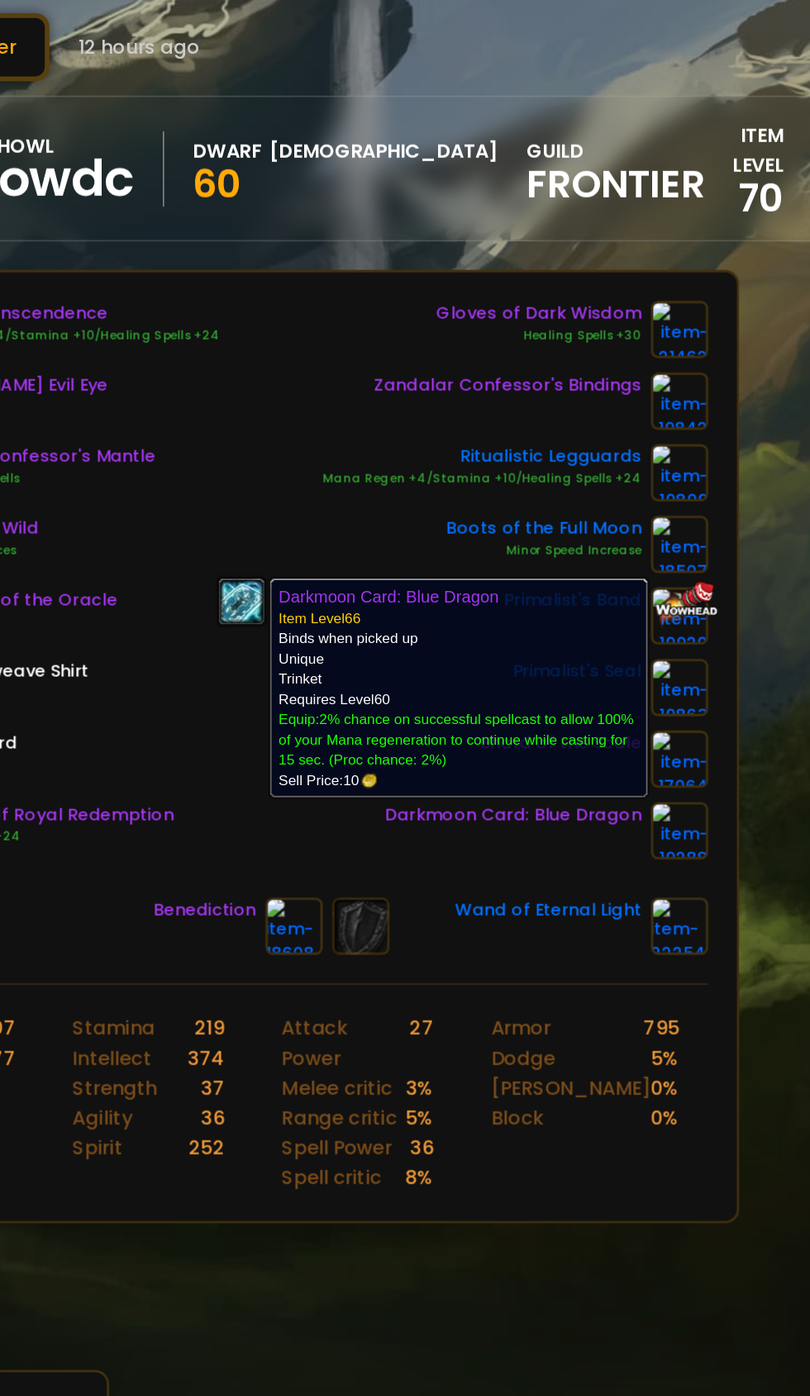
click at [560, 1022] on section "Others Makgora - Equipment 70 ilvl 3174" at bounding box center [405, 1069] width 648 height 190
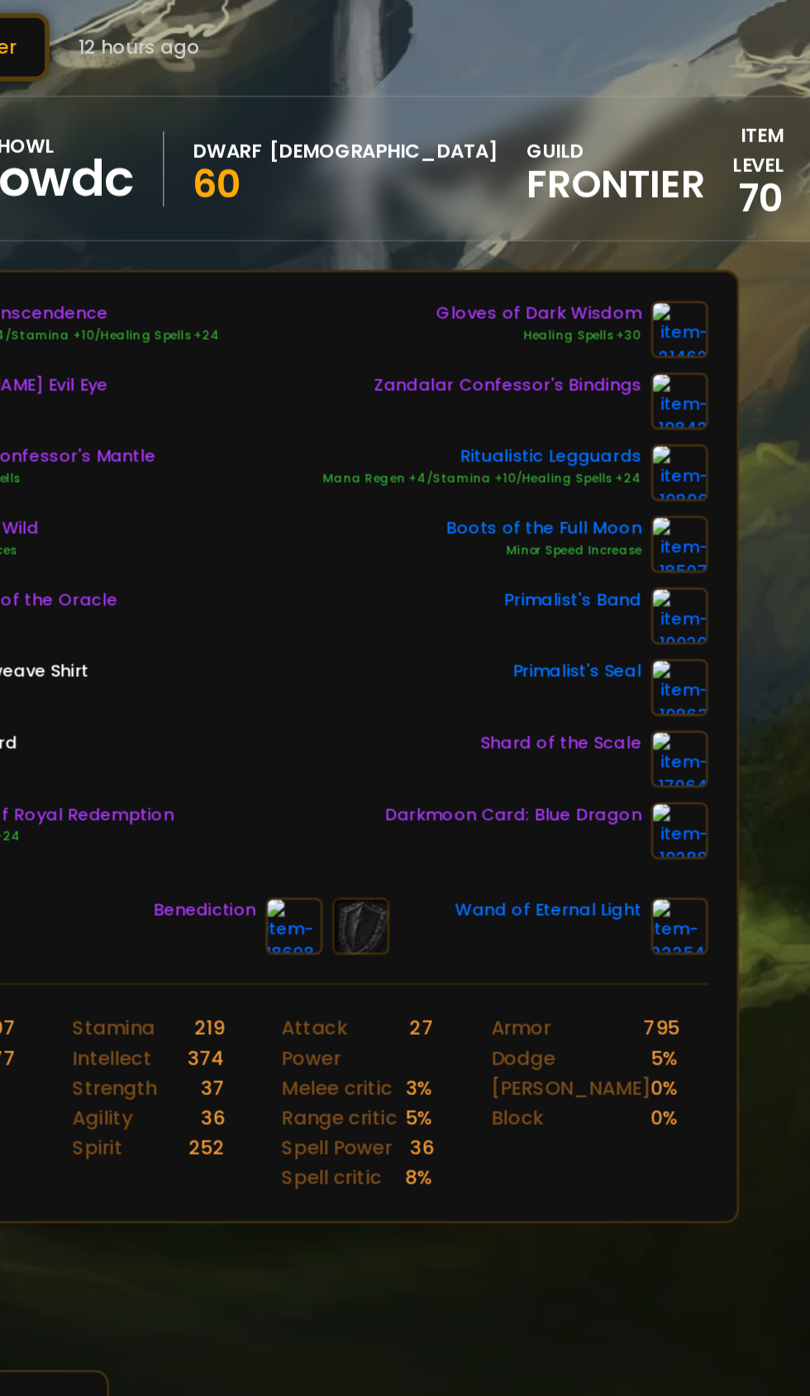
click at [703, 745] on img at bounding box center [688, 748] width 40 height 40
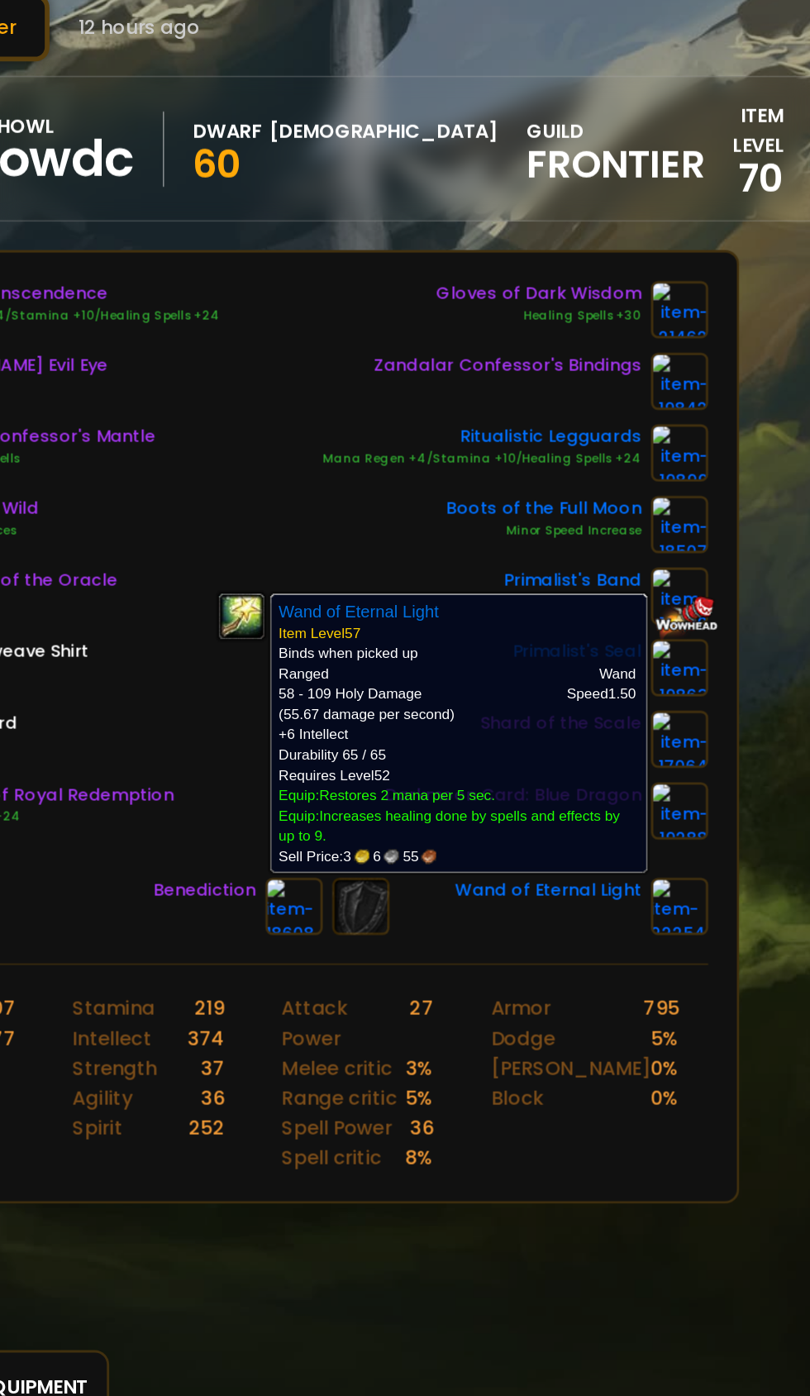
click at [564, 993] on h1 "Others" at bounding box center [405, 1019] width 648 height 52
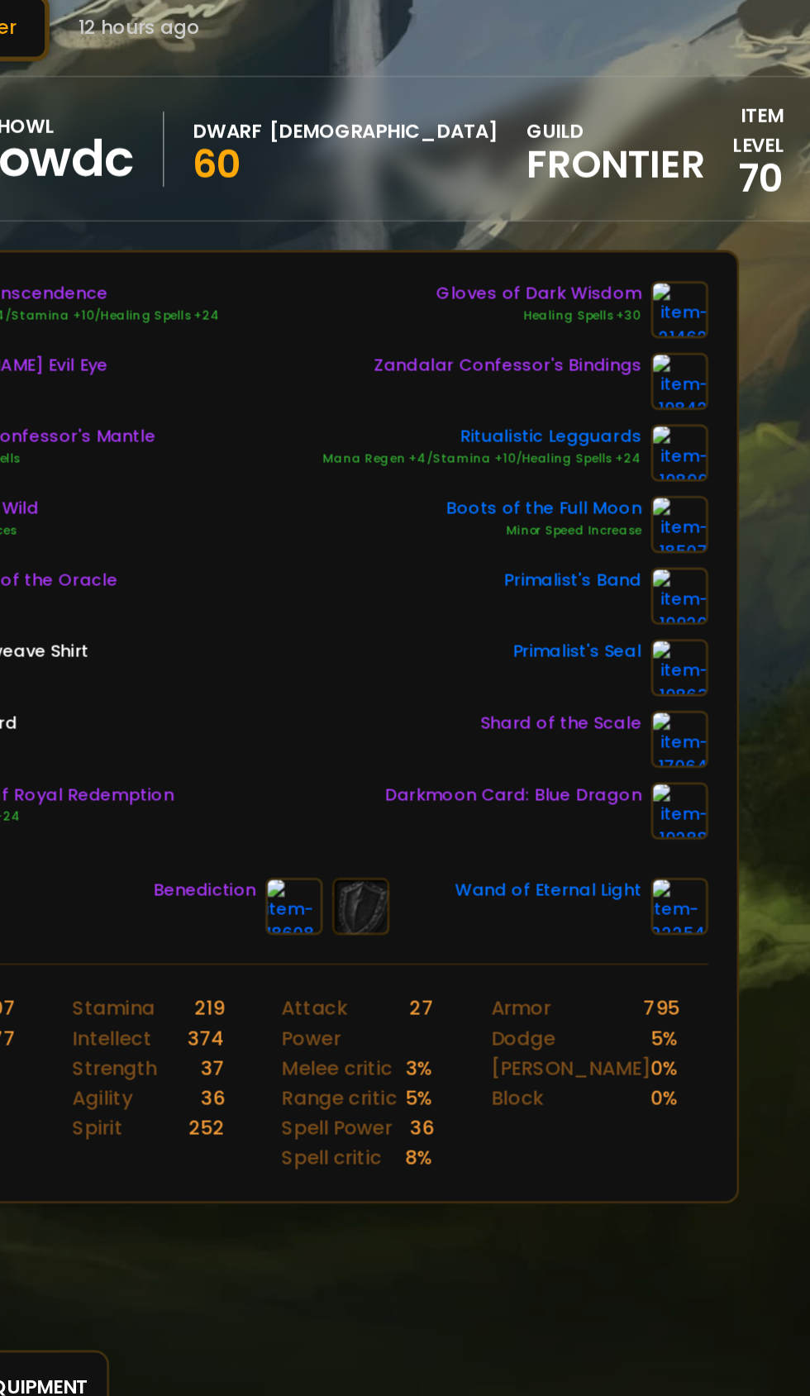
click at [409, 743] on img at bounding box center [421, 748] width 40 height 40
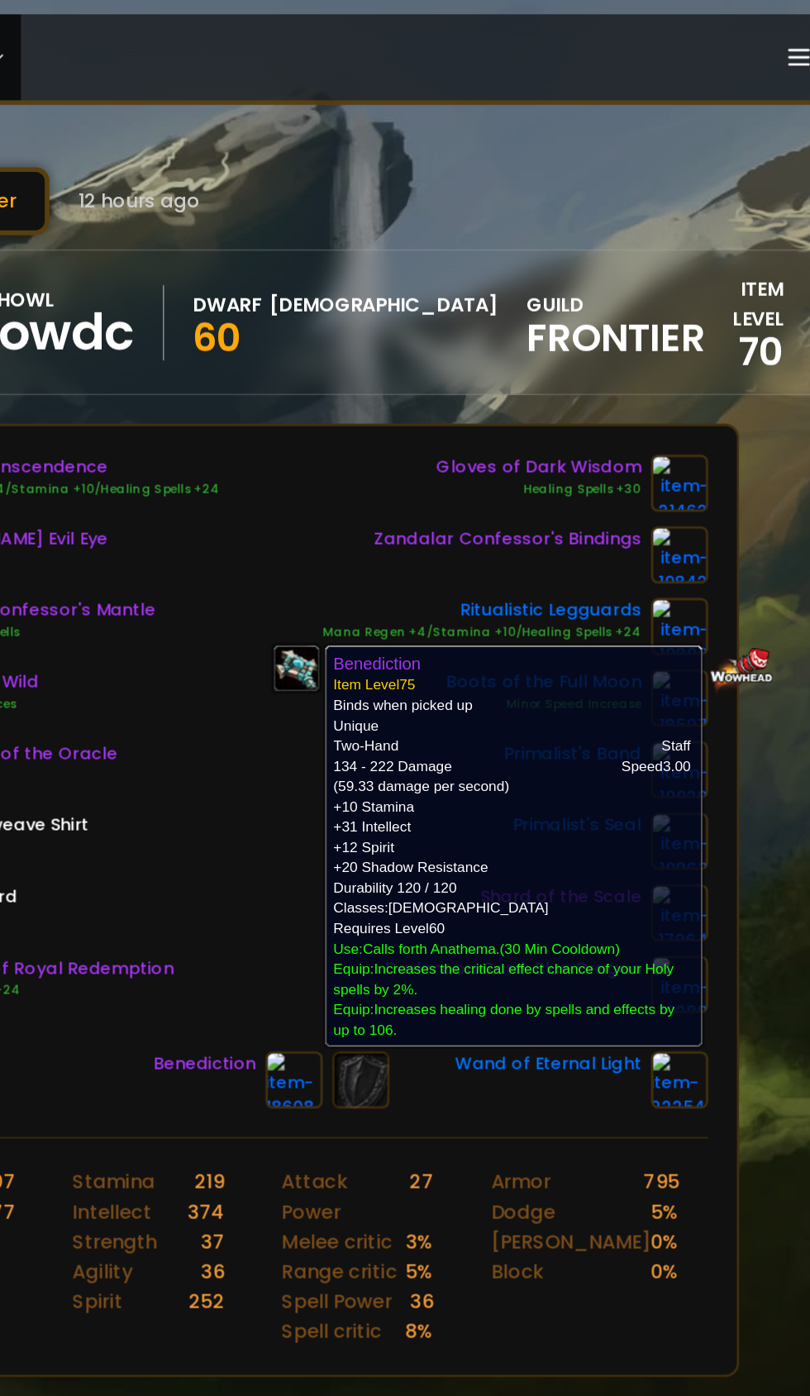
click at [384, 583] on div "Halo of Transcendence Mana Regen +4/Stamina +10/Healing Spells +24 [PERSON_NAME…" at bounding box center [404, 508] width 605 height 387
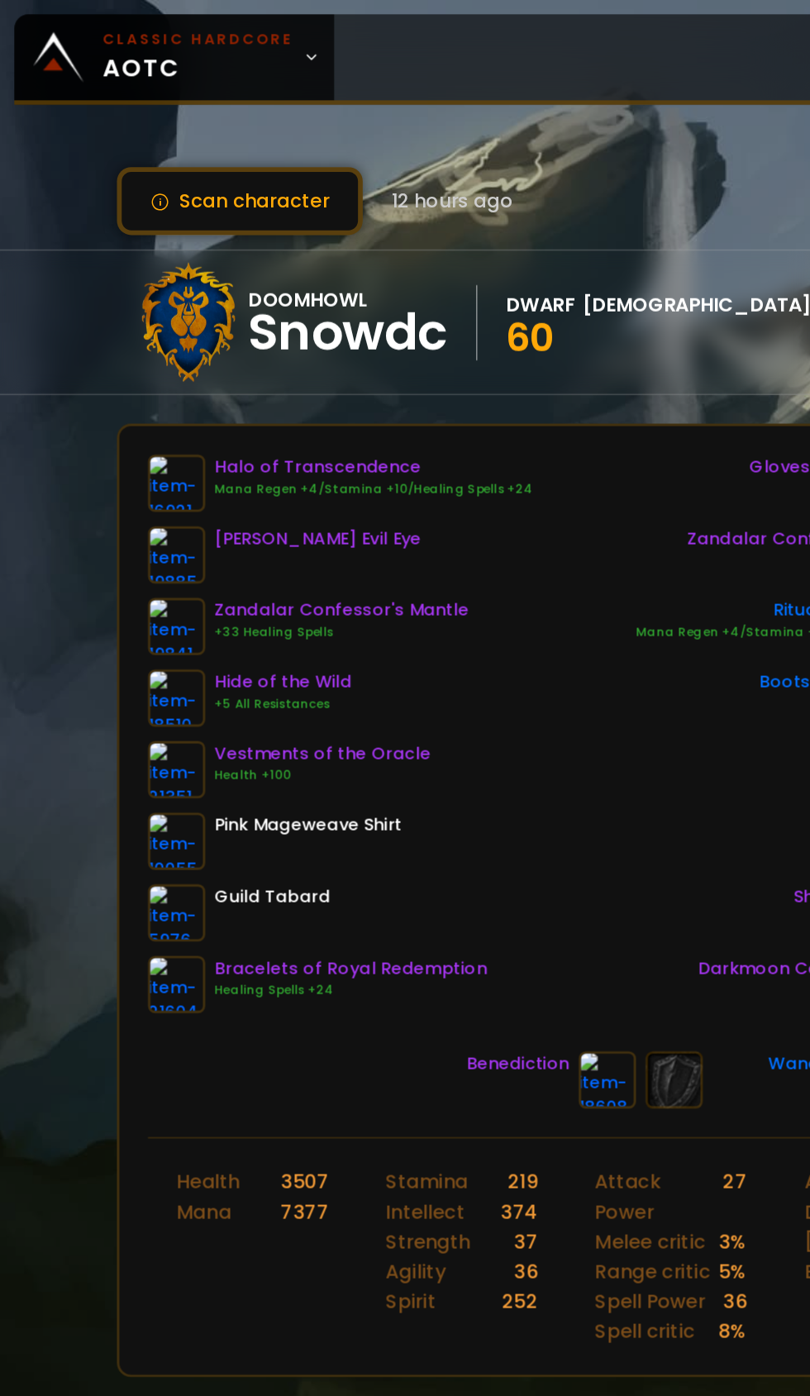
click at [212, 40] on icon at bounding box center [216, 40] width 12 height 12
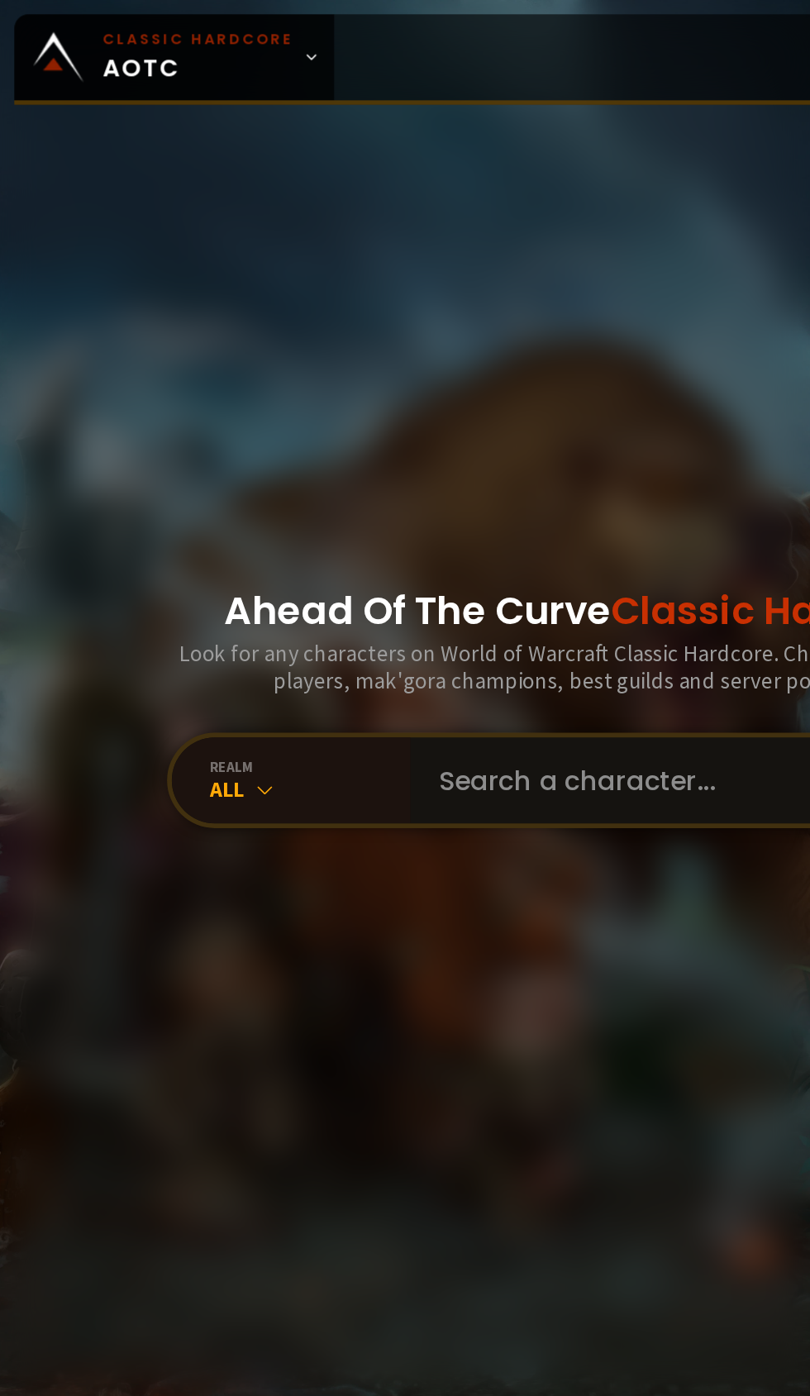
click at [403, 570] on input "text" at bounding box center [482, 541] width 377 height 60
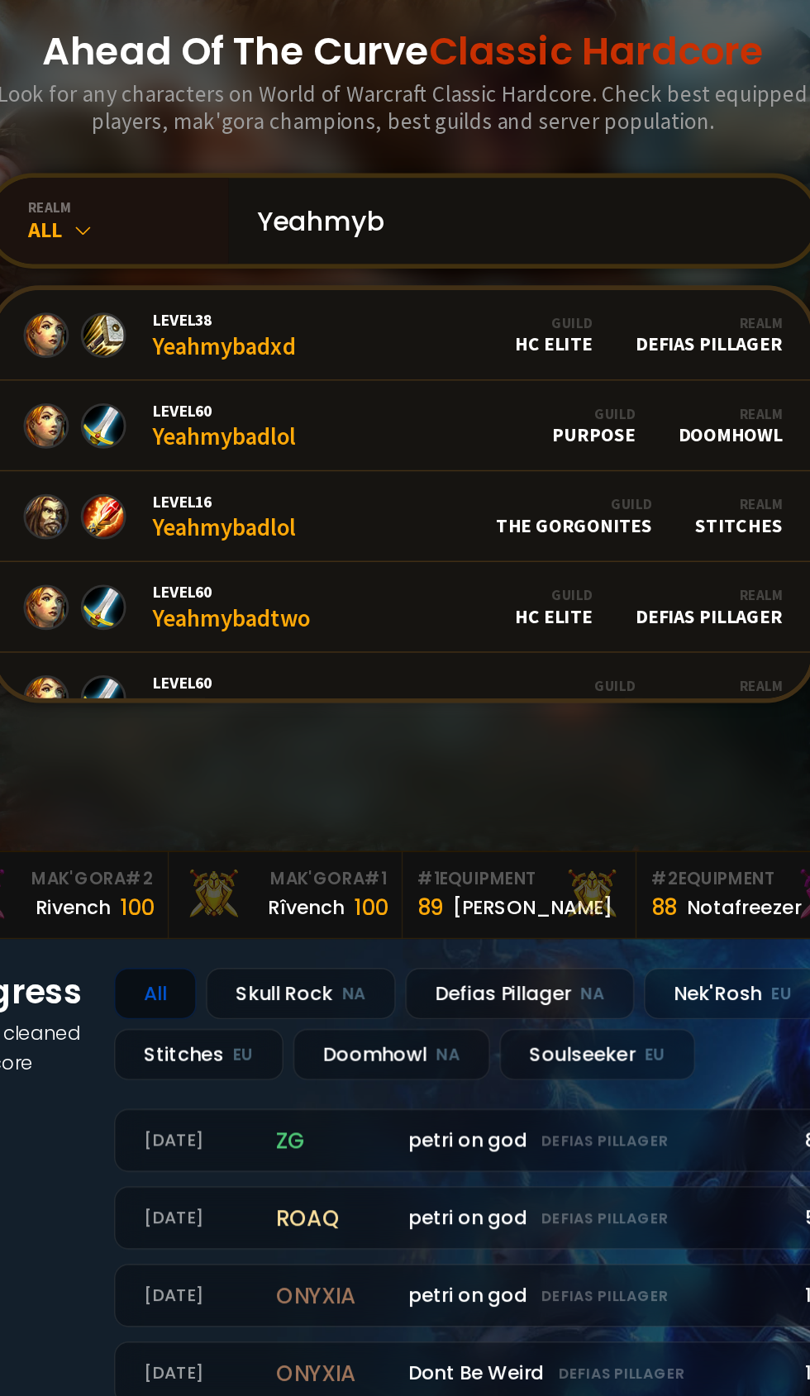
scroll to position [135, 0]
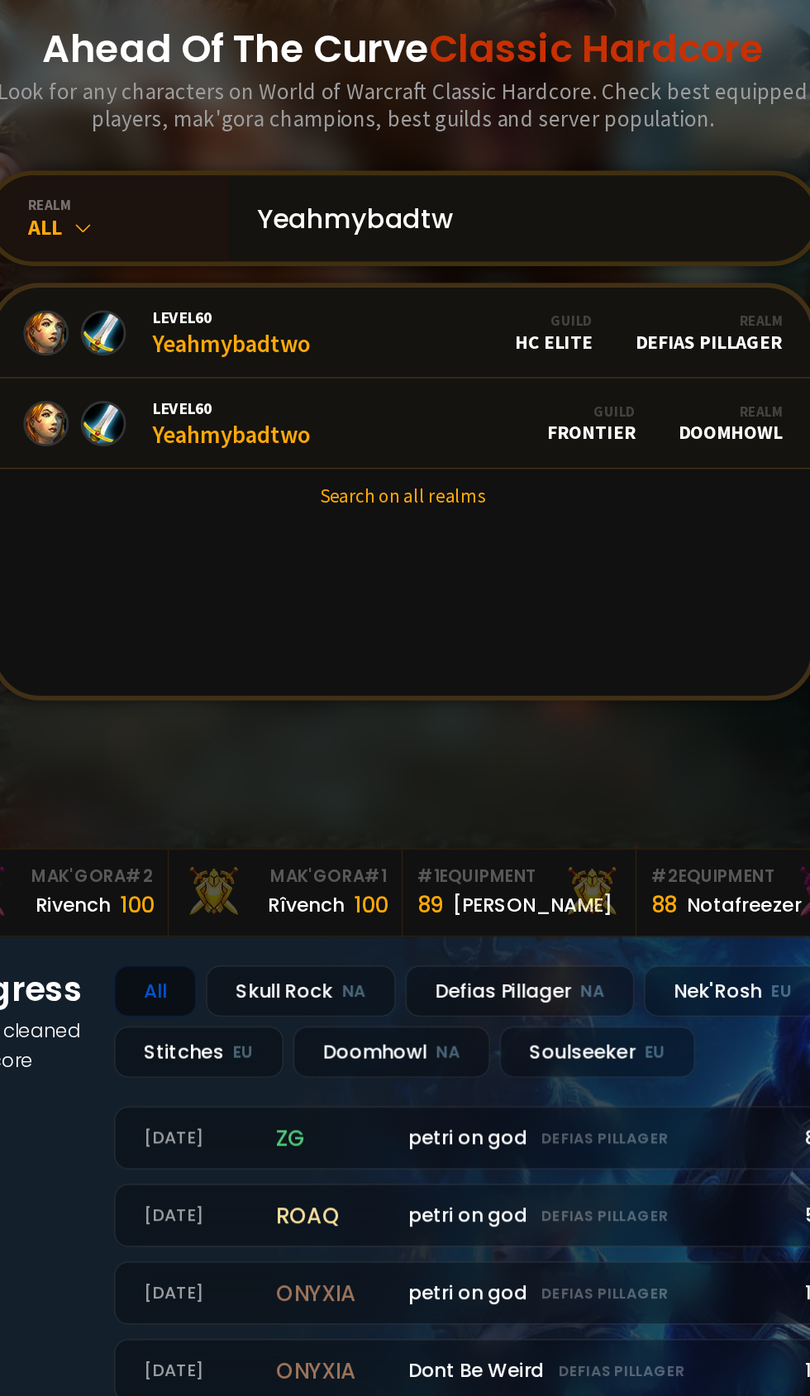
type input "Yeahmybadtw"
click at [306, 565] on div "Level 60 Yeahmybadtwo" at bounding box center [286, 548] width 110 height 36
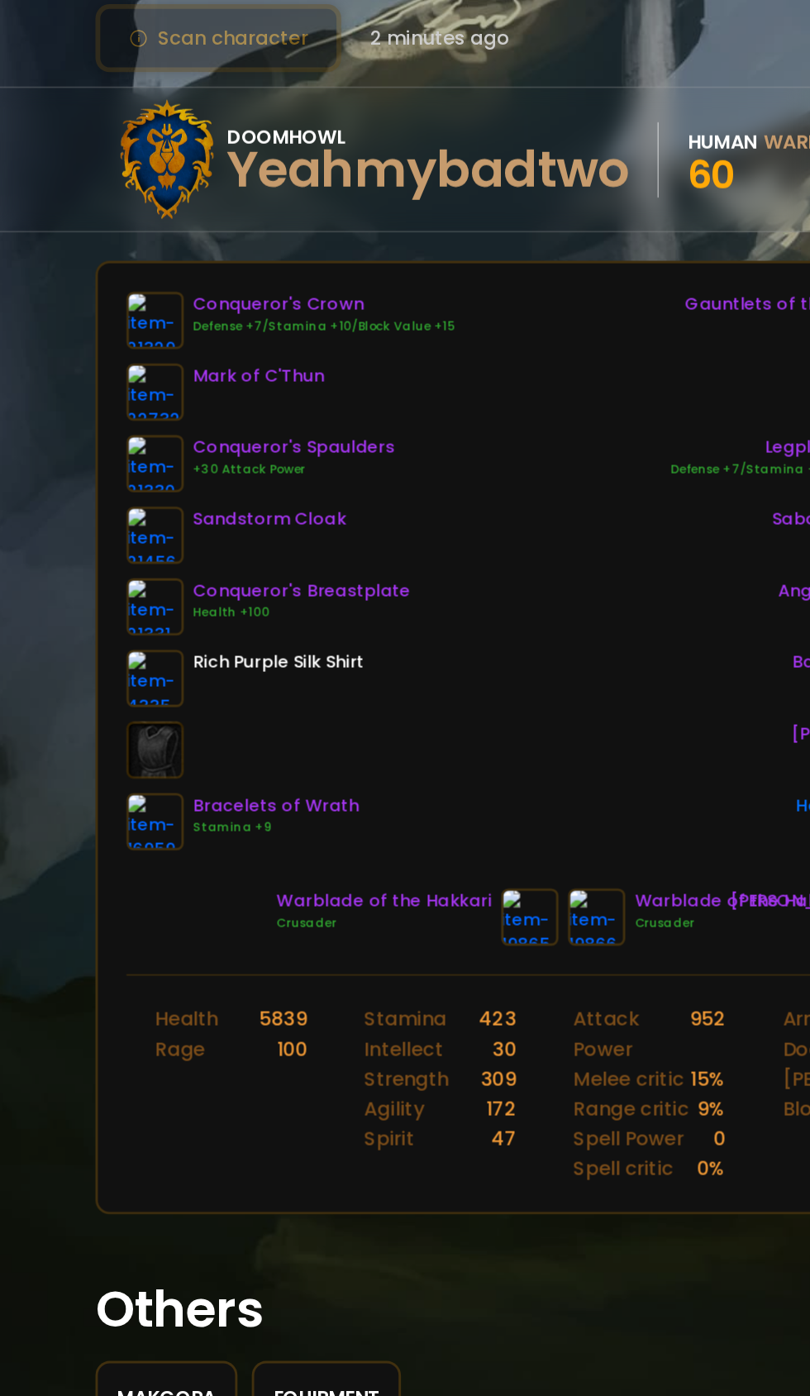
click at [122, 389] on img at bounding box center [122, 384] width 40 height 40
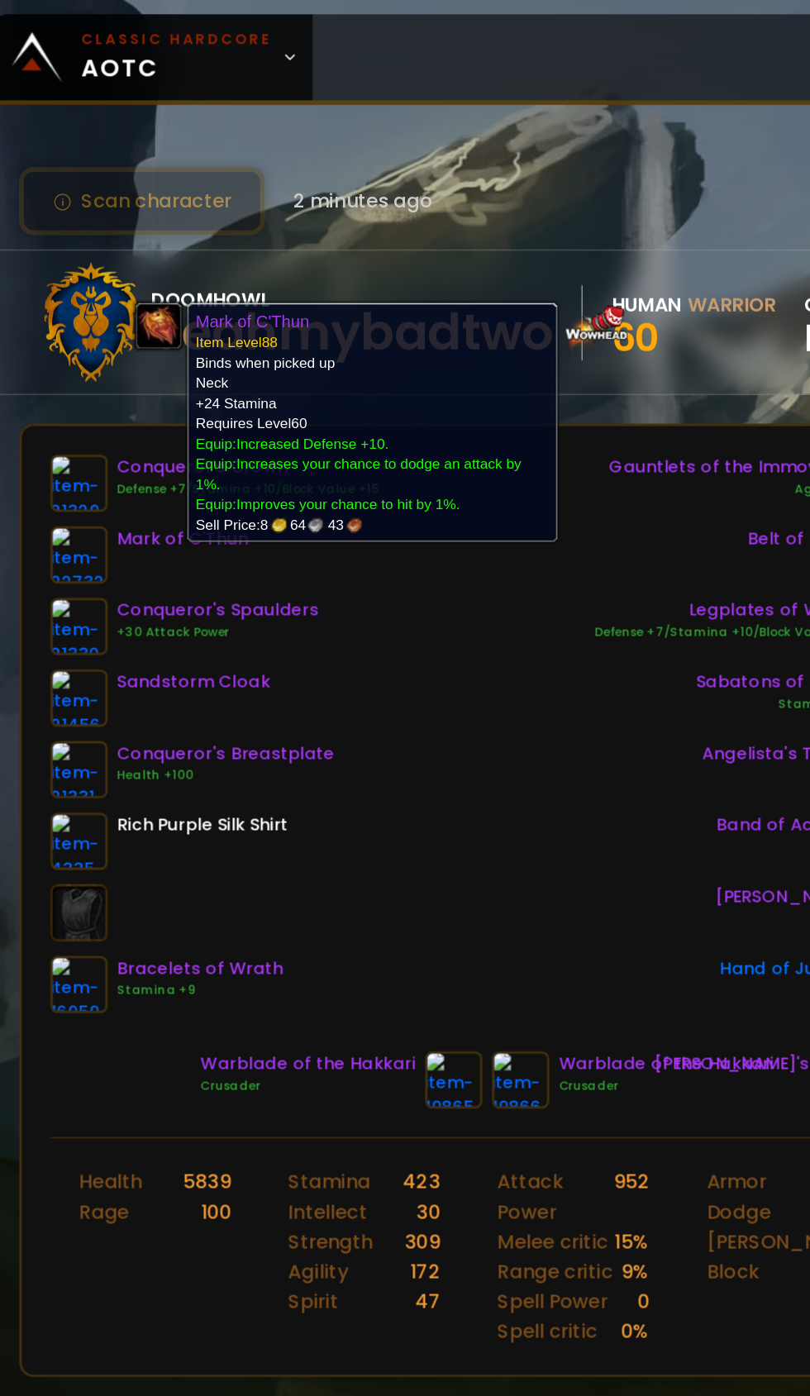
scroll to position [0, 52]
click at [366, 553] on div "Conqueror's Crown Defense +7/Stamina +10/Block Value +15 Mark of C'Thun Conquer…" at bounding box center [352, 508] width 605 height 387
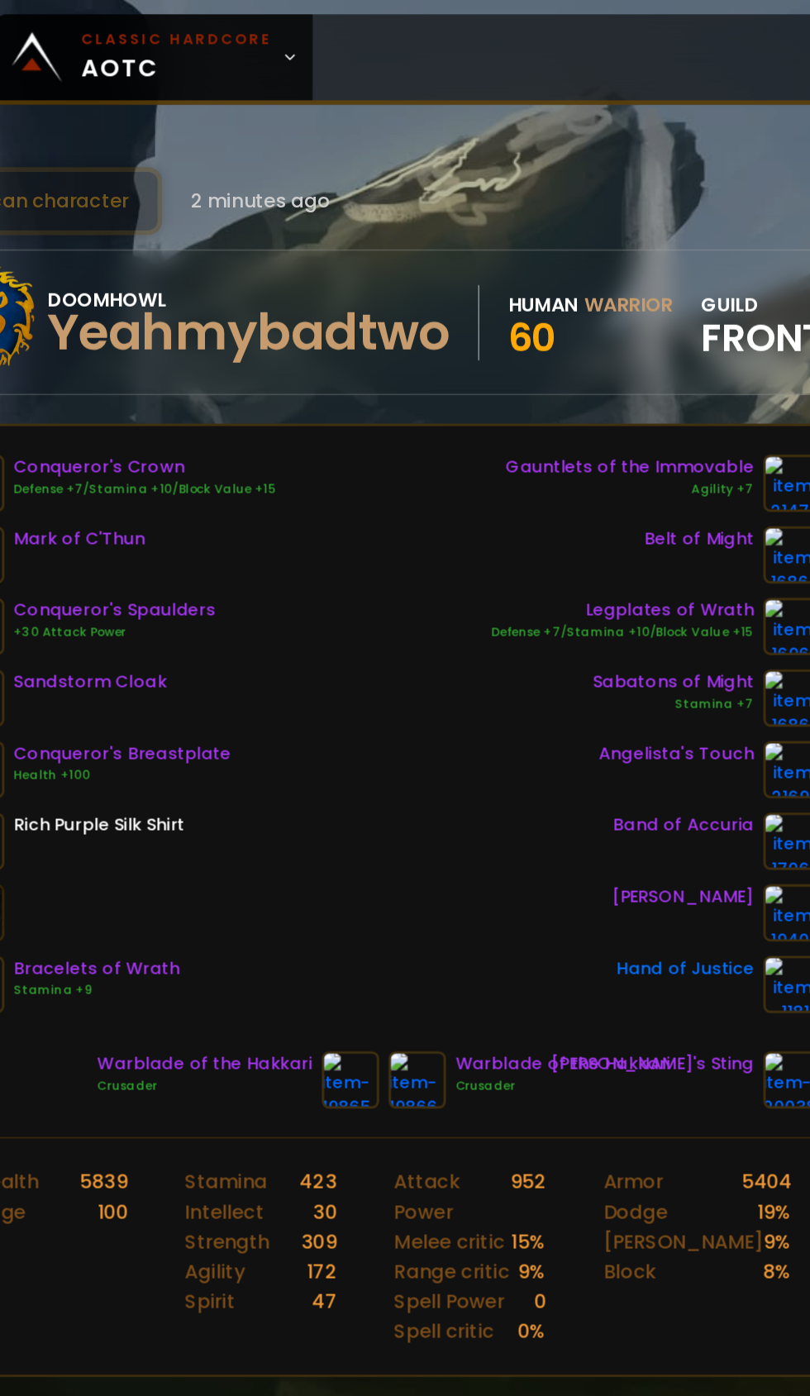
scroll to position [0, 156]
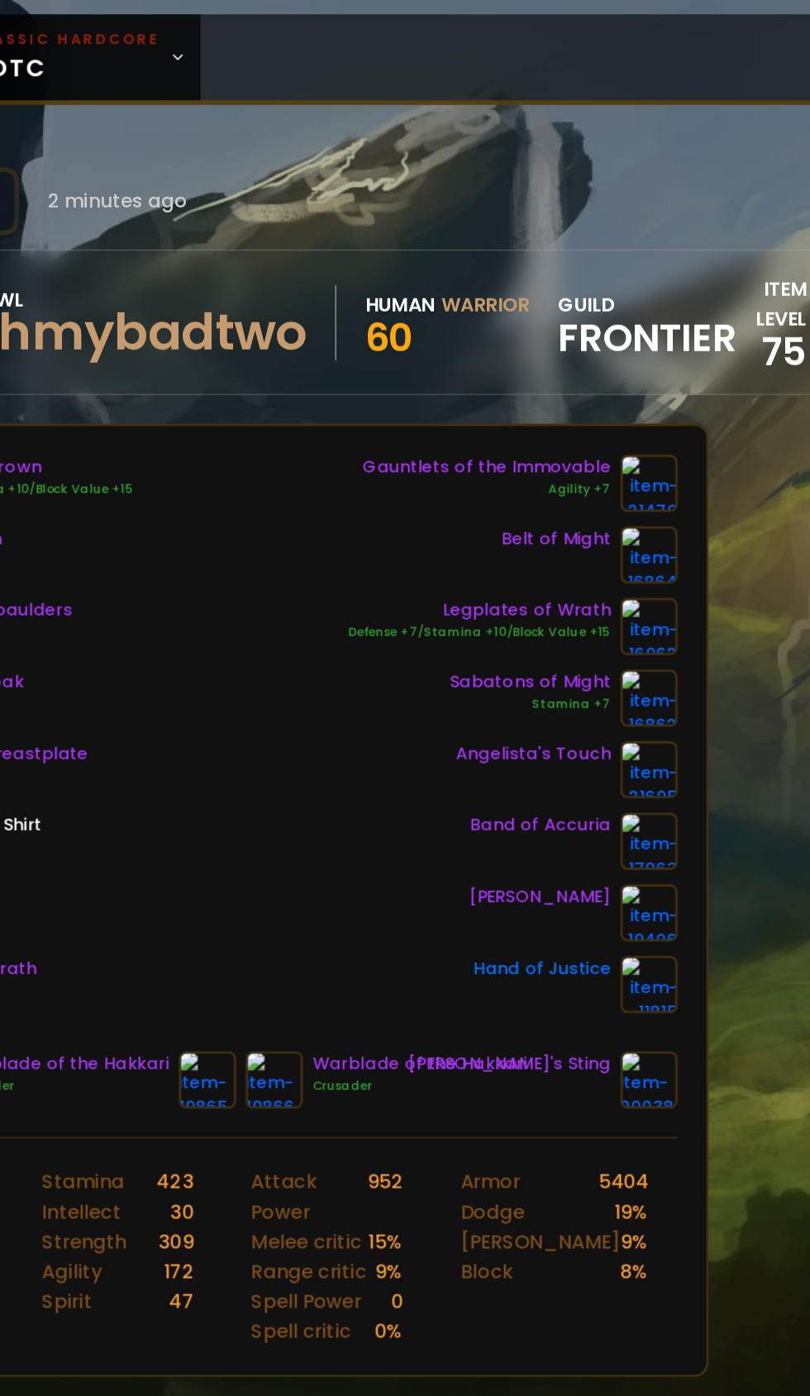
click at [537, 336] on img at bounding box center [542, 335] width 40 height 40
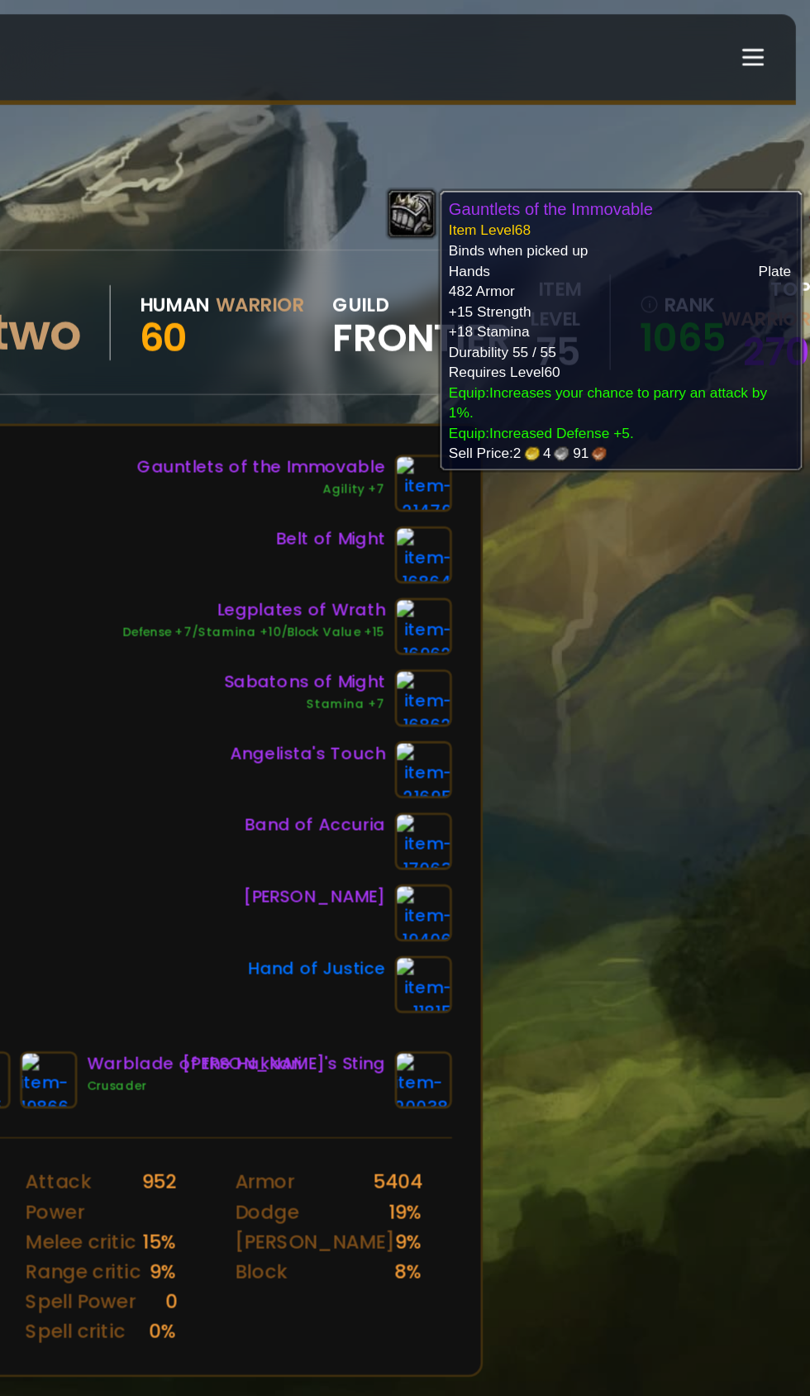
click at [673, 575] on div "Scan character 2 minutes ago Doomhowl Yeahmybadtwo Human Warrior 60 guild Front…" at bounding box center [405, 682] width 810 height 1364
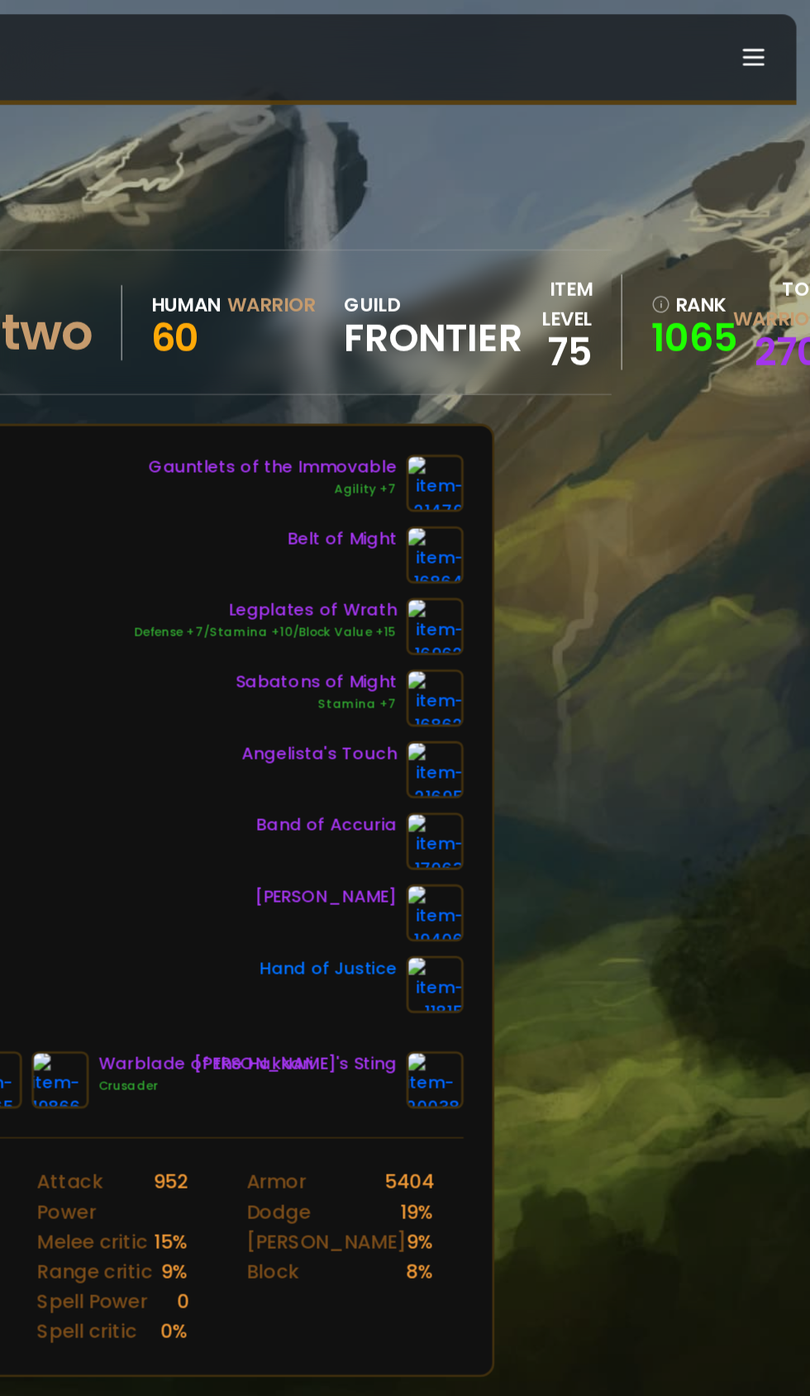
scroll to position [0, 0]
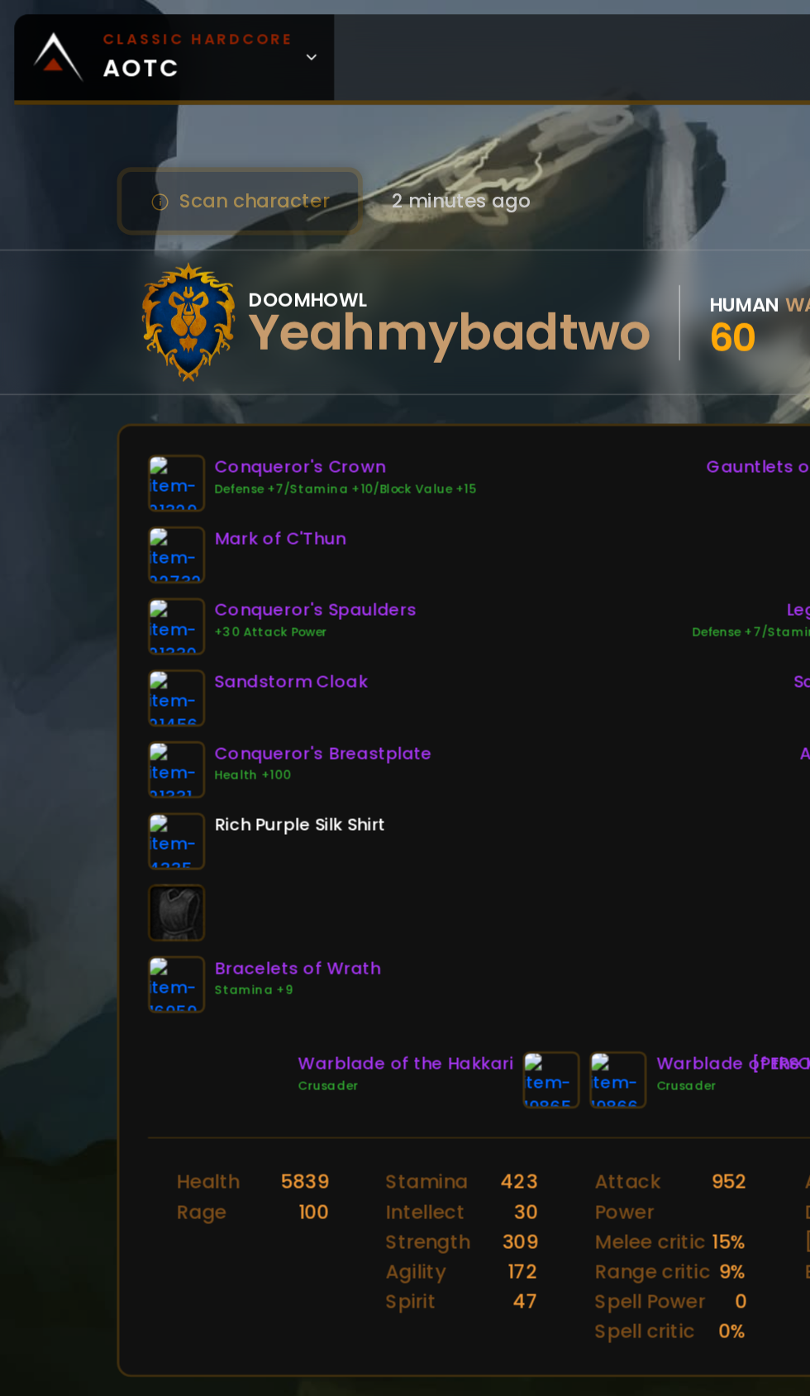
click at [212, 40] on icon at bounding box center [216, 40] width 12 height 12
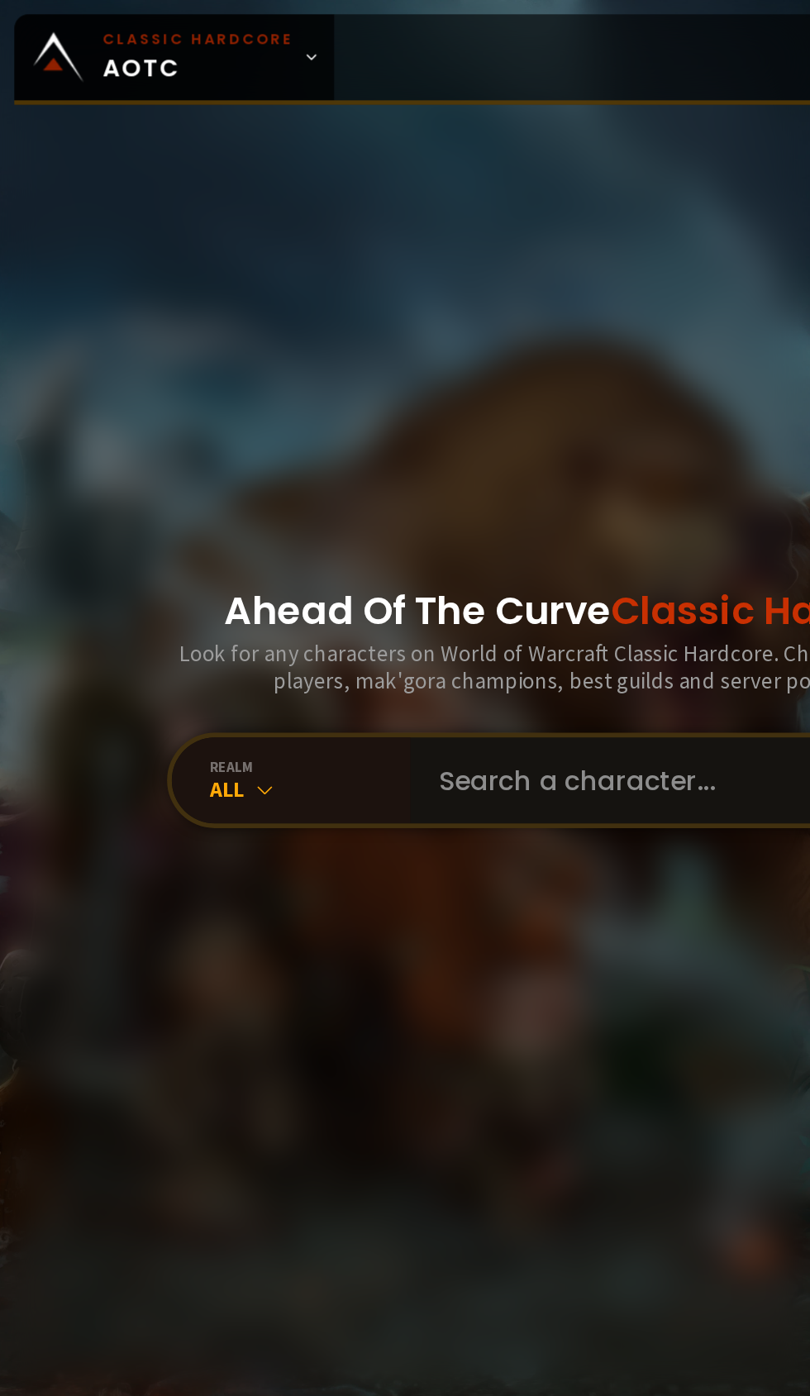
click at [378, 570] on input "text" at bounding box center [482, 541] width 377 height 60
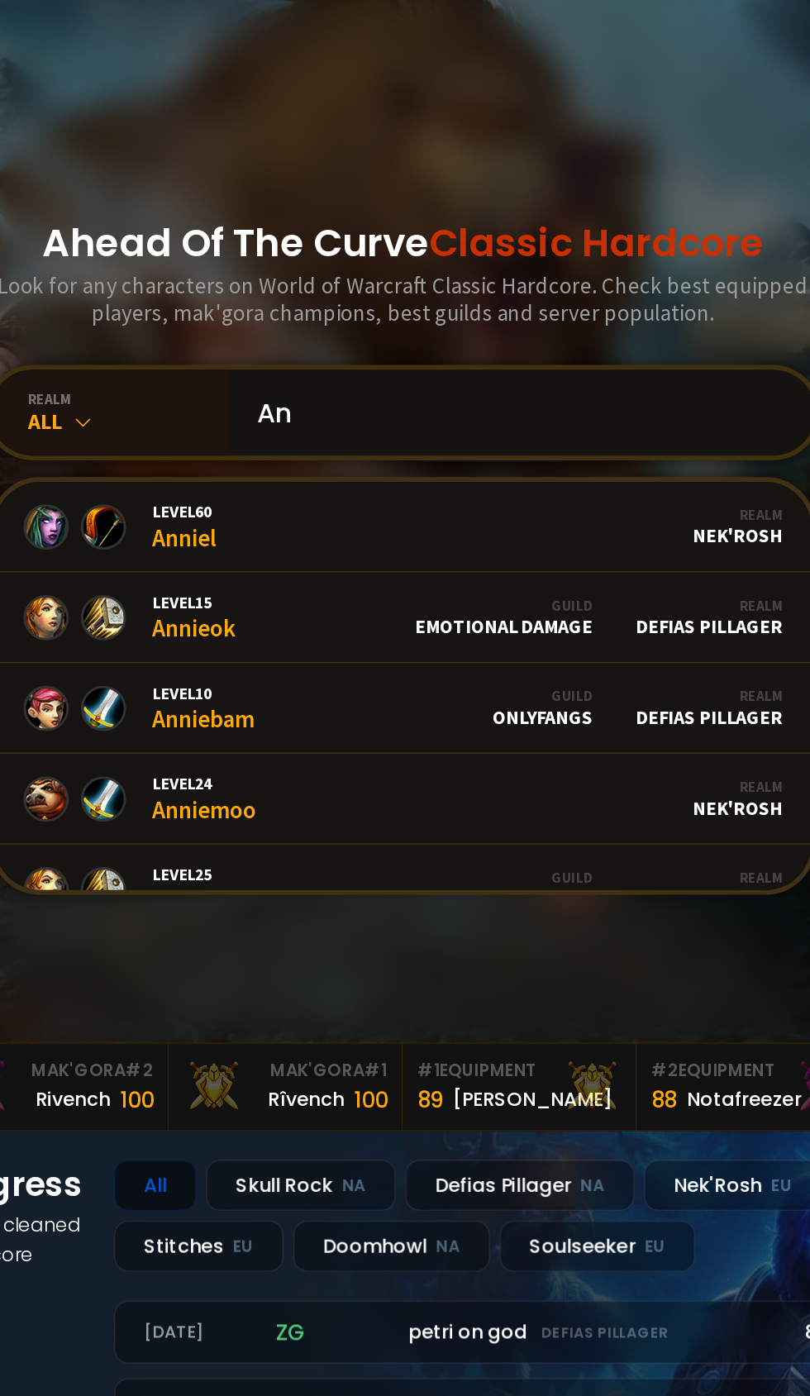
type input "A"
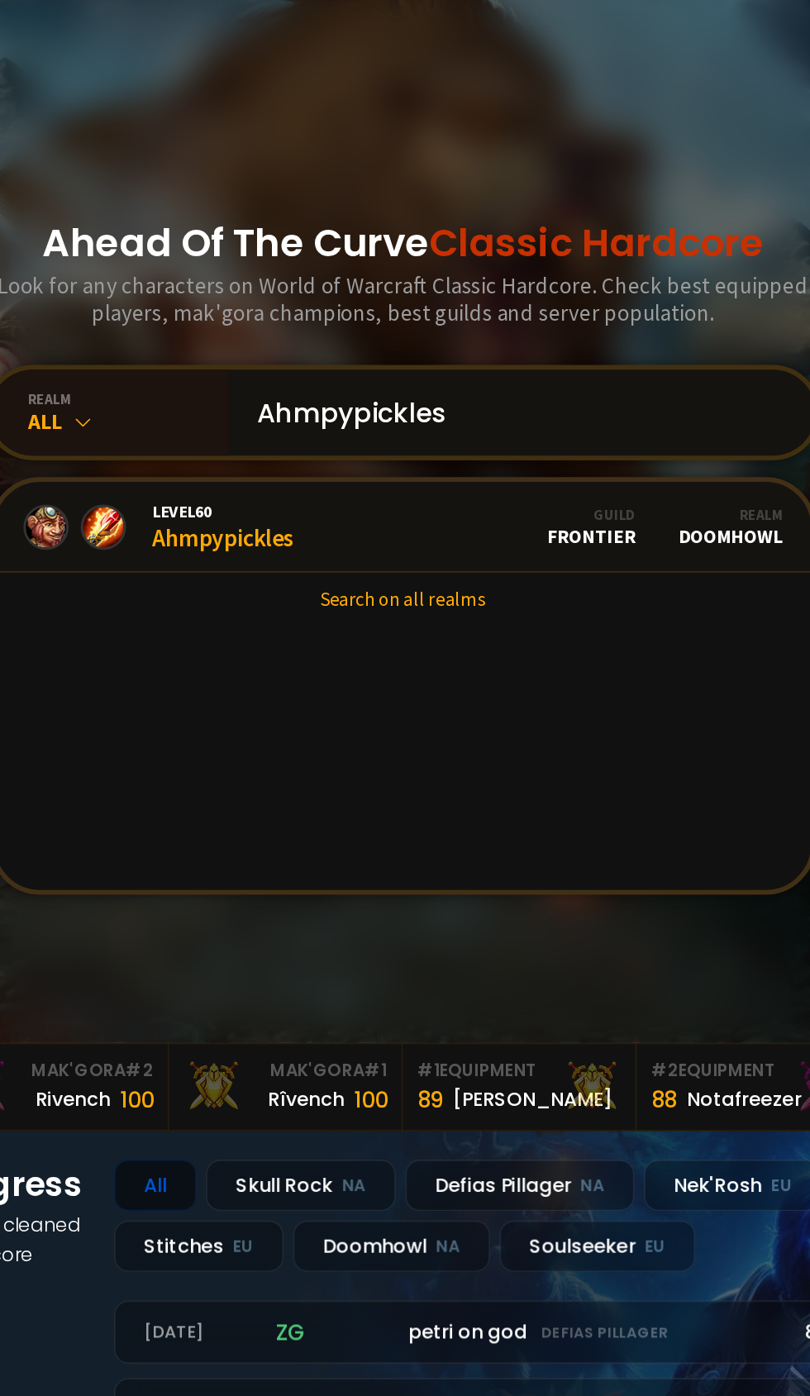
type input "Ahmpypickles"
click at [527, 634] on div "Guild Frontier" at bounding box center [535, 619] width 61 height 29
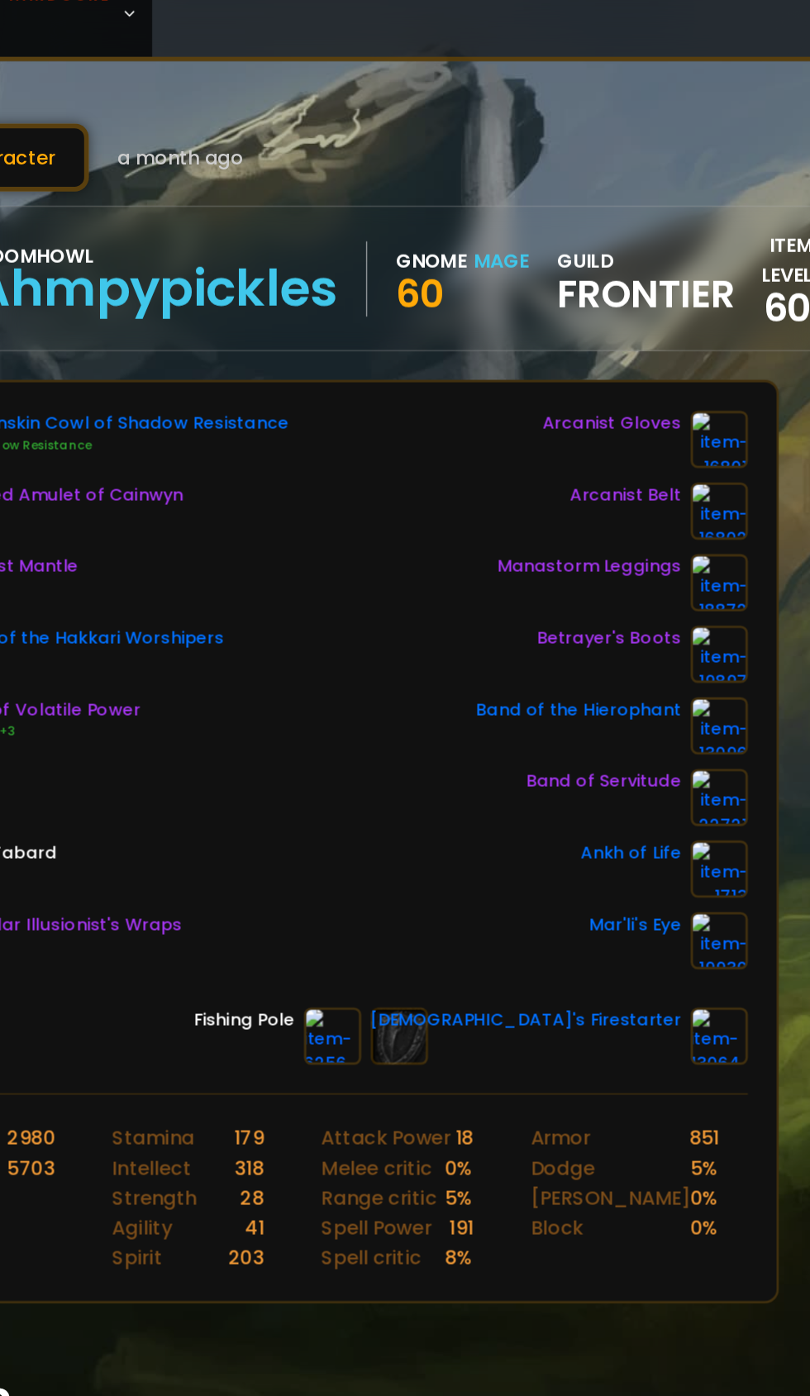
scroll to position [0, 116]
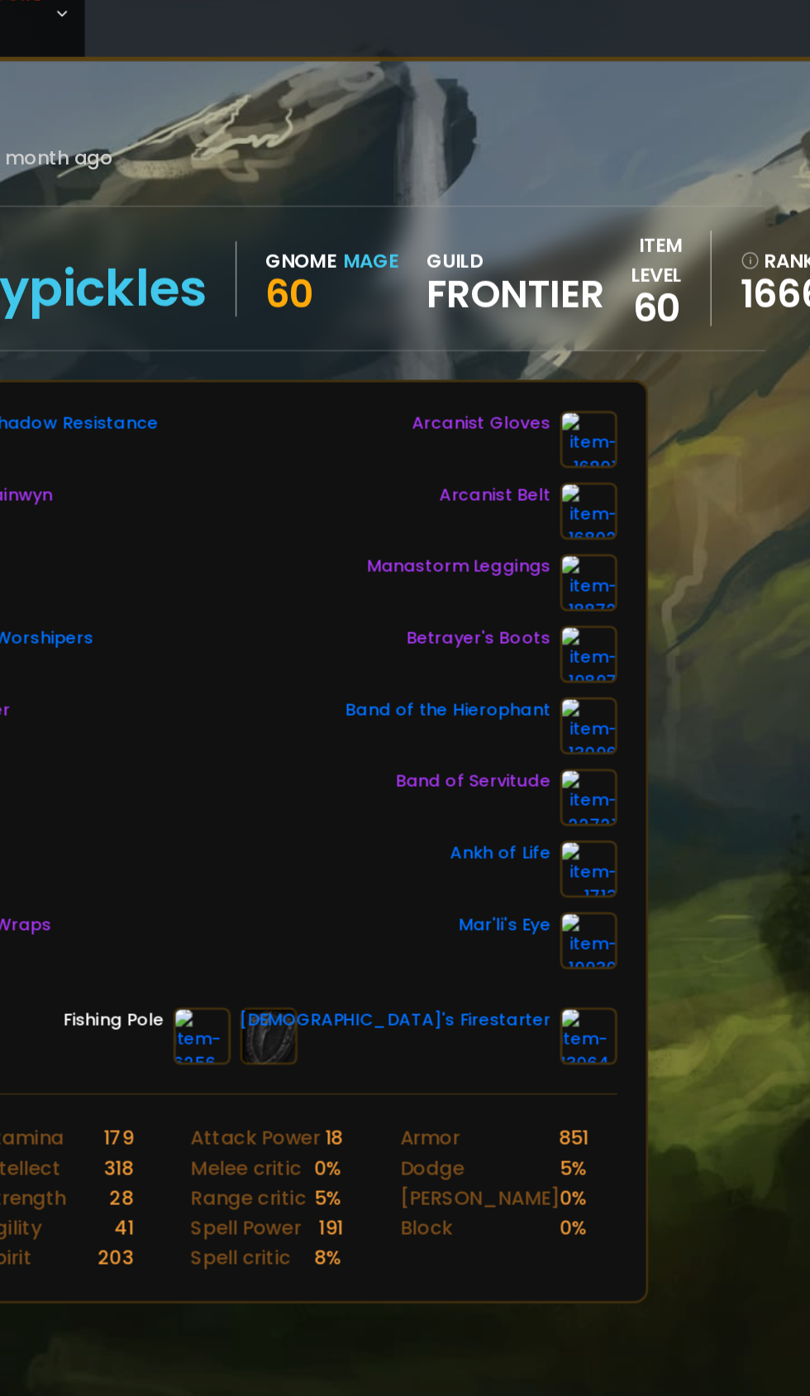
click at [520, 228] on span "Frontier" at bounding box center [529, 233] width 123 height 25
click at [520, 243] on span "Frontier" at bounding box center [529, 233] width 123 height 25
click at [520, 235] on span "Frontier" at bounding box center [529, 233] width 123 height 25
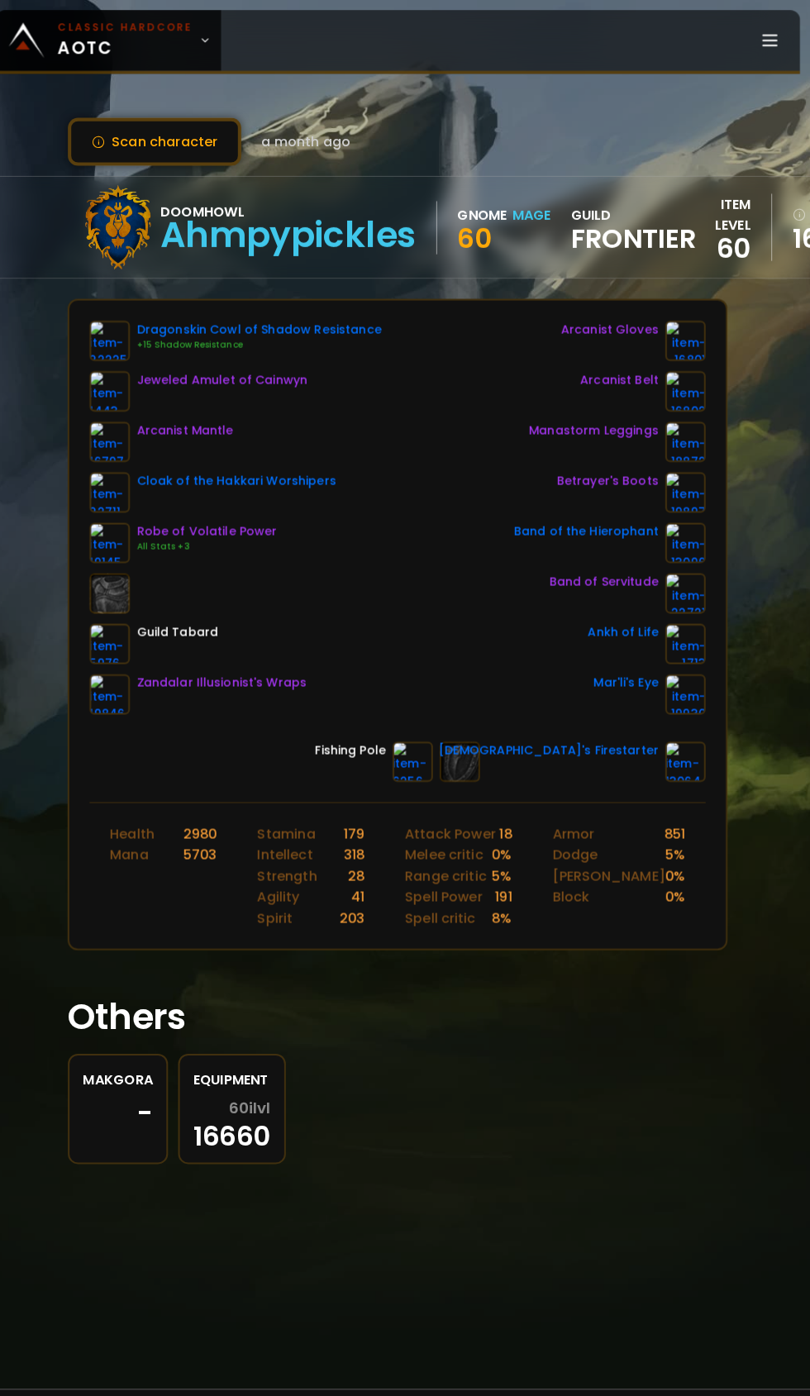
scroll to position [0, 0]
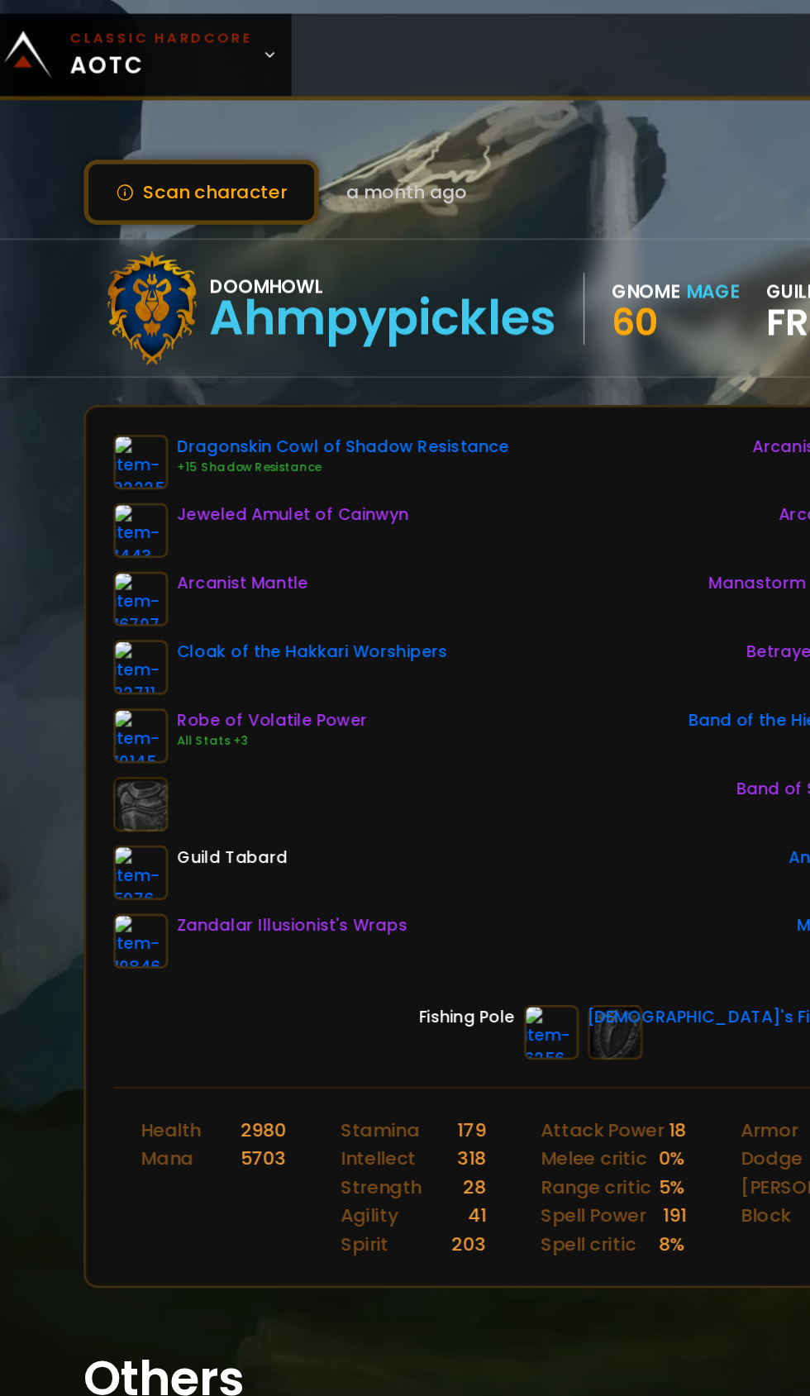
click at [210, 40] on icon at bounding box center [216, 40] width 12 height 12
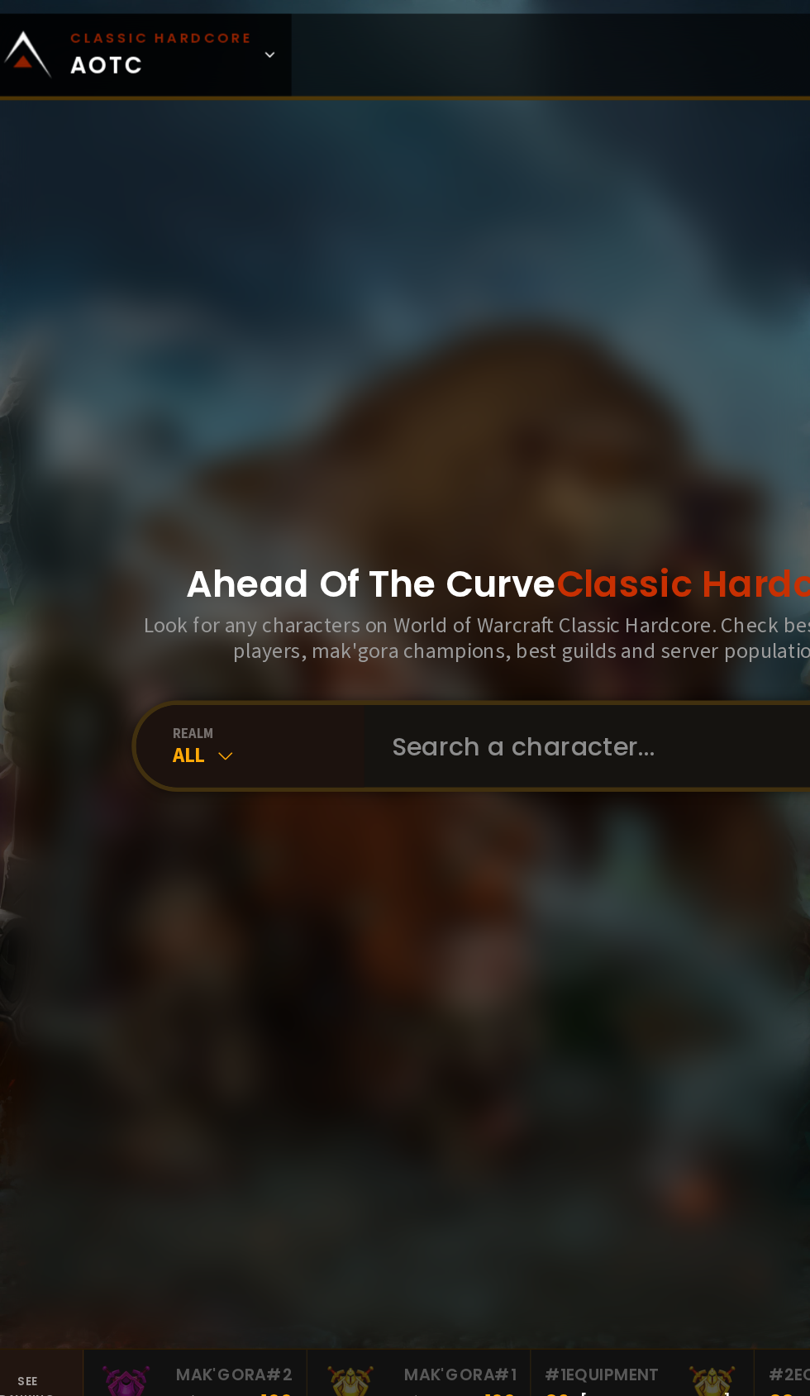
click at [404, 570] on input "text" at bounding box center [482, 541] width 377 height 60
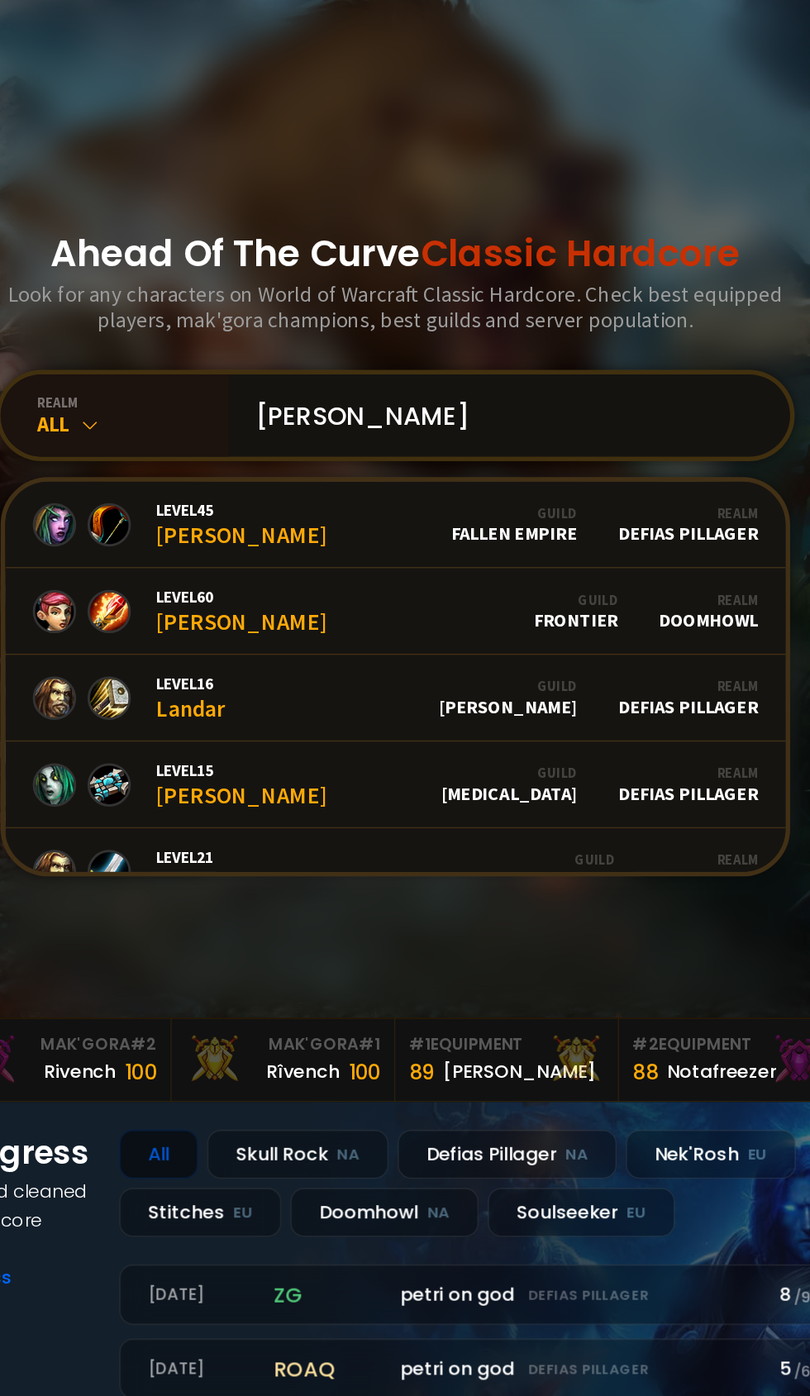
type input "[PERSON_NAME]"
click at [354, 714] on link "Level 60 [PERSON_NAME] Guild Frontier Realm Doomhowl" at bounding box center [404, 682] width 565 height 63
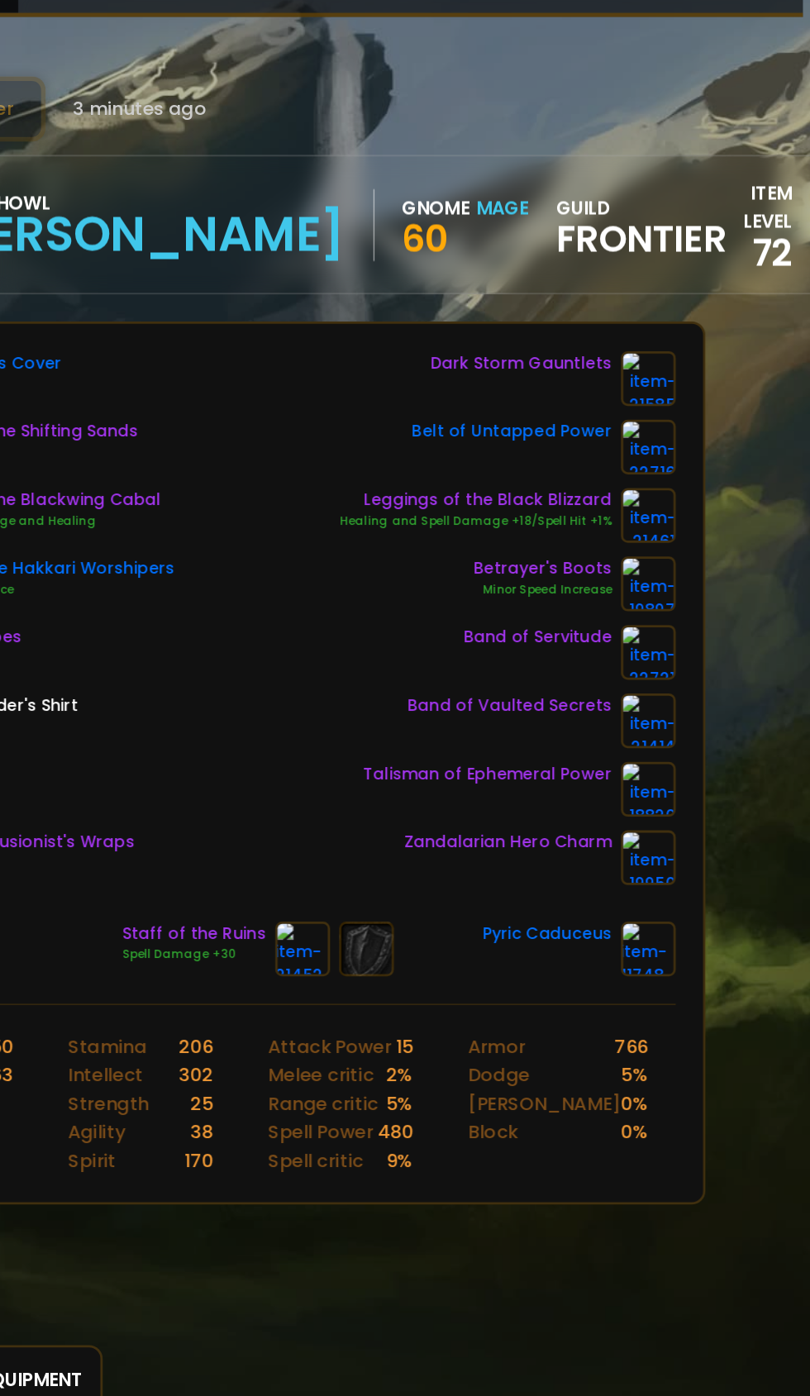
click at [705, 455] on div "Dark Storm Gauntlets Belt of Untapped Power Leggings of the Black Blizzard Heal…" at bounding box center [585, 508] width 243 height 387
click at [703, 331] on img at bounding box center [688, 335] width 40 height 40
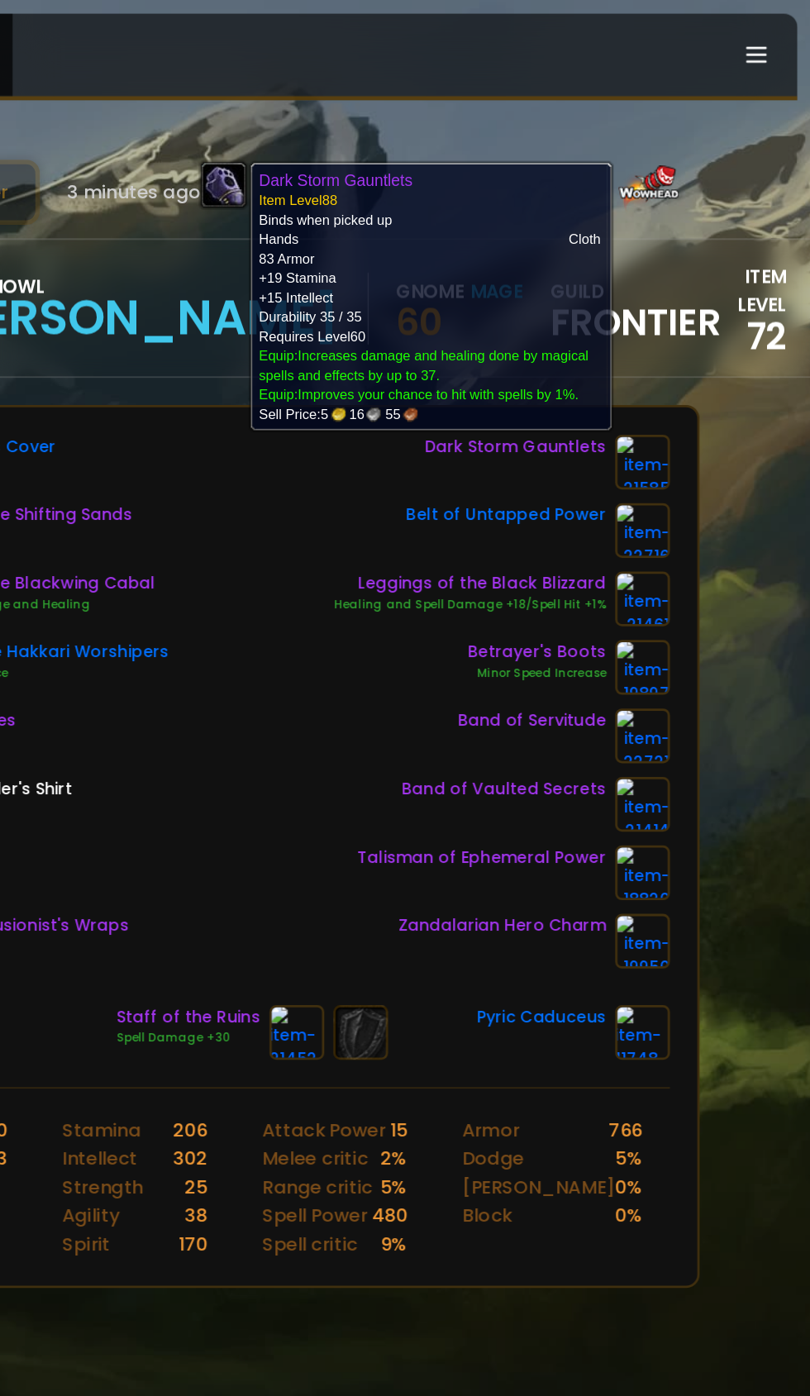
click at [784, 502] on div "Scan character 3 minutes ago Doomhowl [PERSON_NAME] Gnome Mage 60 guild Frontie…" at bounding box center [405, 682] width 810 height 1364
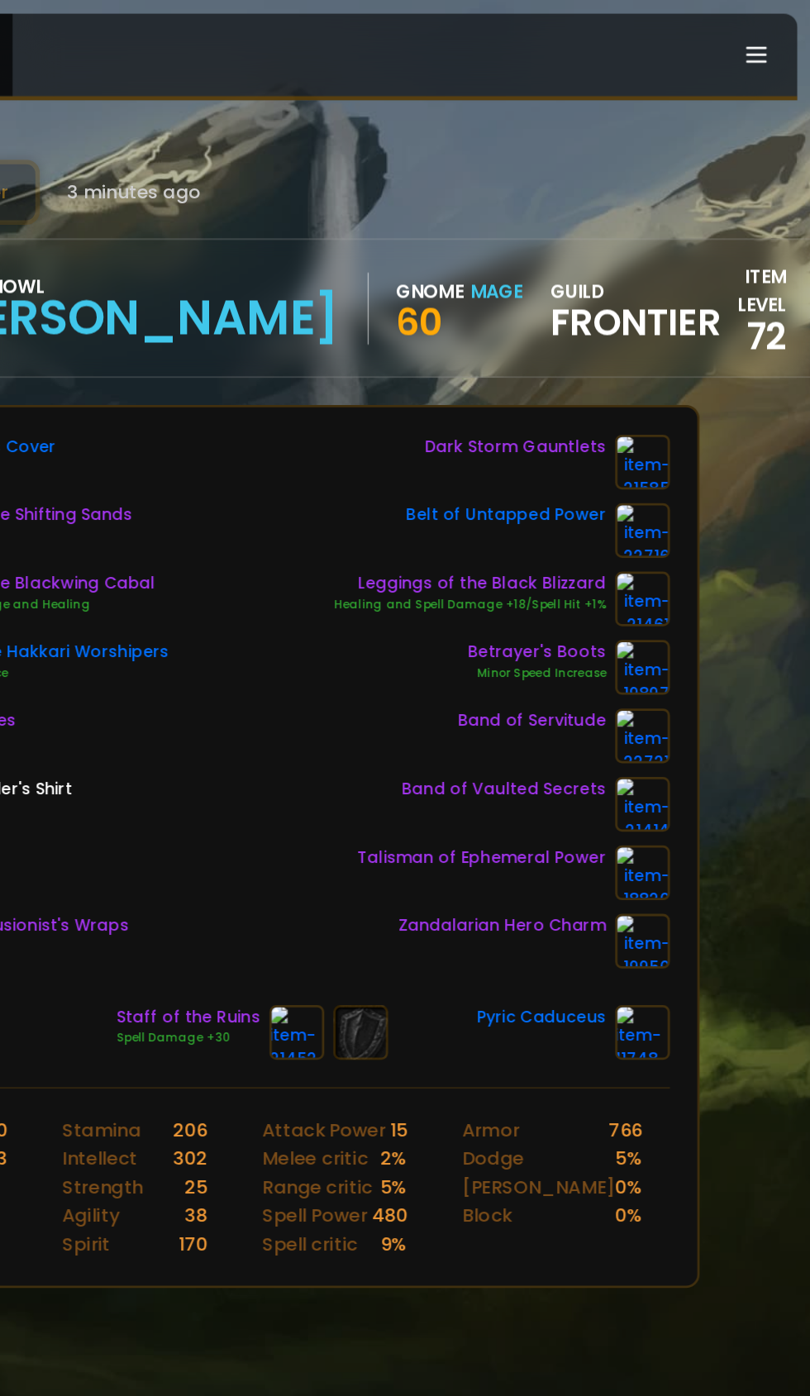
click at [690, 336] on img at bounding box center [688, 335] width 40 height 40
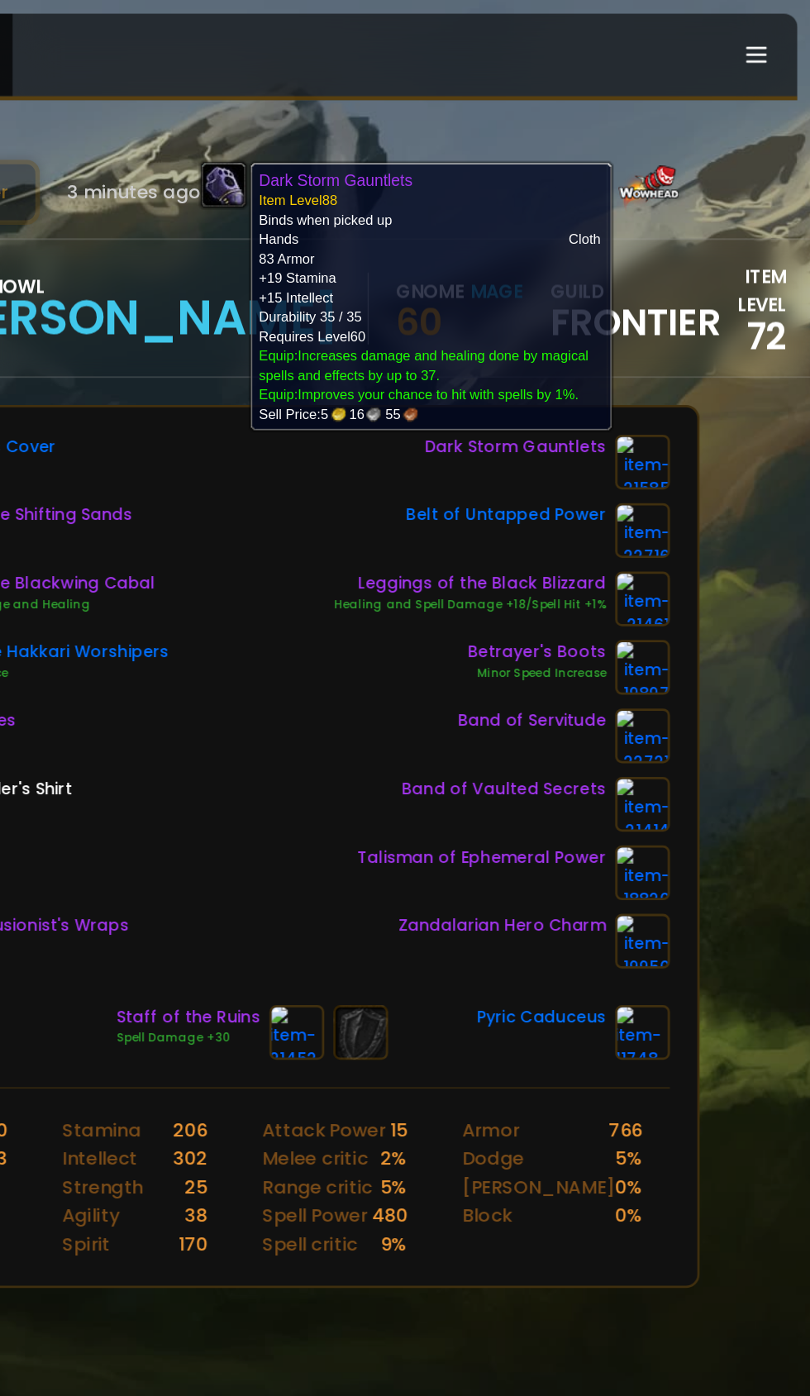
click at [754, 456] on div "Scan character 3 minutes ago Doomhowl [PERSON_NAME] Gnome Mage 60 guild Frontie…" at bounding box center [405, 682] width 810 height 1364
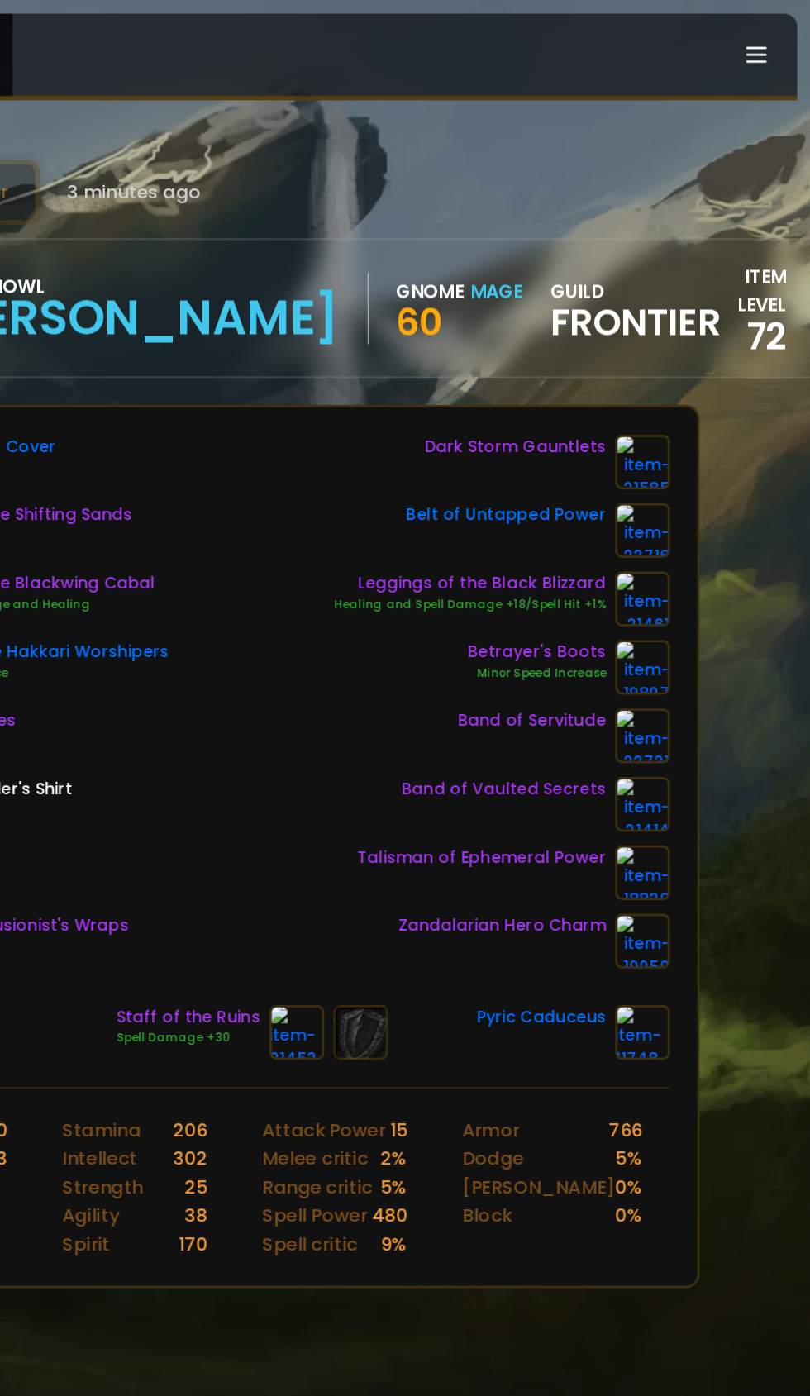
click at [690, 336] on img at bounding box center [688, 335] width 40 height 40
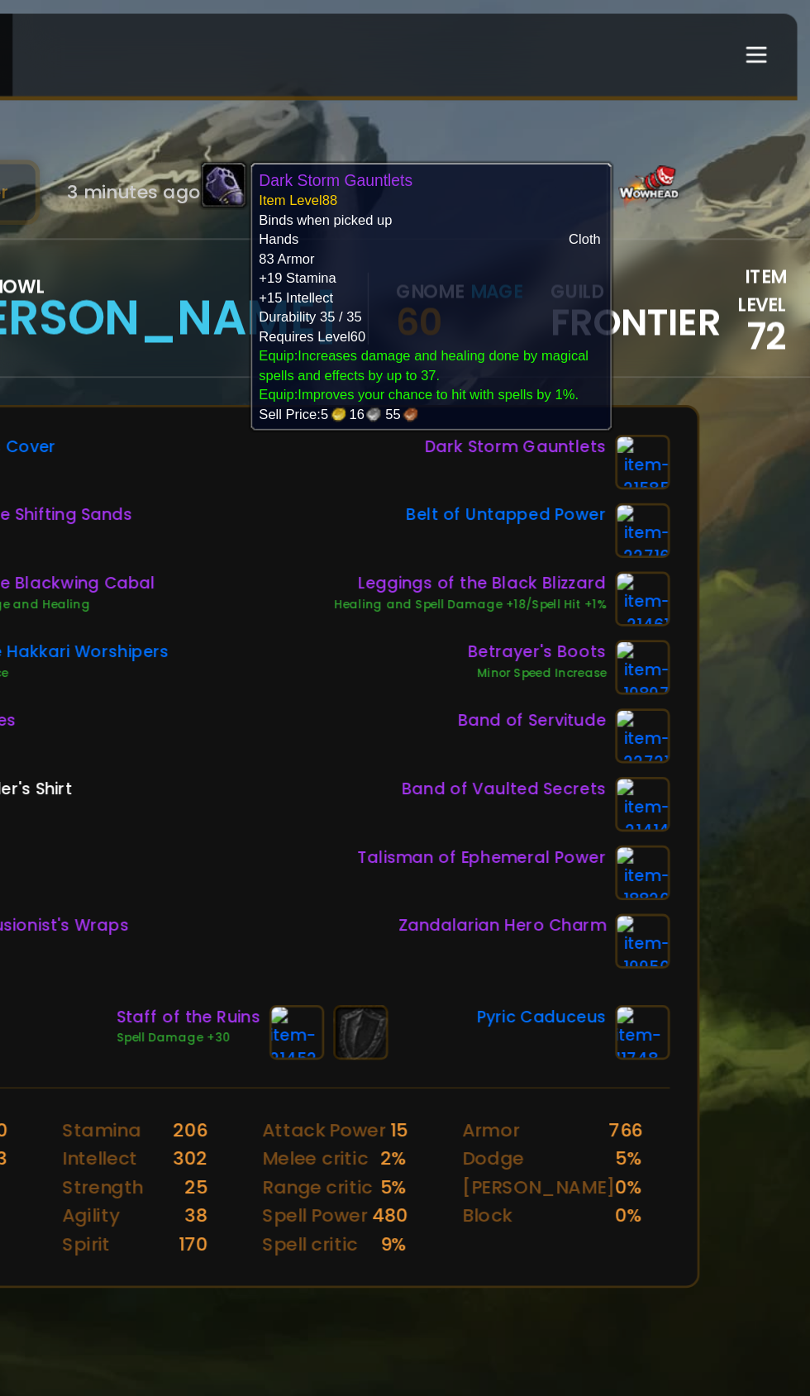
click at [783, 510] on div "Scan character 3 minutes ago Doomhowl [PERSON_NAME] Gnome Mage 60 guild Frontie…" at bounding box center [405, 682] width 810 height 1364
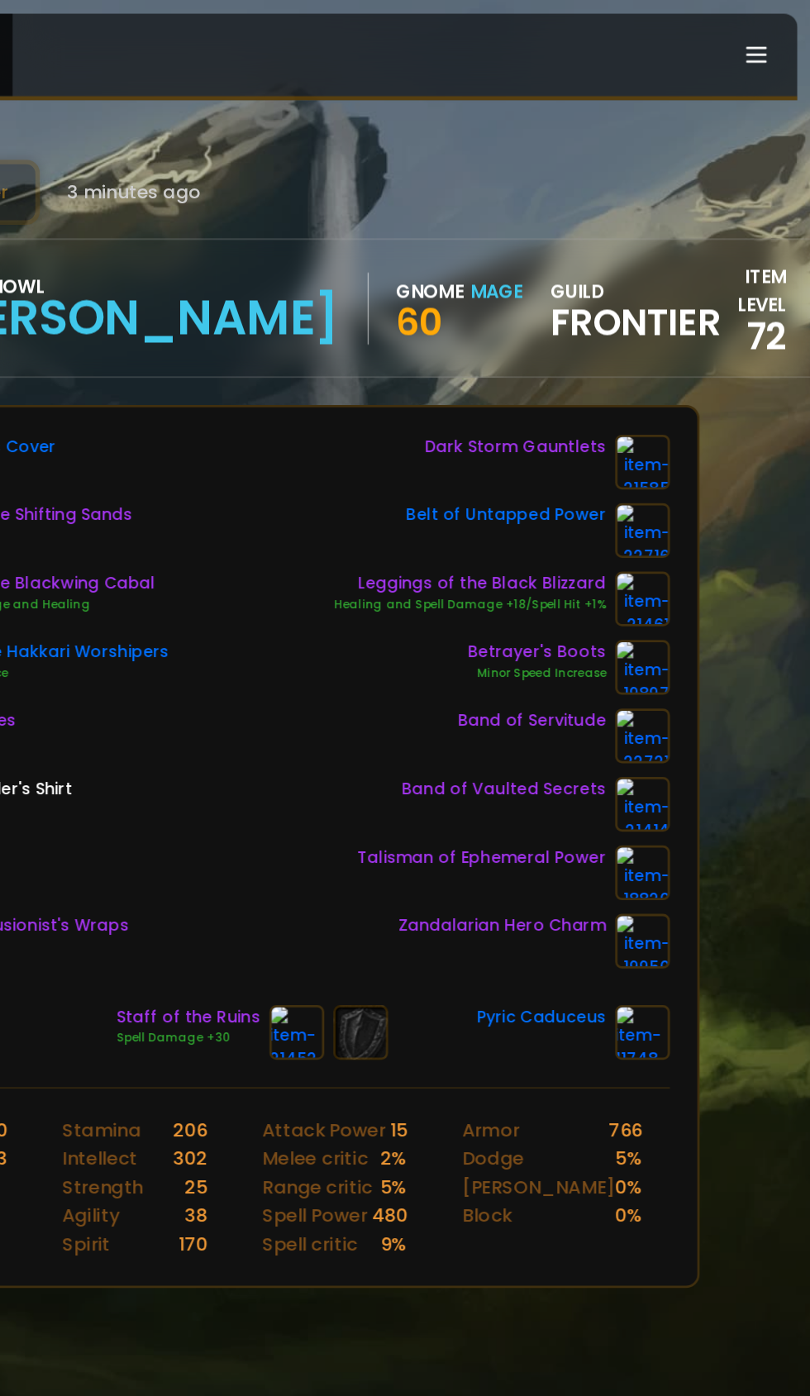
click at [690, 435] on img at bounding box center [688, 434] width 40 height 40
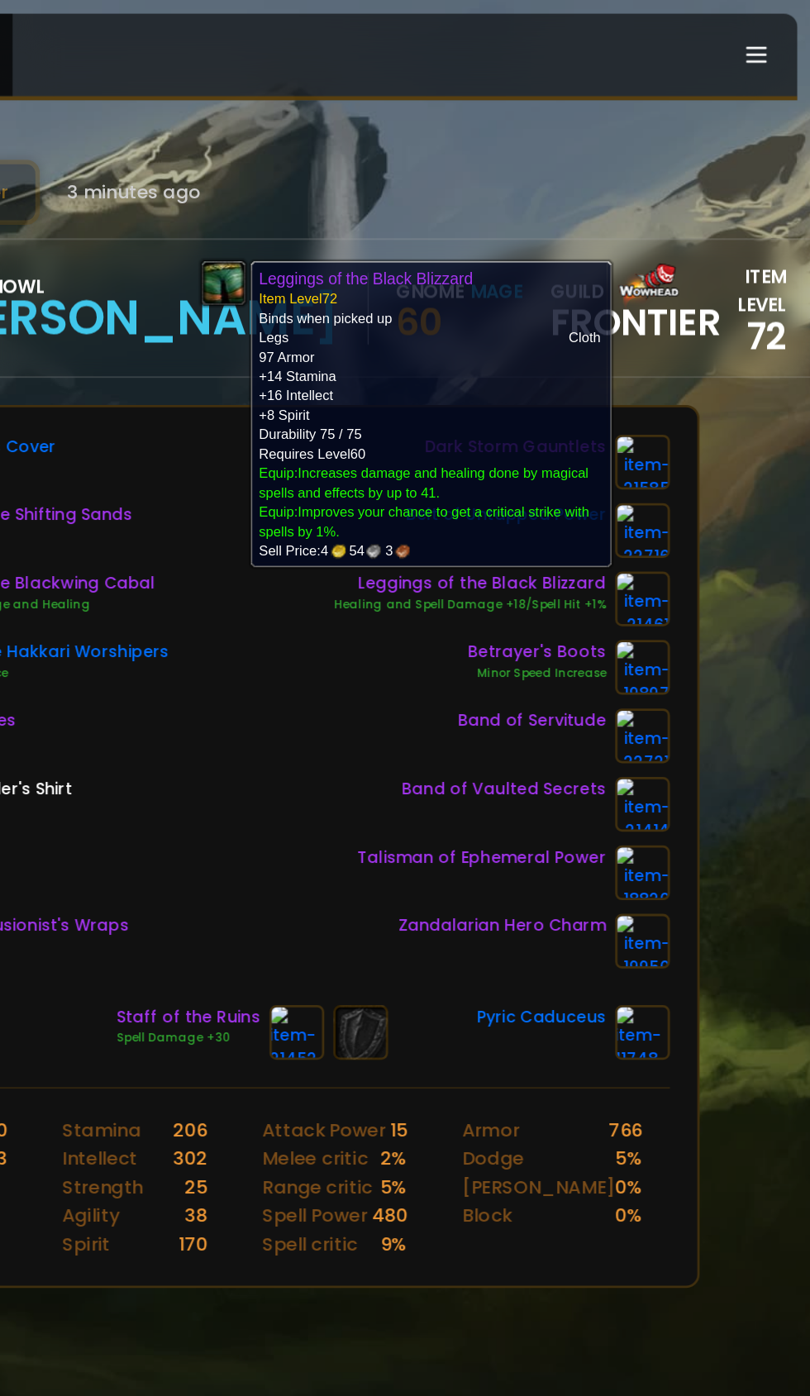
click at [805, 539] on div "Scan character 3 minutes ago Doomhowl [PERSON_NAME] Gnome Mage 60 guild Frontie…" at bounding box center [405, 682] width 810 height 1364
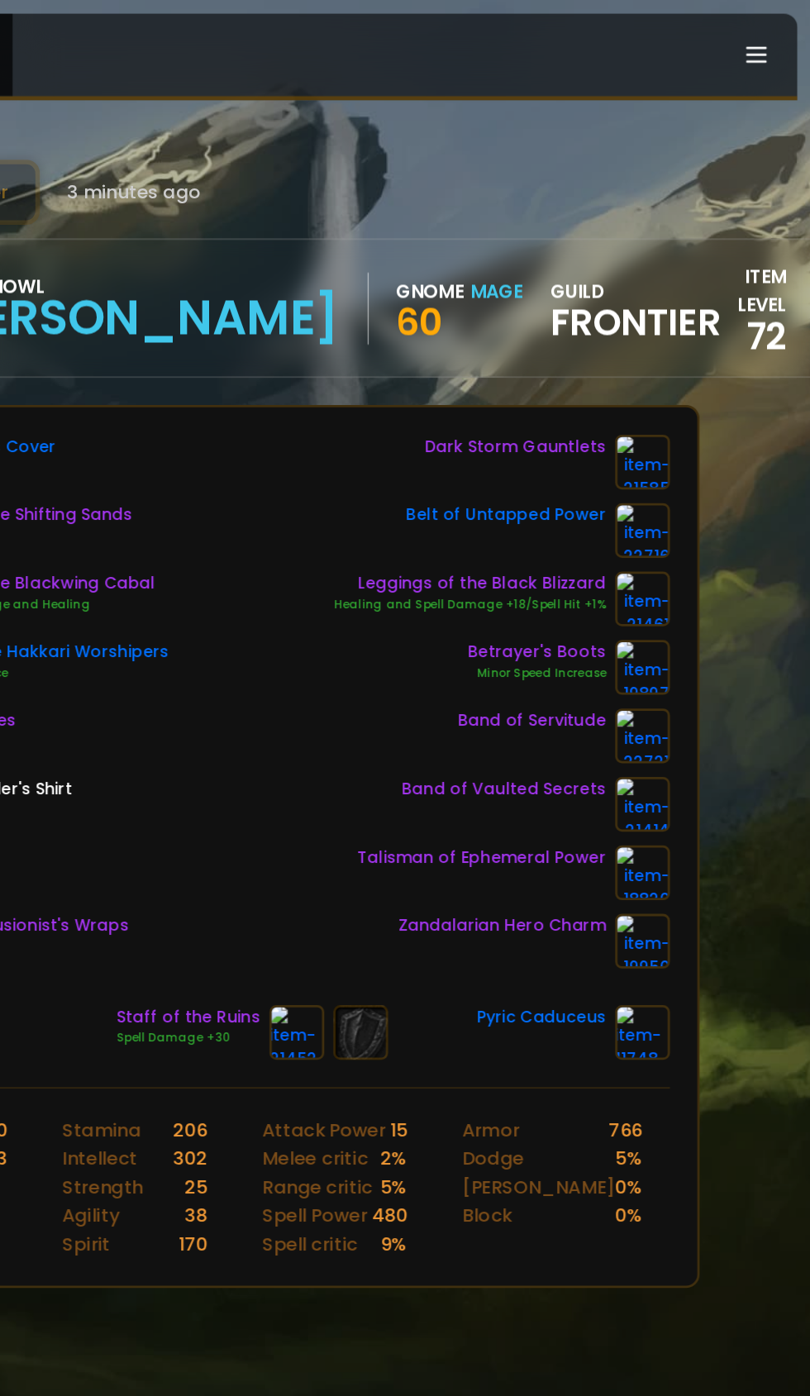
click at [702, 429] on img at bounding box center [688, 434] width 40 height 40
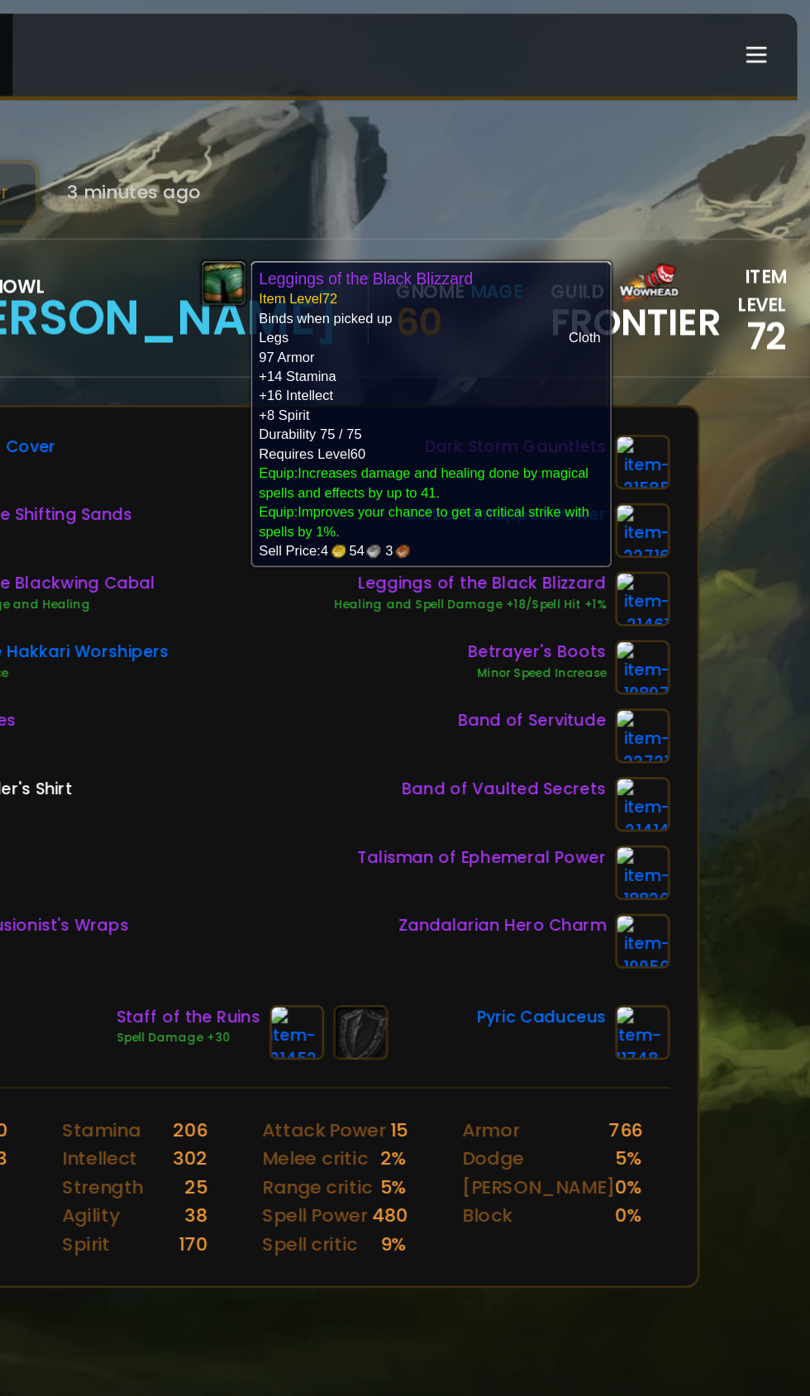
click at [766, 598] on div "Scan character 3 minutes ago Doomhowl [PERSON_NAME] Gnome Mage 60 guild Frontie…" at bounding box center [405, 682] width 810 height 1364
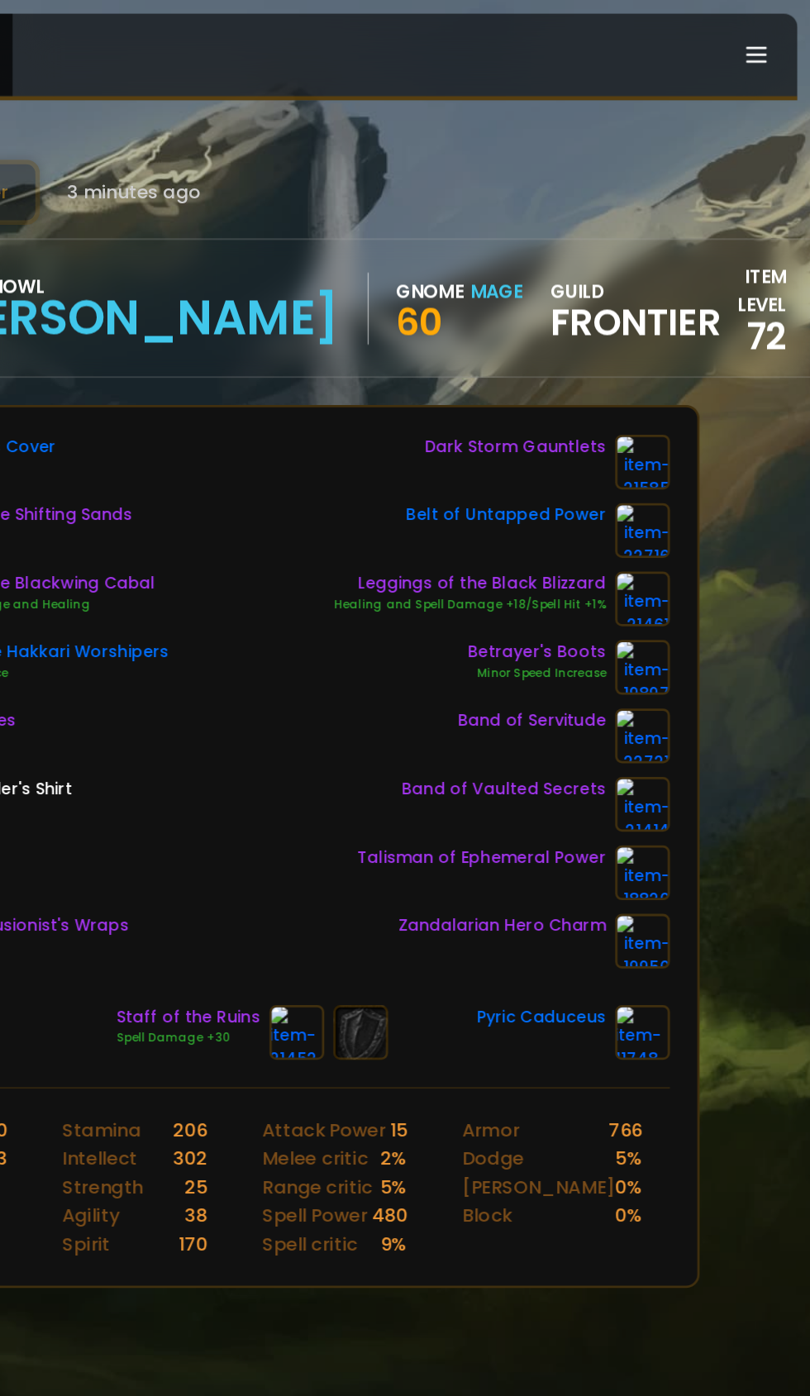
click at [421, 734] on img at bounding box center [437, 748] width 40 height 40
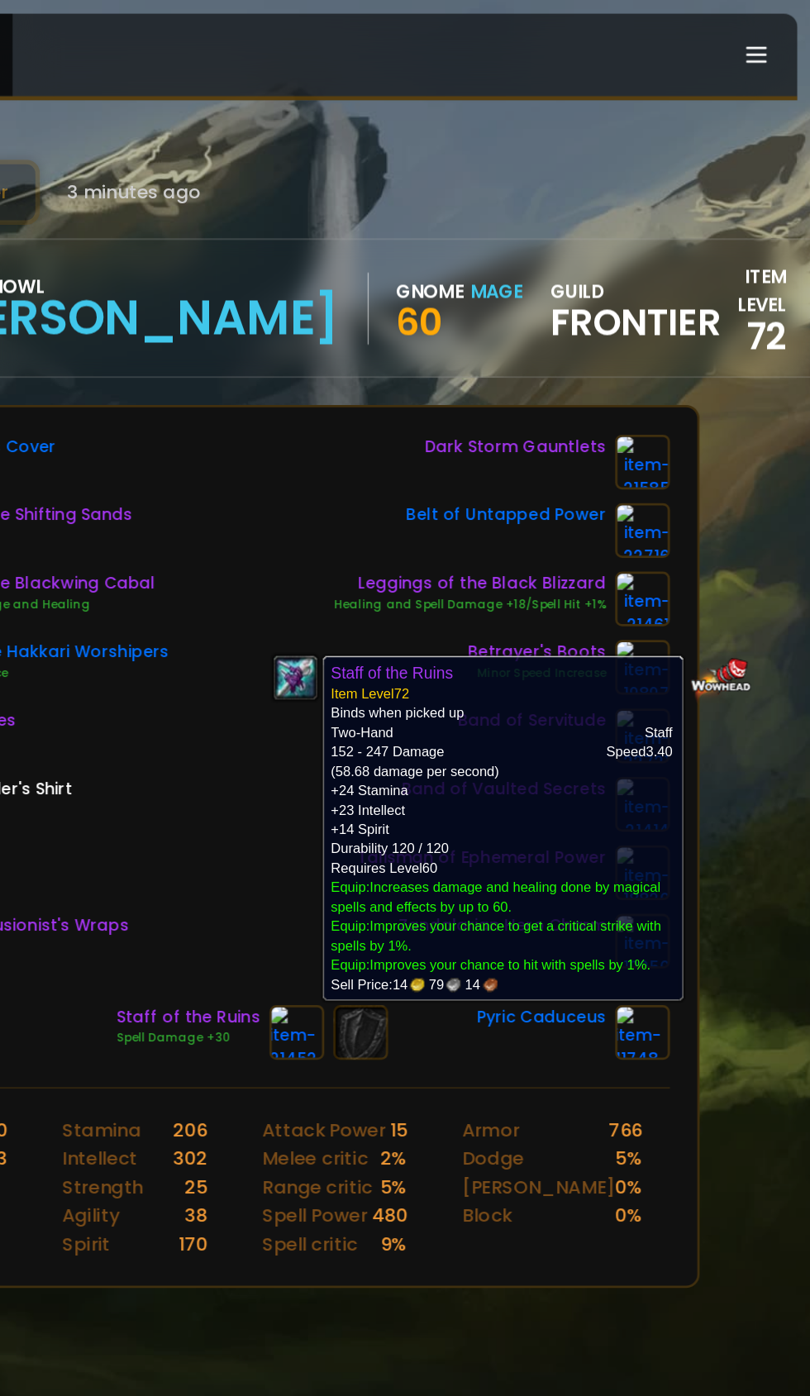
click at [782, 569] on div "Scan character 3 minutes ago Doomhowl [PERSON_NAME] Gnome Mage 60 guild Frontie…" at bounding box center [405, 682] width 810 height 1364
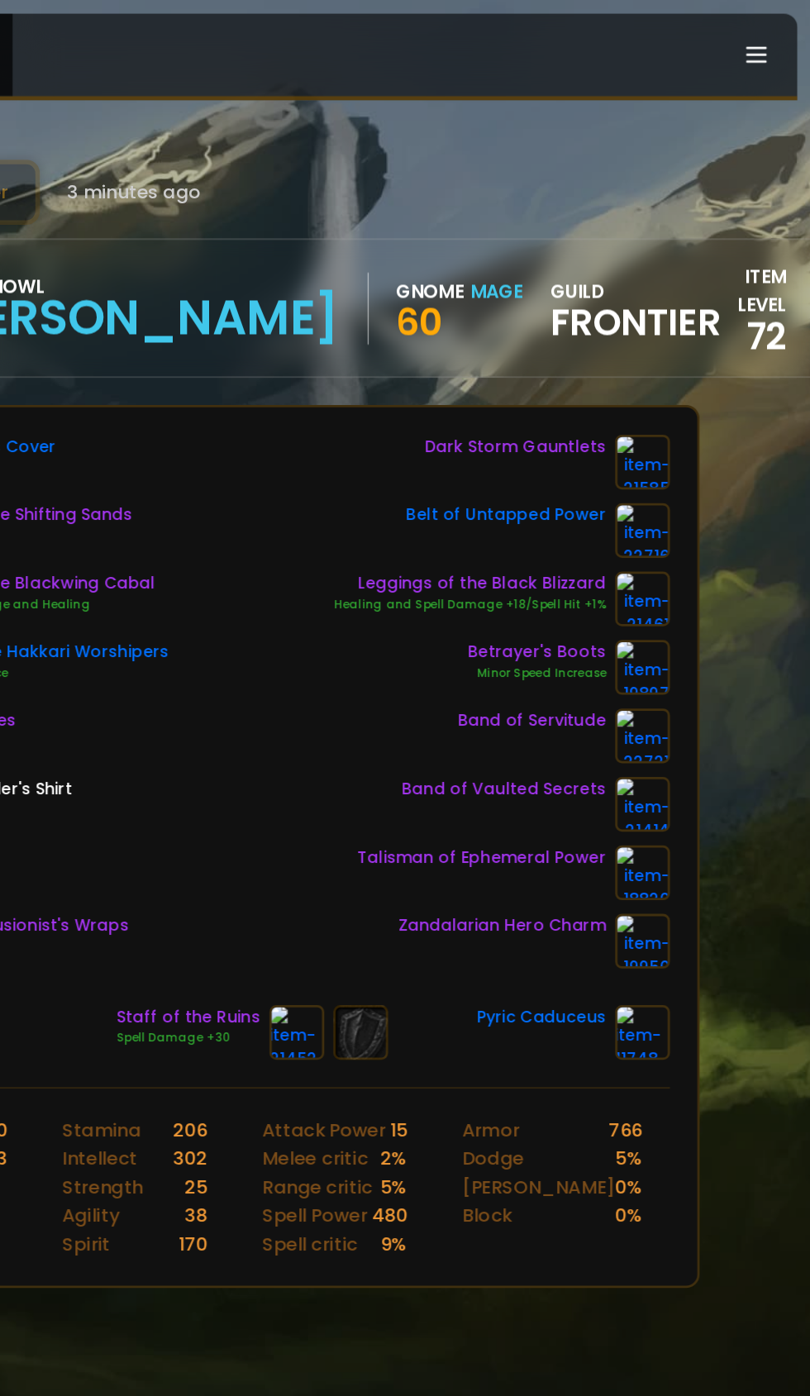
click at [697, 429] on img at bounding box center [688, 434] width 40 height 40
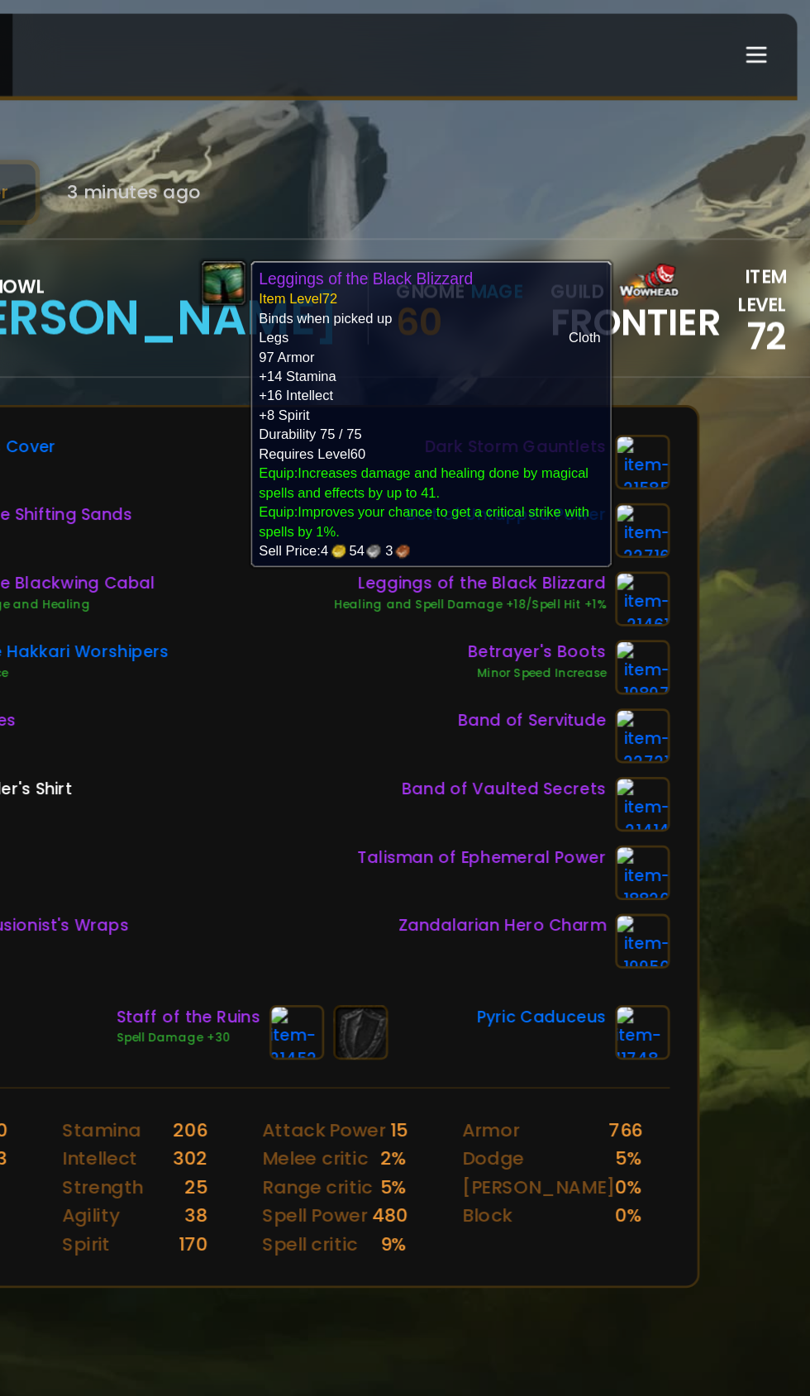
click at [787, 686] on div "Scan character 3 minutes ago Doomhowl [PERSON_NAME] Gnome Mage 60 guild Frontie…" at bounding box center [405, 682] width 810 height 1364
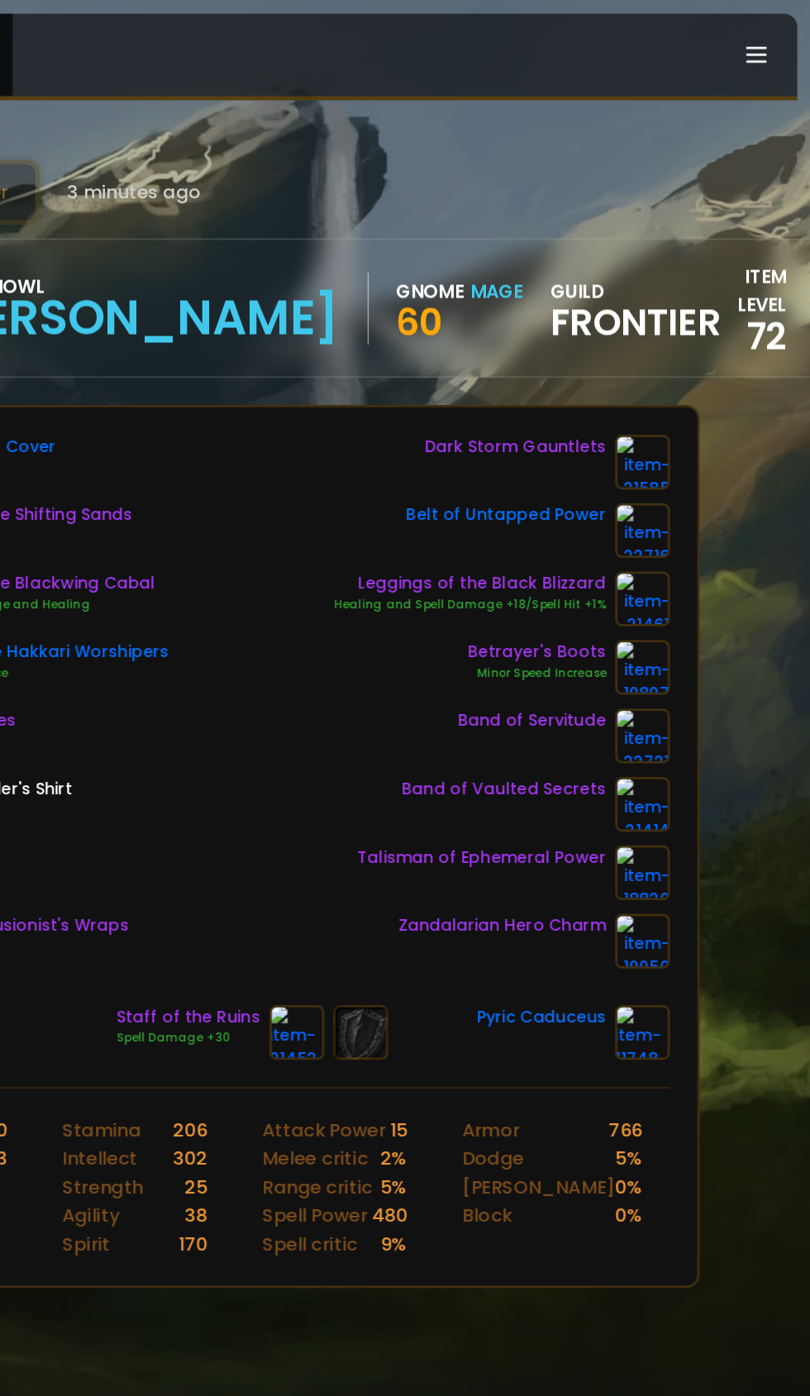
click at [421, 734] on img at bounding box center [437, 748] width 40 height 40
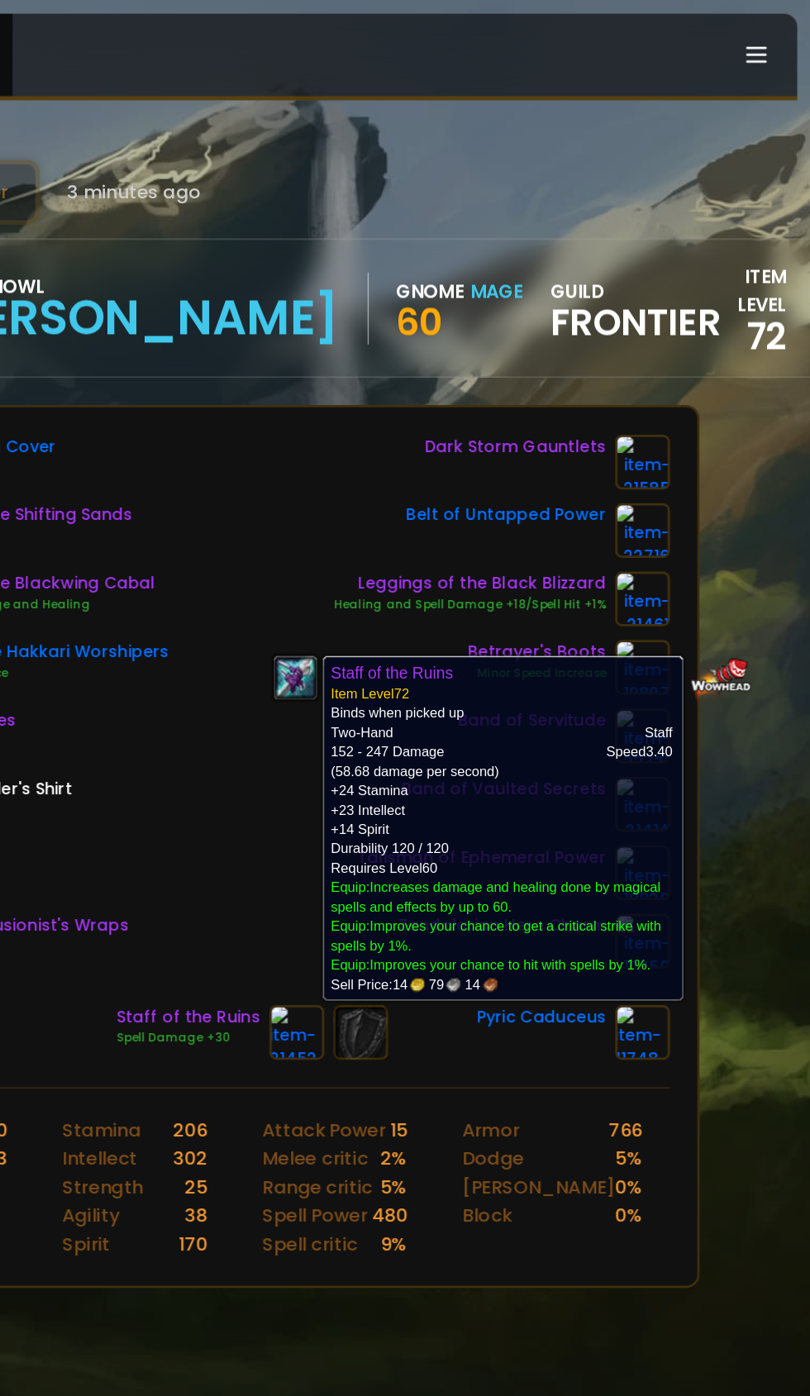
click at [761, 640] on div "Scan character 3 minutes ago Doomhowl [PERSON_NAME] Gnome Mage 60 guild Frontie…" at bounding box center [405, 682] width 810 height 1364
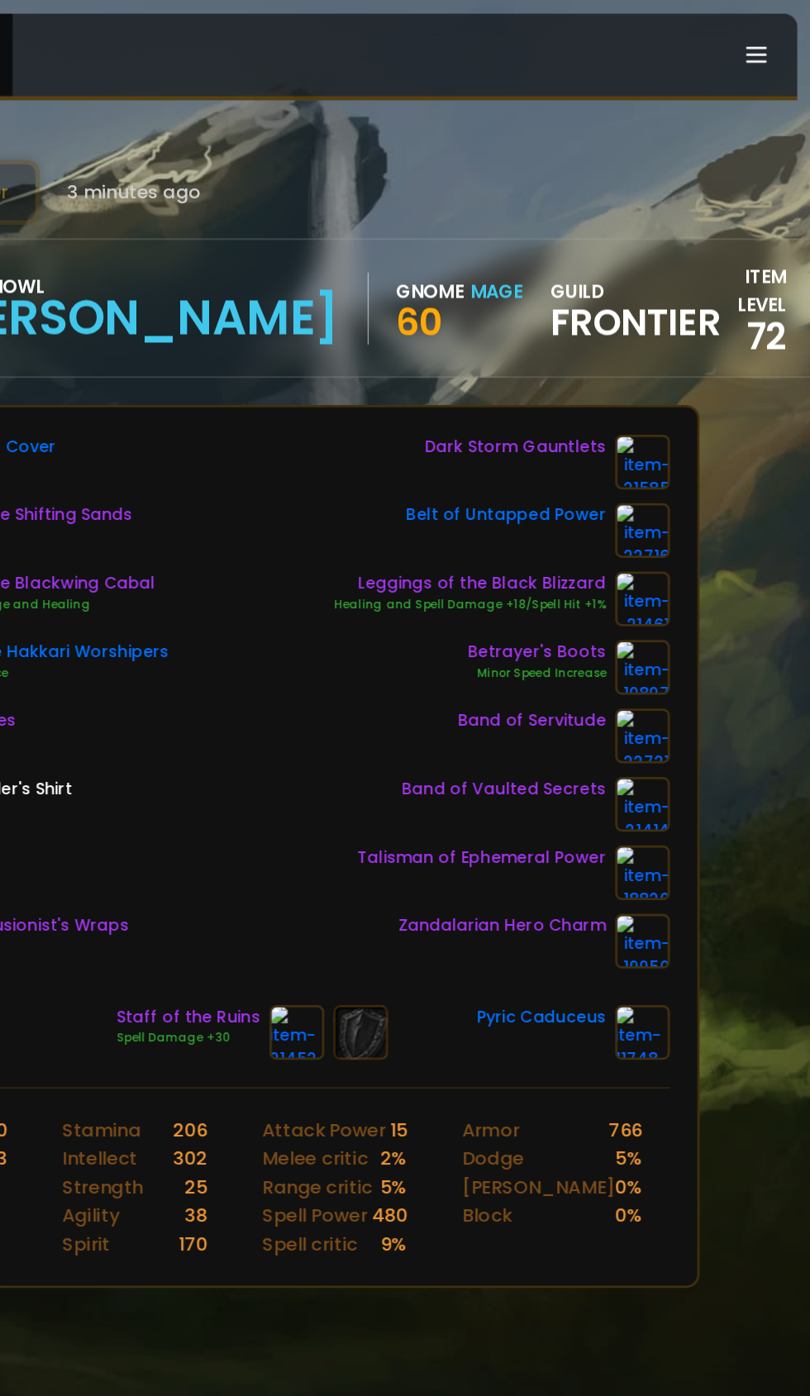
click at [692, 334] on img at bounding box center [688, 335] width 40 height 40
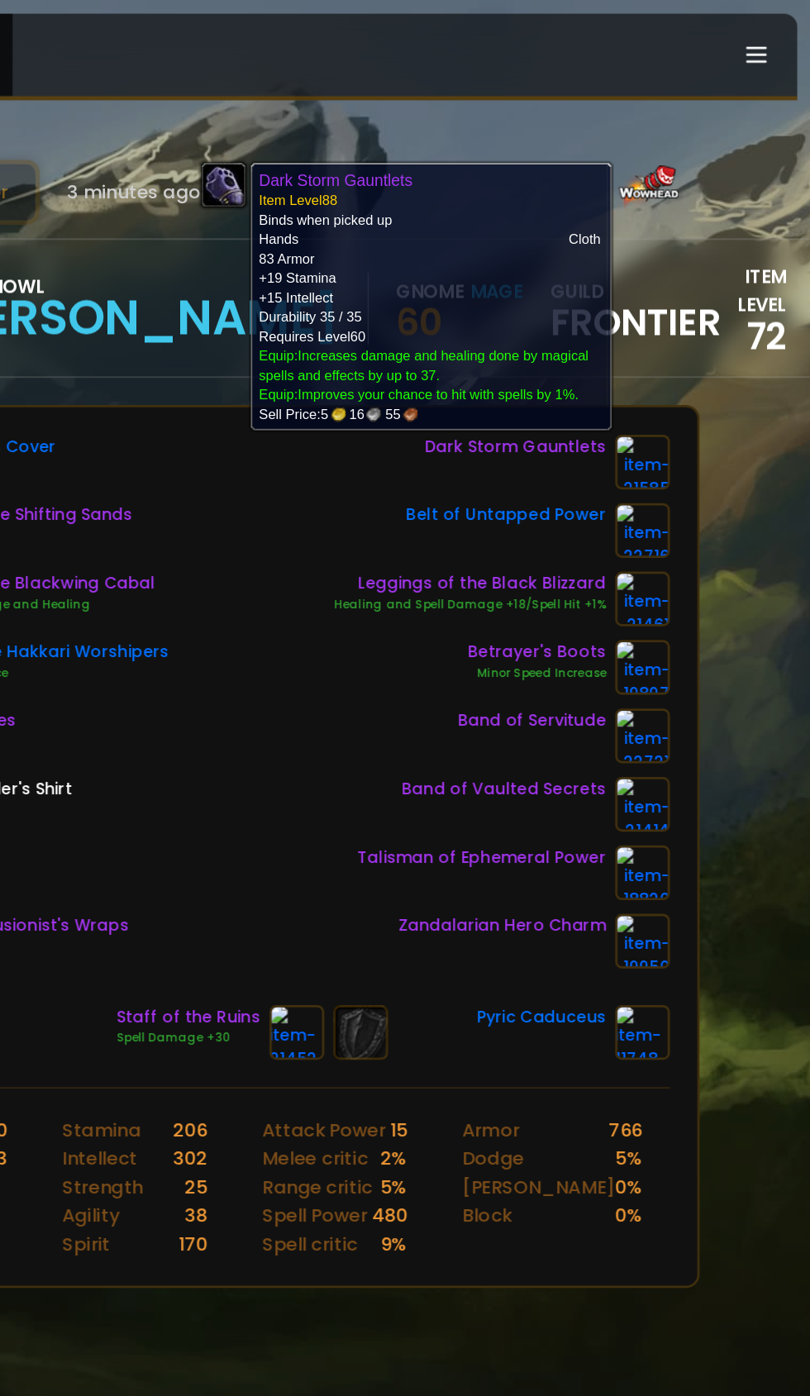
click at [693, 452] on link at bounding box center [688, 434] width 40 height 40
